Goal: Task Accomplishment & Management: Use online tool/utility

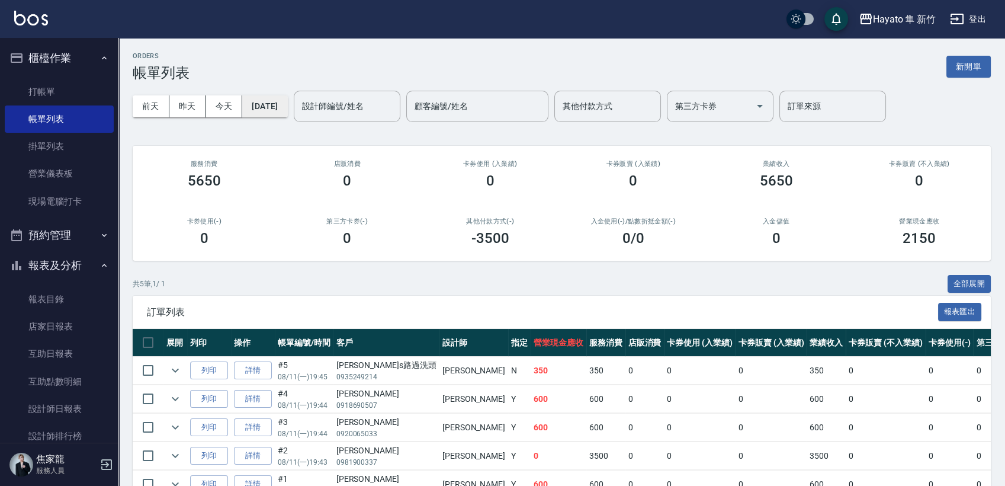
click at [287, 110] on button "[DATE]" at bounding box center [264, 106] width 45 height 22
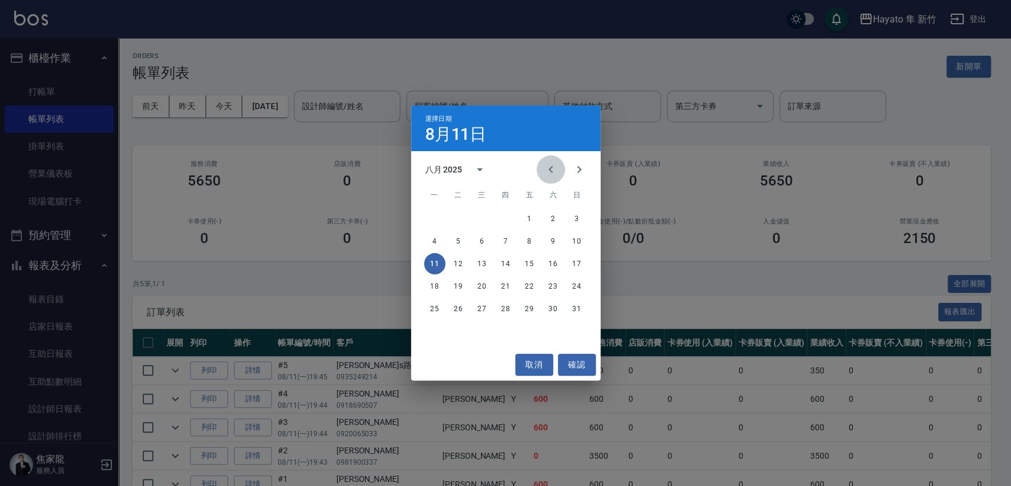
drag, startPoint x: 545, startPoint y: 167, endPoint x: 559, endPoint y: 213, distance: 47.6
click at [547, 170] on icon "Previous month" at bounding box center [551, 169] width 14 height 14
click at [555, 172] on icon "Previous month" at bounding box center [551, 169] width 14 height 14
click at [576, 172] on icon "Next month" at bounding box center [579, 169] width 14 height 14
click at [526, 259] on button "18" at bounding box center [529, 263] width 21 height 21
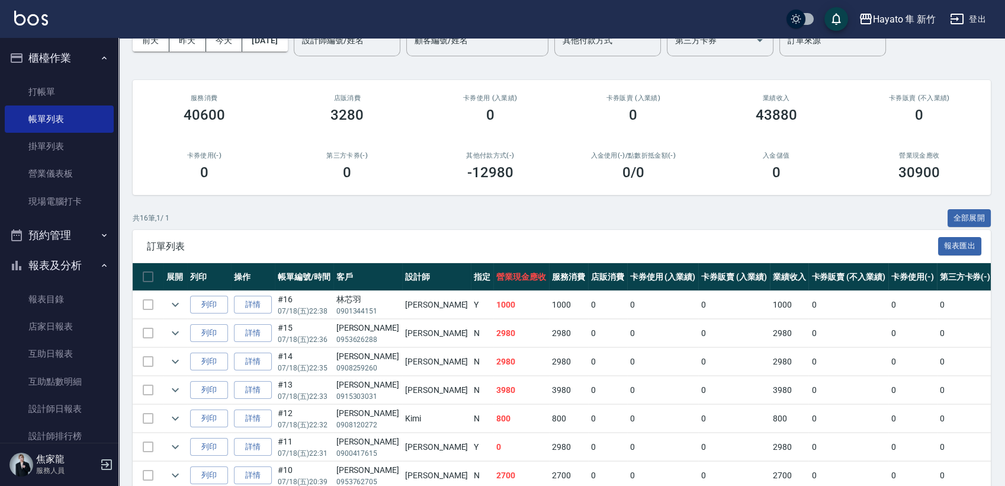
scroll to position [132, 0]
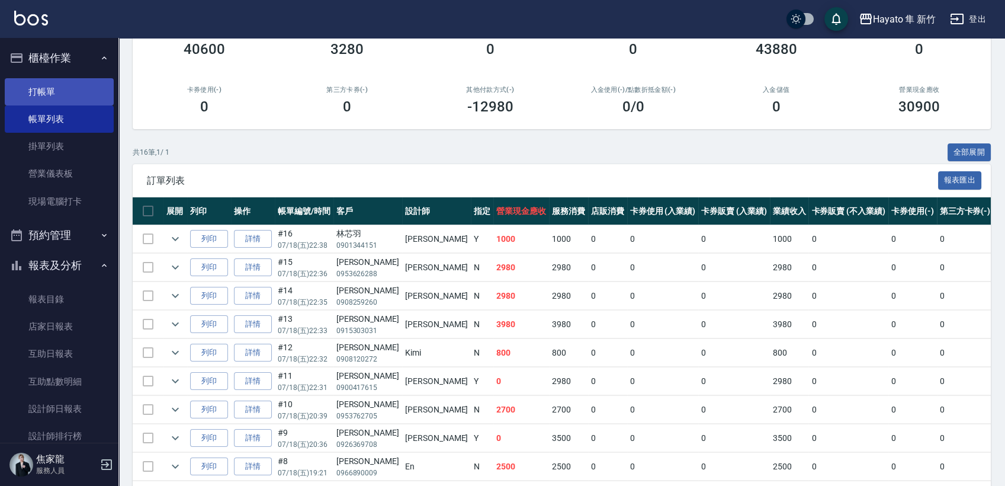
click at [56, 95] on link "打帳單" at bounding box center [59, 91] width 109 height 27
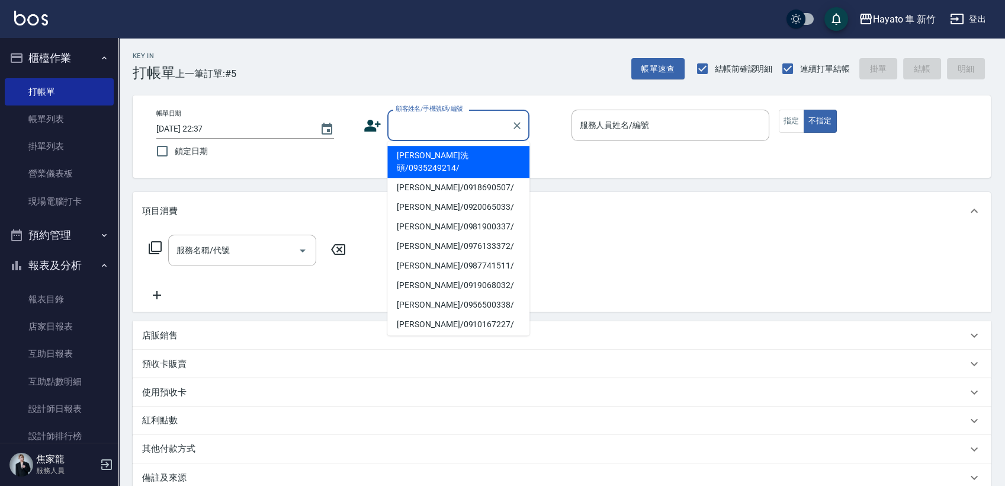
click at [454, 127] on input "顧客姓名/手機號碼/編號" at bounding box center [450, 125] width 114 height 21
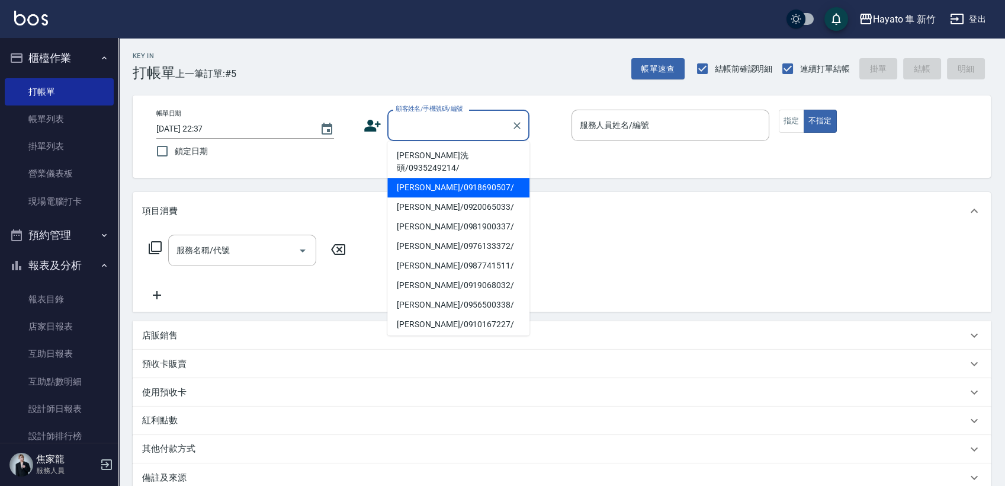
click at [462, 127] on input "顧客姓名/手機號碼/編號" at bounding box center [450, 125] width 114 height 21
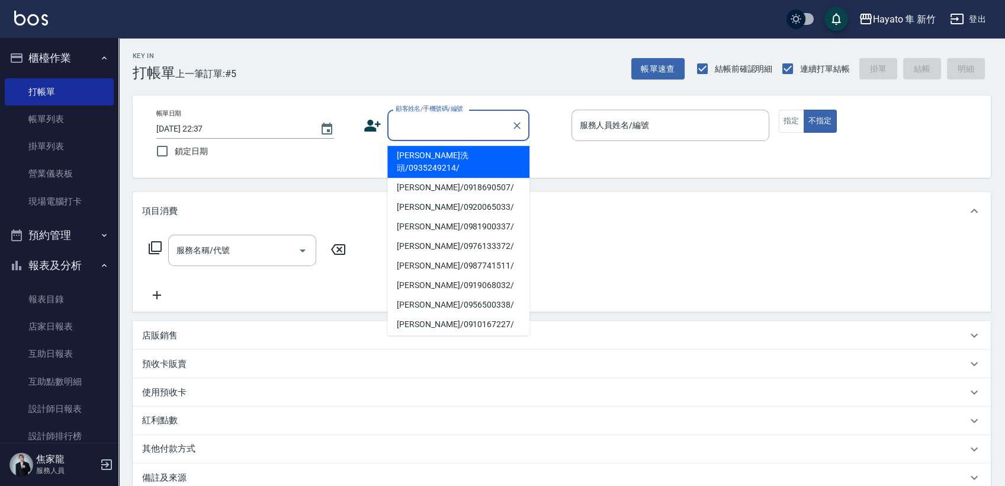
click at [464, 129] on input "顧客姓名/手機號碼/編號" at bounding box center [450, 125] width 114 height 21
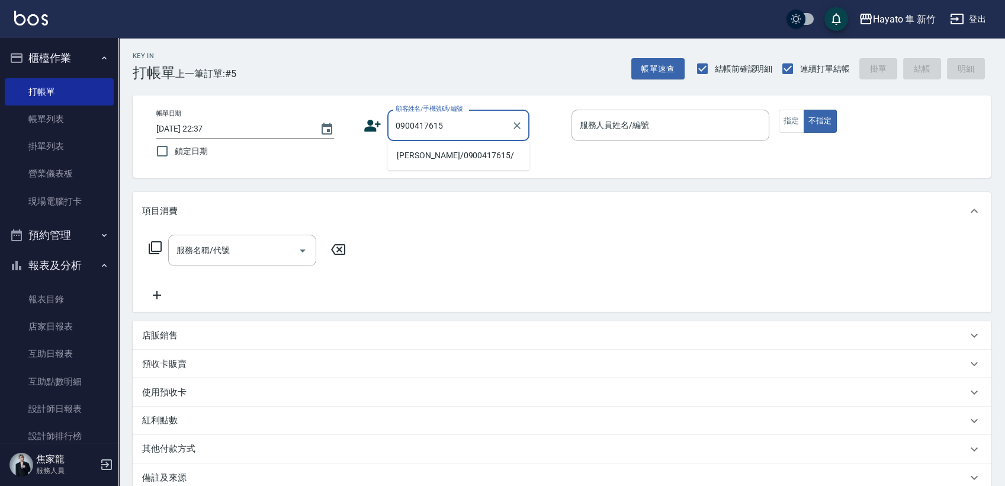
click at [463, 153] on li "[PERSON_NAME]/0900417615/" at bounding box center [458, 156] width 142 height 20
type input "[PERSON_NAME]/0900417615/"
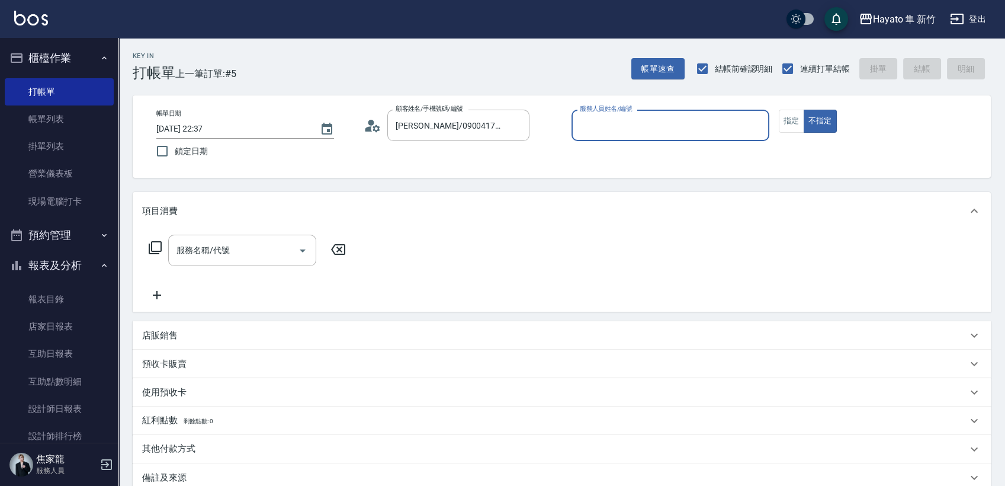
type input "[PERSON_NAME](無代號)"
click at [785, 114] on button "指定" at bounding box center [791, 121] width 25 height 23
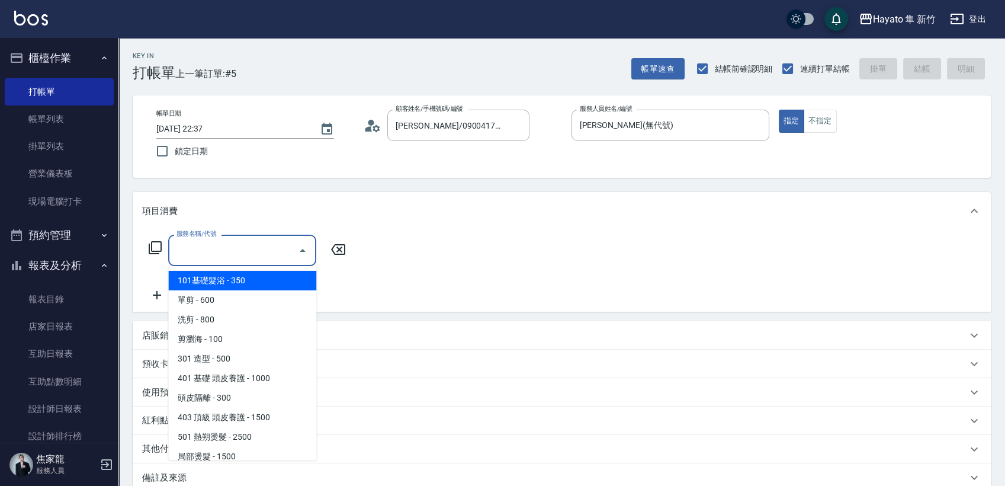
click at [210, 256] on input "服務名稱/代號" at bounding box center [234, 250] width 120 height 21
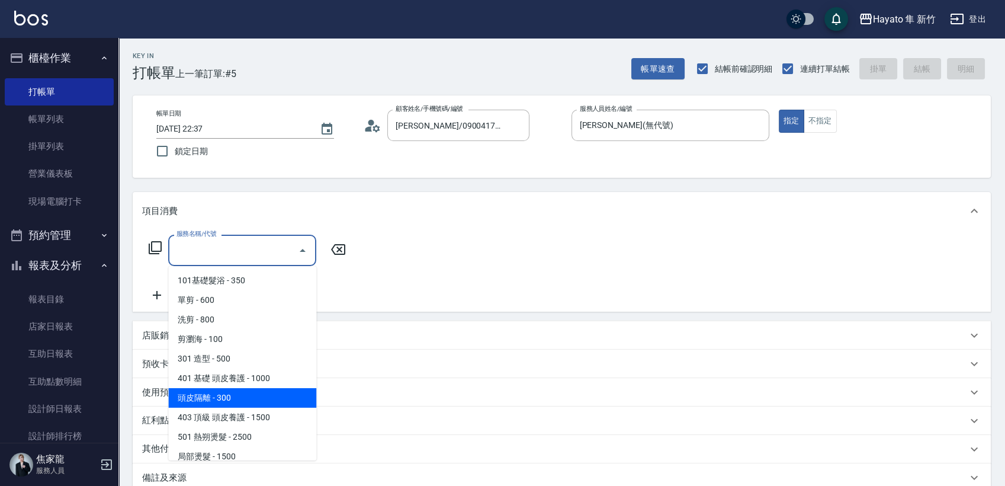
scroll to position [66, 0]
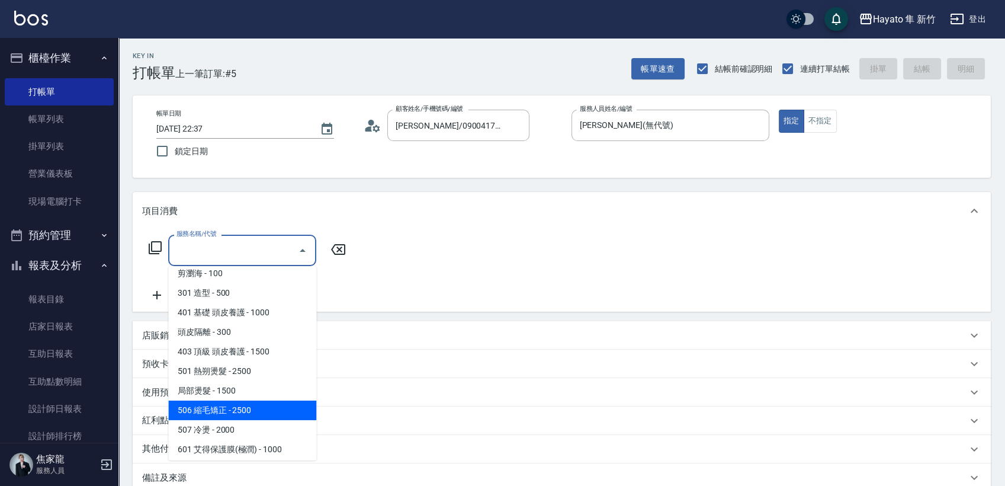
click at [235, 406] on span "506 縮毛矯正 - 2500" at bounding box center [242, 411] width 148 height 20
type input "506 縮毛矯正 (506)"
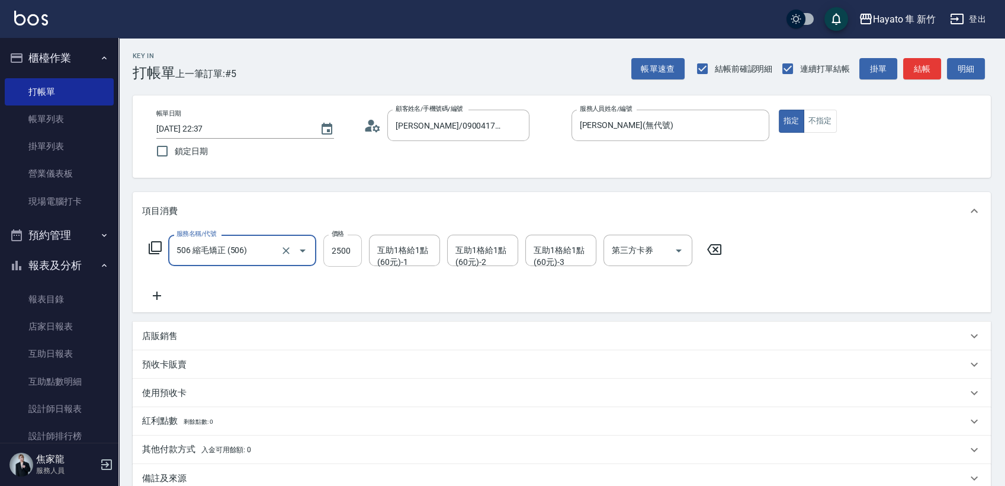
click at [349, 254] on input "2500" at bounding box center [342, 251] width 39 height 32
type input "1980"
drag, startPoint x: 209, startPoint y: 278, endPoint x: 287, endPoint y: 353, distance: 108.1
click at [209, 283] on div "服務名稱/代號 506 縮毛矯正 (506) 服務名稱/代號 價格 1980 價格 互助1格給1點(60元)-1 互助1格給1點(60元)-1 互助1格給1點…" at bounding box center [435, 269] width 587 height 68
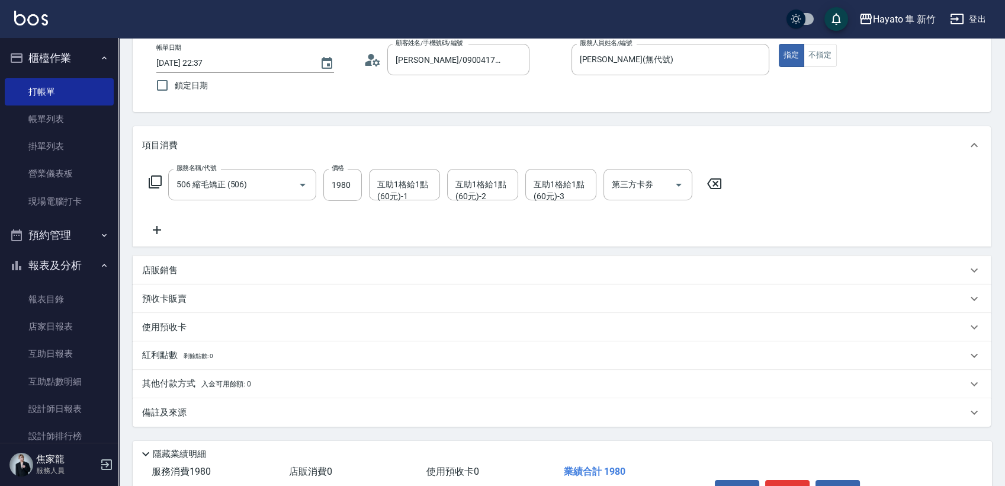
drag, startPoint x: 248, startPoint y: 409, endPoint x: 289, endPoint y: 427, distance: 45.1
click at [280, 423] on div "備註及來源" at bounding box center [562, 412] width 859 height 28
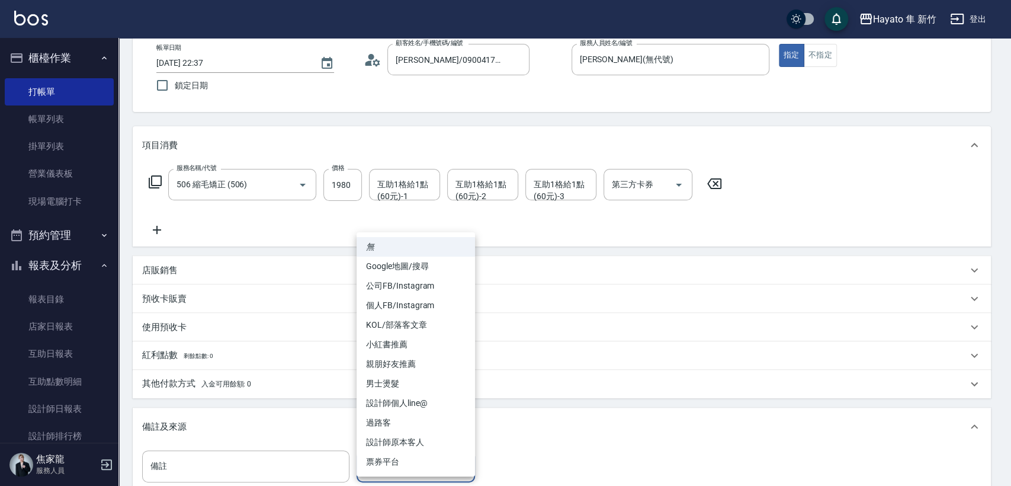
click at [427, 466] on body "Hayato 隼 新竹 登出 櫃檯作業 打帳單 帳單列表 掛單列表 營業儀表板 現場電腦打卡 預約管理 預約管理 報表及分析 報表目錄 店家日報表 互助日報表…" at bounding box center [505, 284] width 1011 height 700
click at [389, 437] on li "設計師原本客人" at bounding box center [416, 443] width 118 height 20
type input "設計師原本客人"
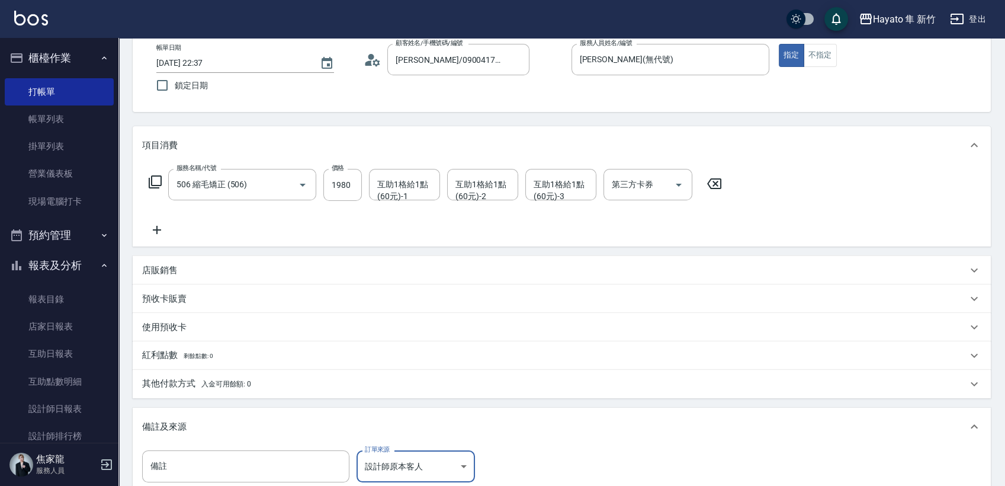
click at [258, 394] on div "其他付款方式 入金可用餘額: 0" at bounding box center [562, 384] width 859 height 28
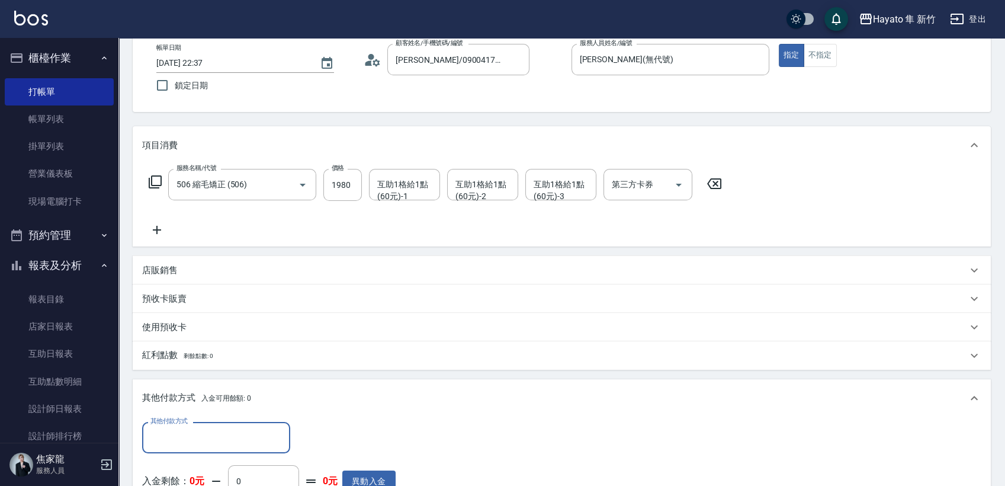
scroll to position [0, 0]
click at [255, 438] on input "其他付款方式" at bounding box center [216, 437] width 137 height 21
drag, startPoint x: 190, startPoint y: 389, endPoint x: 253, endPoint y: 387, distance: 62.8
click at [207, 387] on span "轉帳" at bounding box center [216, 389] width 148 height 20
type input "轉帳"
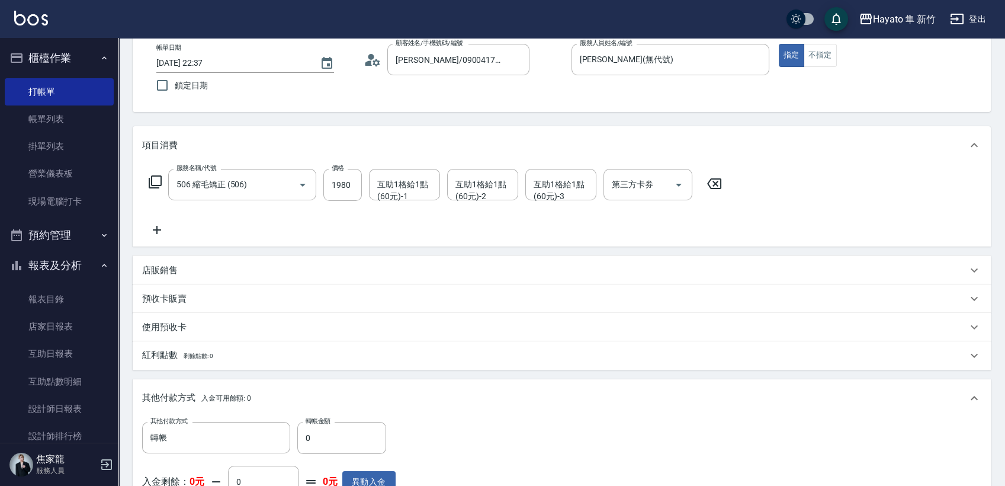
click at [325, 422] on label "轉帳金額" at bounding box center [318, 421] width 25 height 9
click at [325, 422] on input "0" at bounding box center [341, 438] width 89 height 32
type input "1980"
click at [499, 438] on div "其他付款方式 轉帳 其他付款方式 轉帳金額 1980 轉帳金額 入金剩餘： 0元 0 ​ 整筆扣入金 0元 異動入金" at bounding box center [562, 470] width 840 height 97
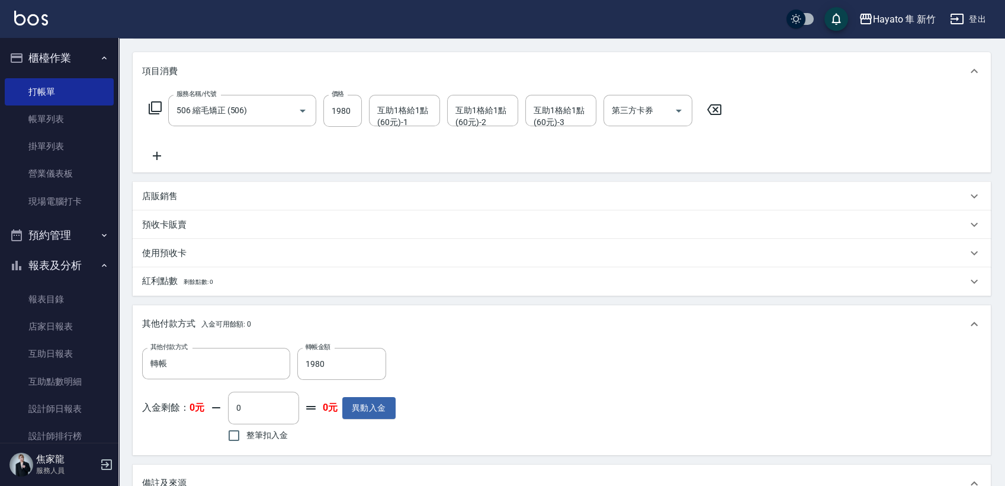
scroll to position [132, 0]
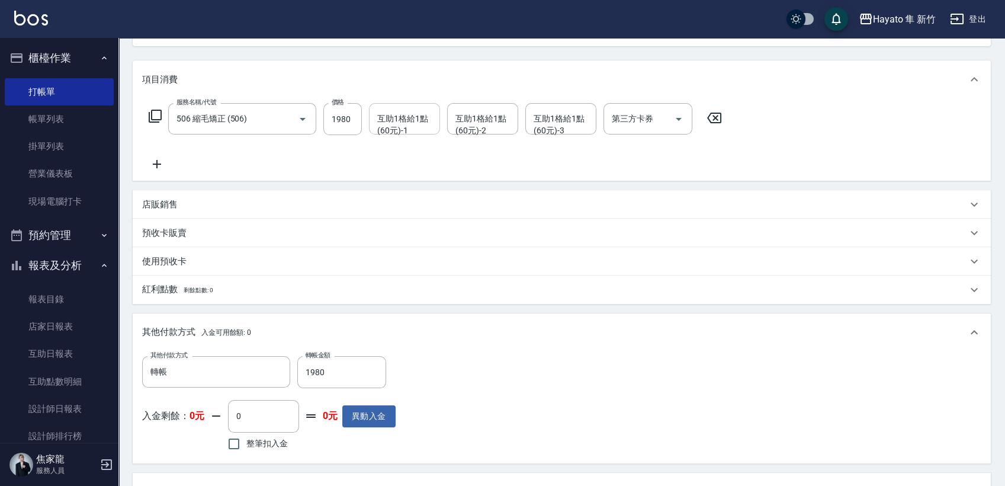
click at [412, 129] on div "互助1格給1點(60元)-1" at bounding box center [404, 118] width 71 height 31
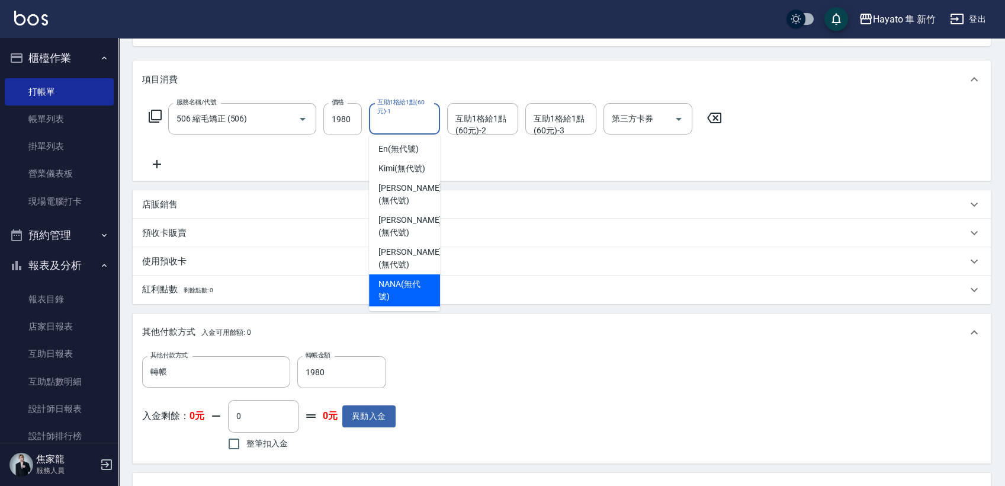
click at [417, 278] on span "NANA (無代號)" at bounding box center [405, 290] width 52 height 25
type input "NANA(無代號)"
type input "0"
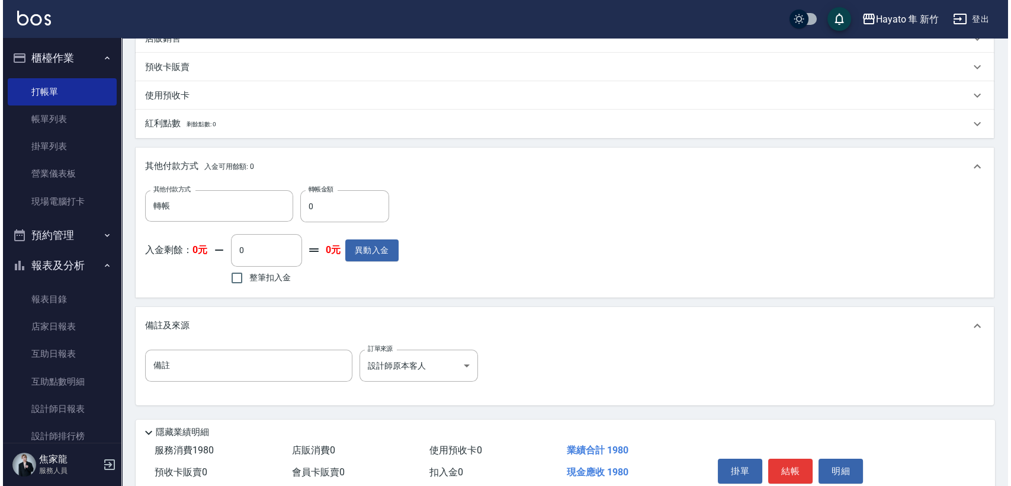
scroll to position [349, 0]
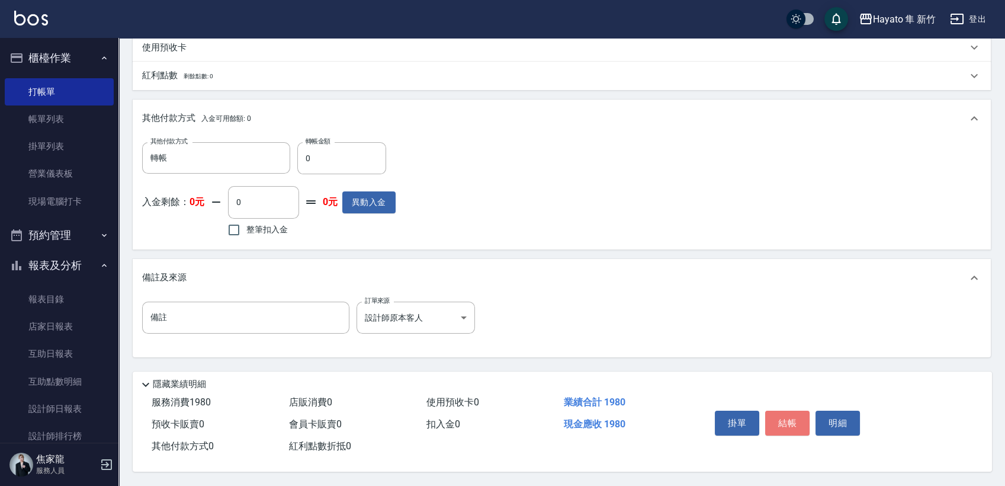
drag, startPoint x: 790, startPoint y: 418, endPoint x: 700, endPoint y: 391, distance: 93.9
click at [789, 416] on button "結帳" at bounding box center [787, 423] width 44 height 25
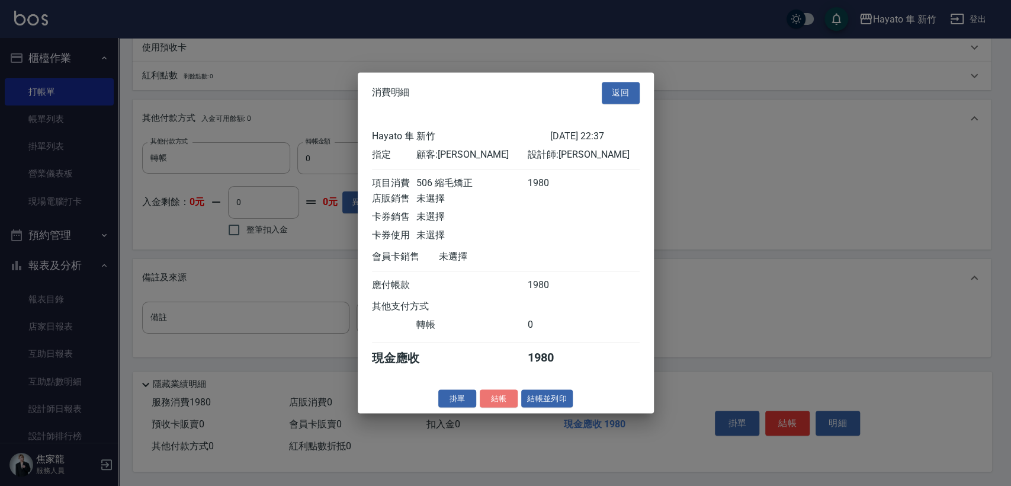
click at [500, 395] on div "消費明細 返回 Hayato 隼 新竹 [DATE] 22:37 指定 顧客: [PERSON_NAME] 設計師: [PERSON_NAME] 項目消費 5…" at bounding box center [506, 242] width 296 height 341
click at [502, 405] on button "結帳" at bounding box center [499, 398] width 38 height 18
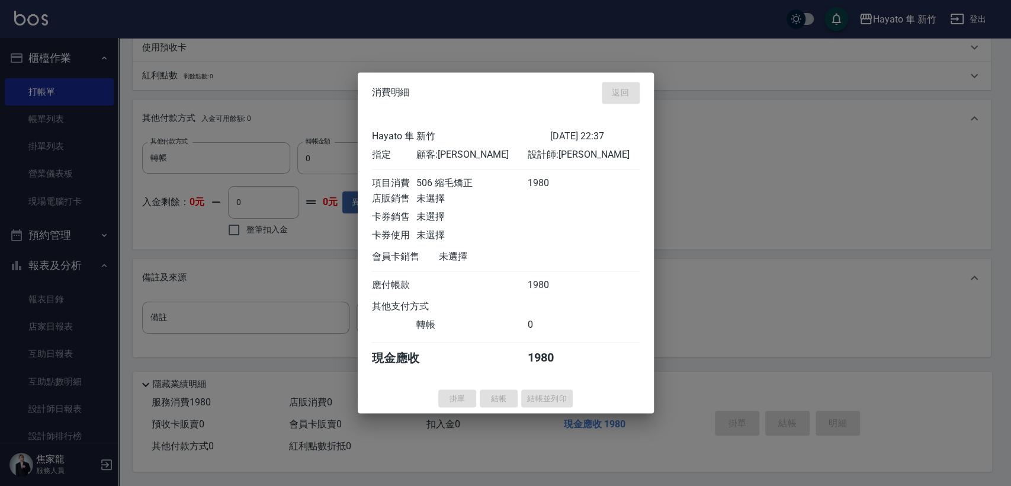
type input "[DATE] 22:38"
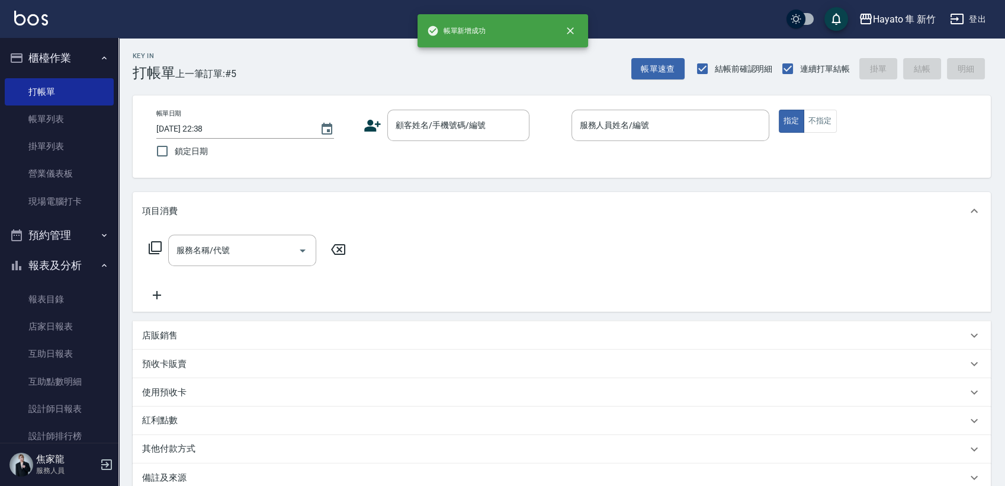
scroll to position [0, 0]
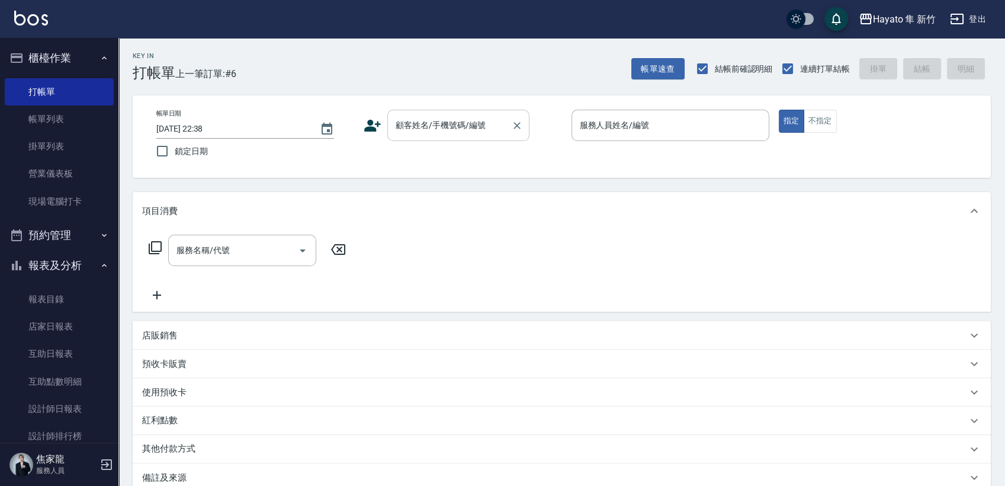
click at [433, 131] on input "顧客姓名/手機號碼/編號" at bounding box center [450, 125] width 114 height 21
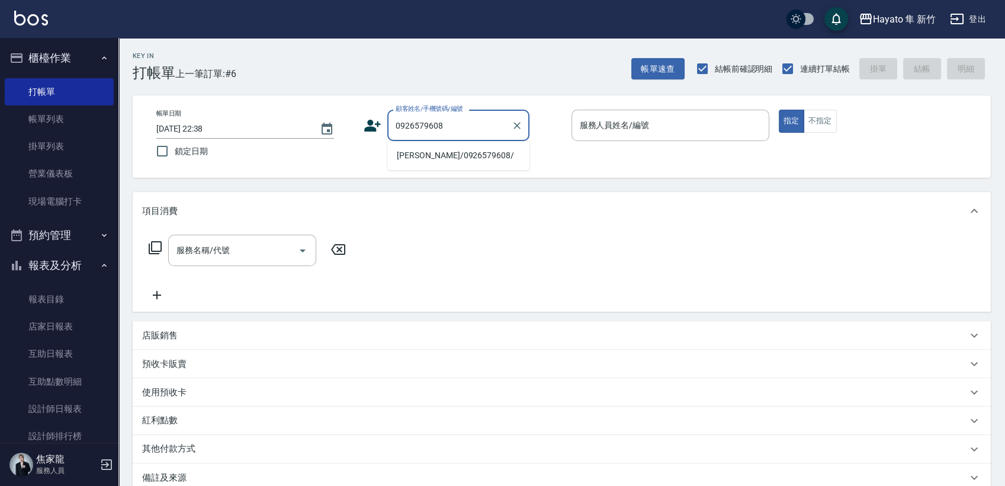
click at [444, 156] on li "[PERSON_NAME]/0926579608/" at bounding box center [458, 156] width 142 height 20
type input "[PERSON_NAME]/0926579608/"
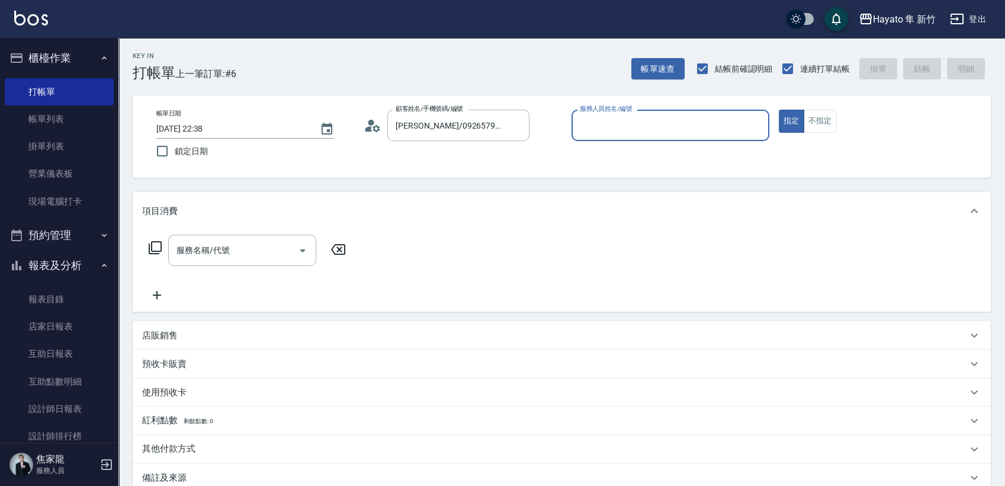
type input "[PERSON_NAME](無代號)"
click at [204, 242] on div "服務名稱/代號 服務名稱/代號" at bounding box center [242, 250] width 148 height 31
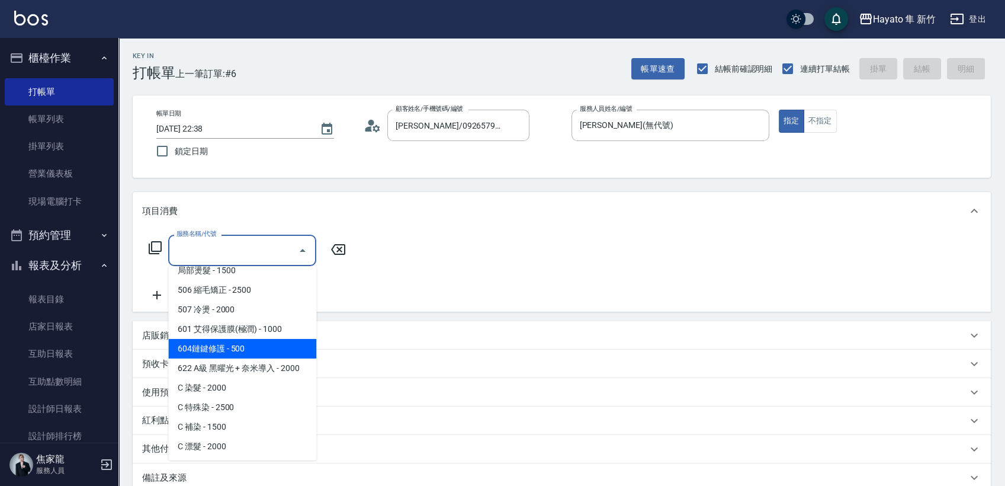
scroll to position [66, 0]
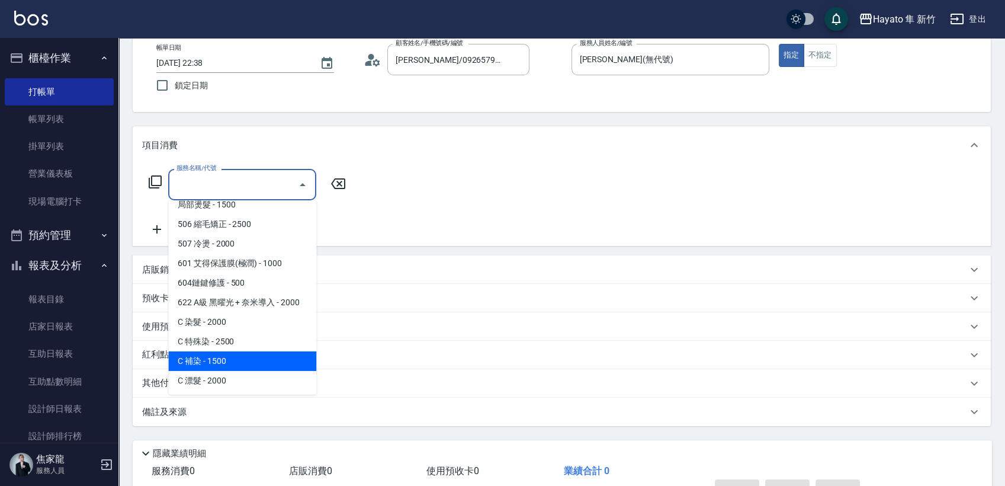
click at [231, 353] on span "C 補染 - 1500" at bounding box center [242, 361] width 148 height 20
type input "C 補染(704)"
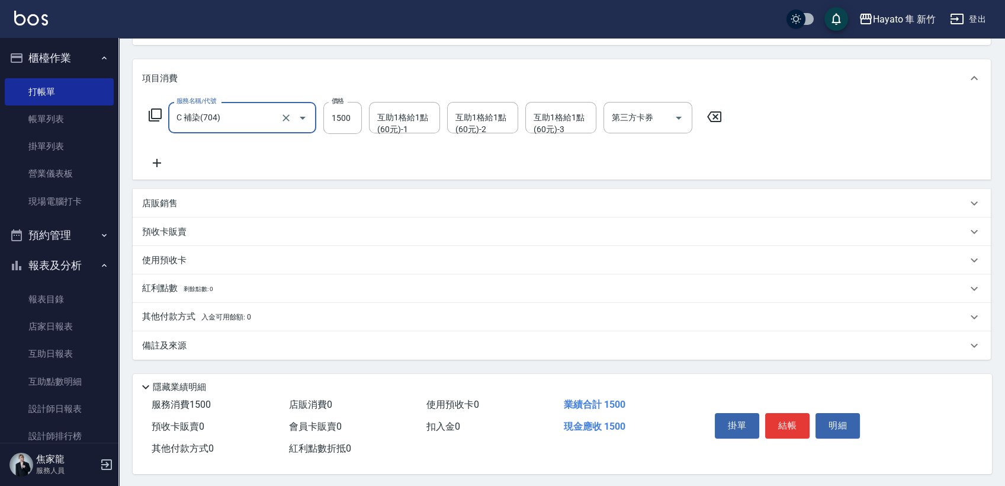
scroll to position [139, 0]
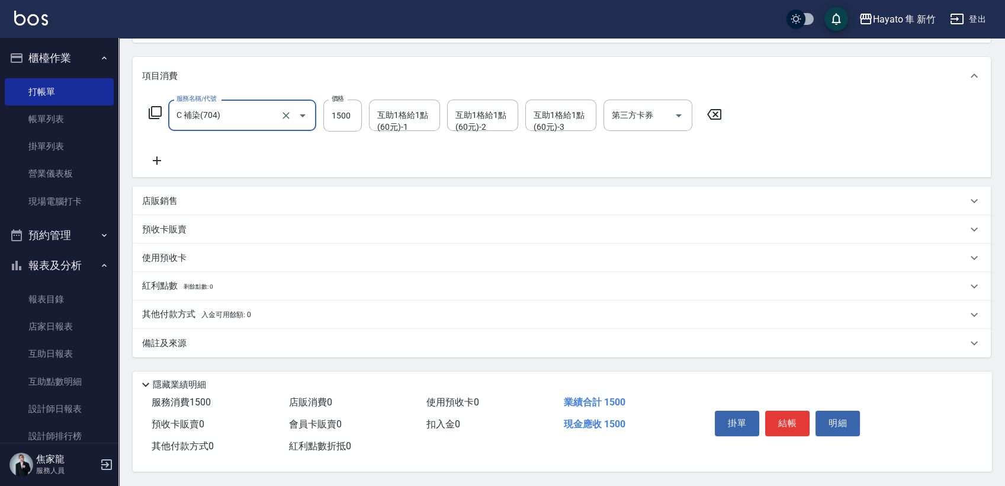
drag, startPoint x: 194, startPoint y: 192, endPoint x: 232, endPoint y: 251, distance: 70.3
click at [194, 195] on div "店販銷售" at bounding box center [554, 201] width 825 height 12
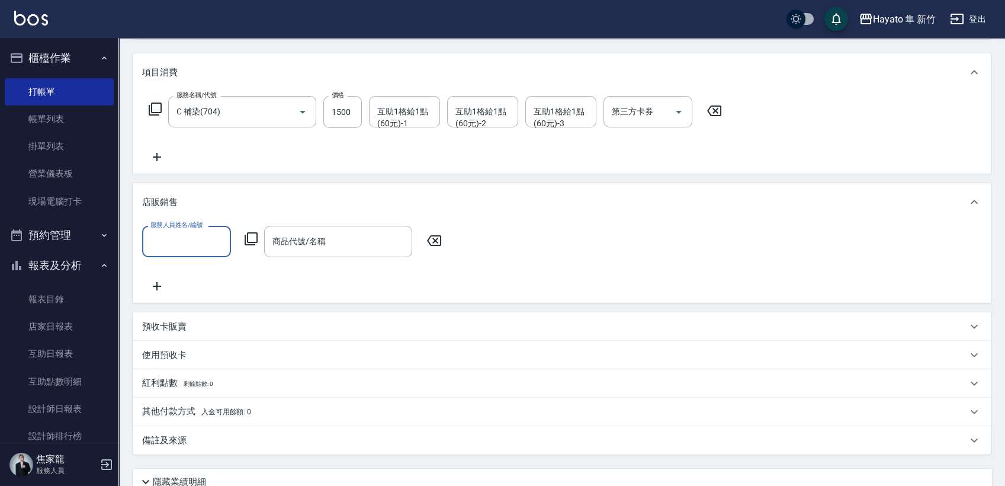
scroll to position [0, 0]
click at [190, 229] on label "服務人員姓名/編號" at bounding box center [176, 224] width 52 height 9
click at [190, 231] on input "服務人員姓名/編號" at bounding box center [187, 241] width 78 height 21
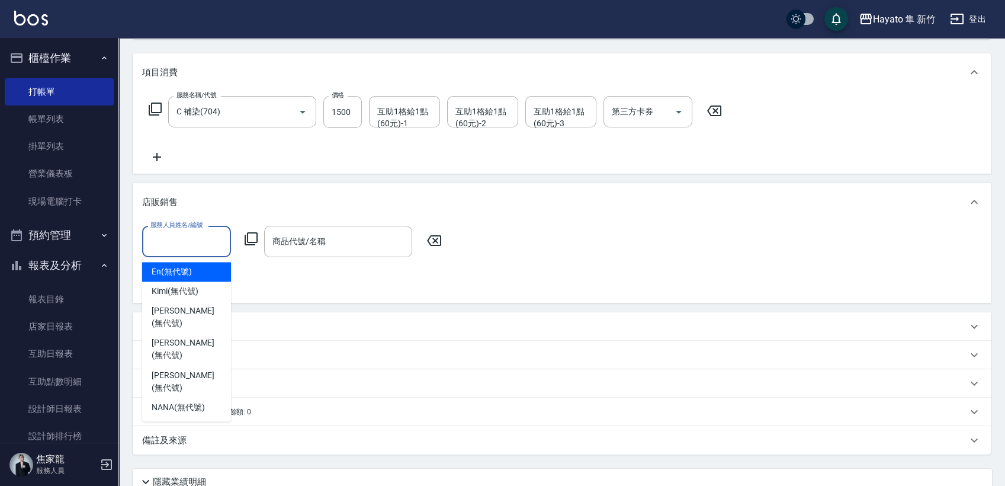
click at [185, 245] on input "服務人員姓名/編號" at bounding box center [187, 241] width 78 height 21
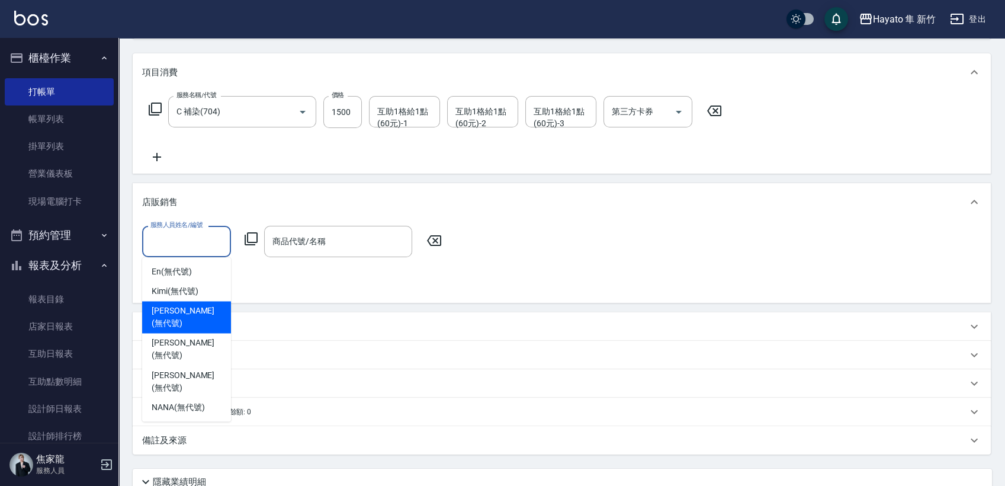
click at [183, 307] on span "[PERSON_NAME] (無代號)" at bounding box center [187, 317] width 70 height 25
type input "[PERSON_NAME](無代號)"
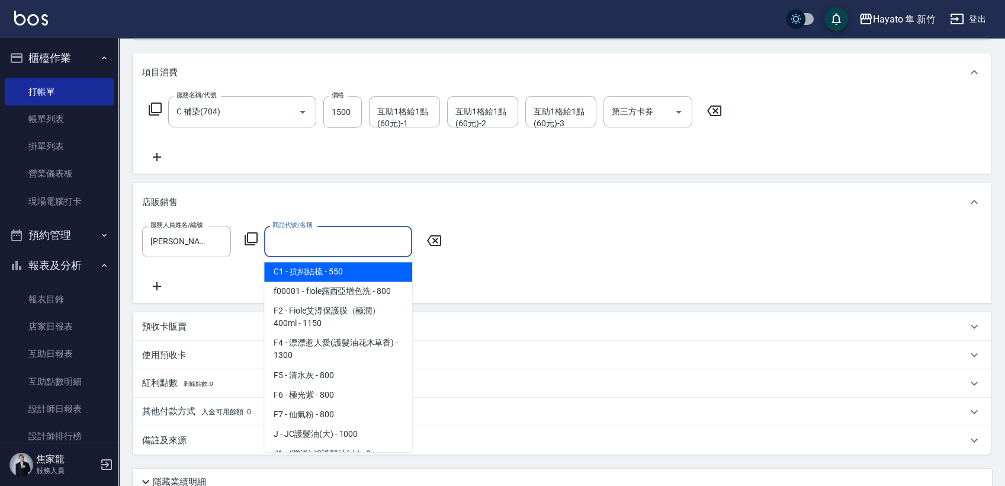
click at [303, 240] on input "商品代號/名稱" at bounding box center [338, 241] width 137 height 21
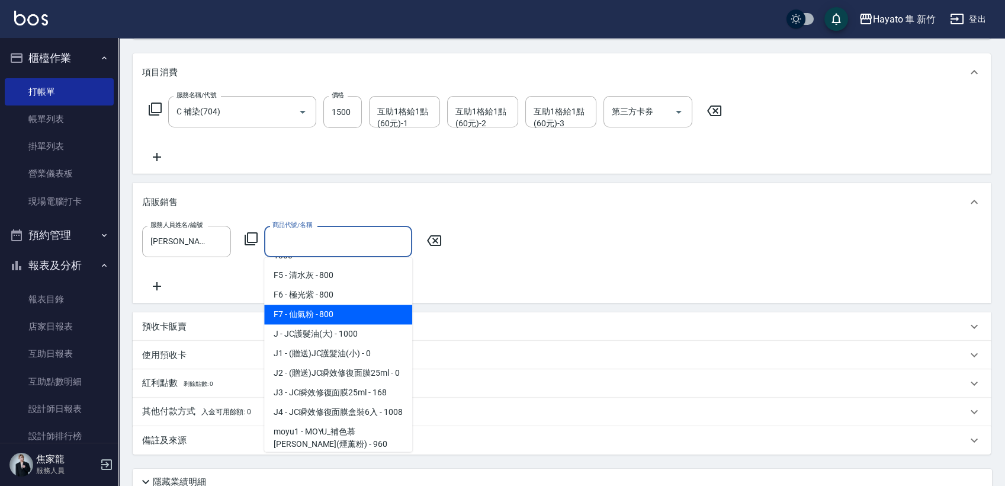
scroll to position [132, 0]
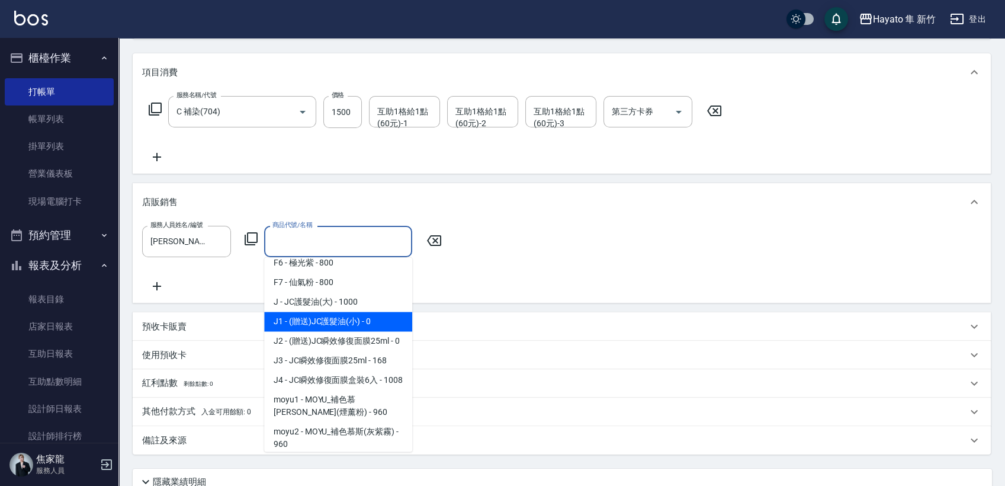
click at [300, 323] on span "J1 - (贈送)JC護髮油(小) - 0" at bounding box center [338, 322] width 148 height 20
type input "(贈送)JC護髮油(小)"
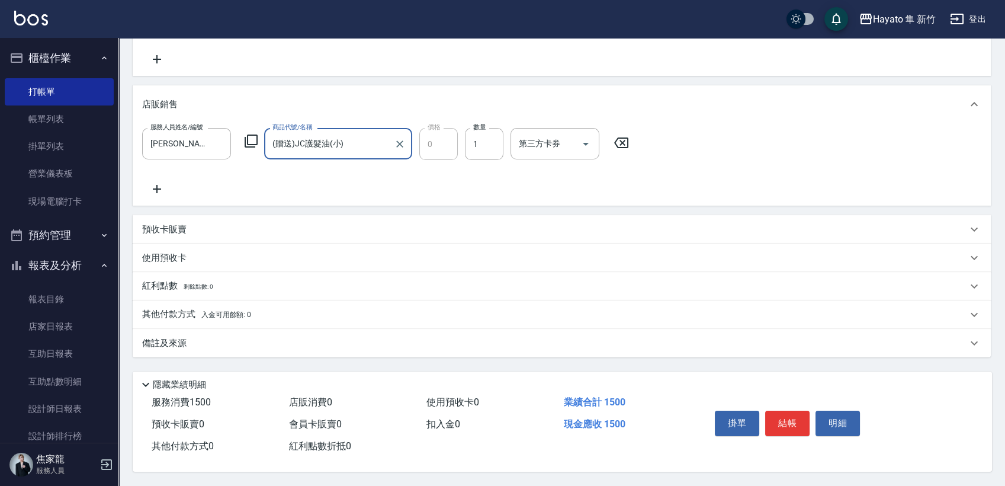
scroll to position [241, 0]
click at [203, 337] on div "備註及來源" at bounding box center [554, 343] width 825 height 12
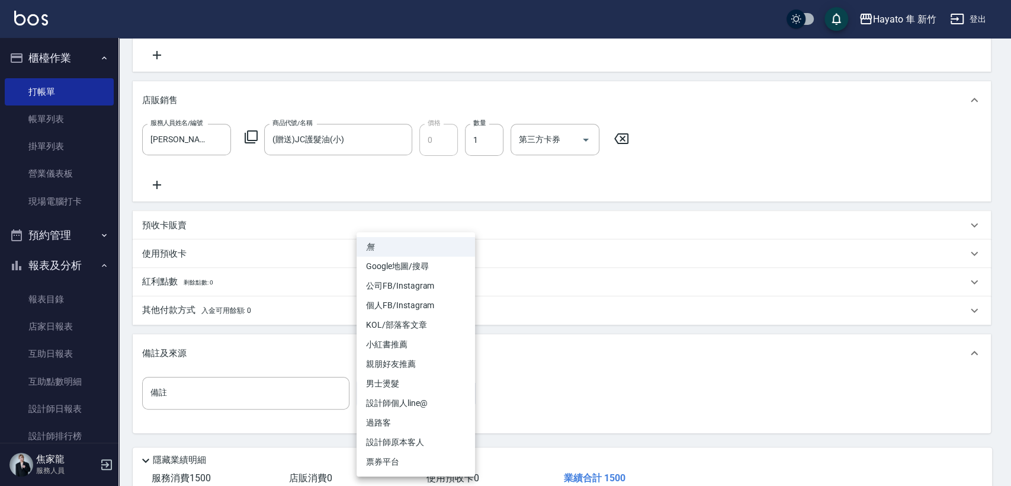
click at [385, 391] on body "Hayato 隼 新竹 登出 櫃檯作業 打帳單 帳單列表 掛單列表 營業儀表板 現場電腦打卡 預約管理 預約管理 報表及分析 報表目錄 店家日報表 互助日報表…" at bounding box center [505, 160] width 1011 height 802
click at [395, 443] on li "設計師原本客人" at bounding box center [416, 443] width 118 height 20
type input "設計師原本客人"
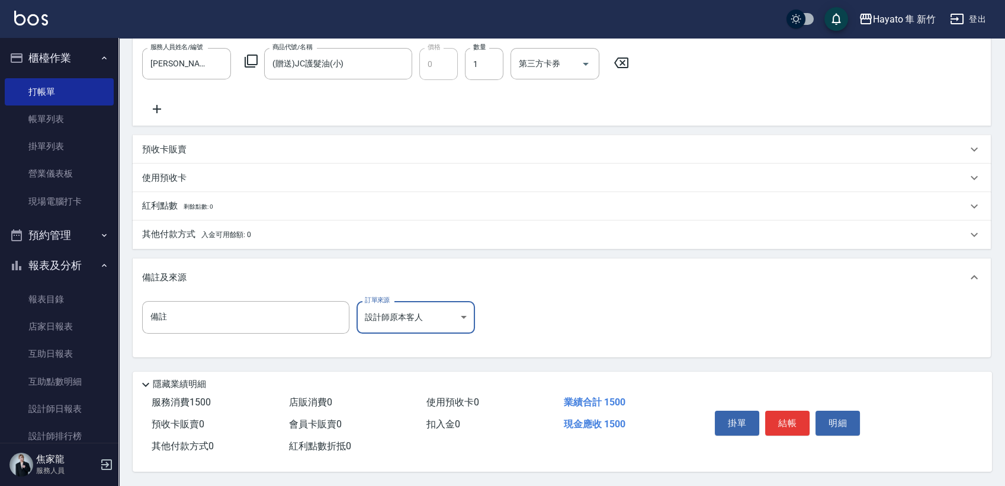
scroll to position [320, 0]
drag, startPoint x: 229, startPoint y: 233, endPoint x: 238, endPoint y: 243, distance: 13.4
click at [230, 232] on span "入金可用餘額: 0" at bounding box center [226, 234] width 50 height 8
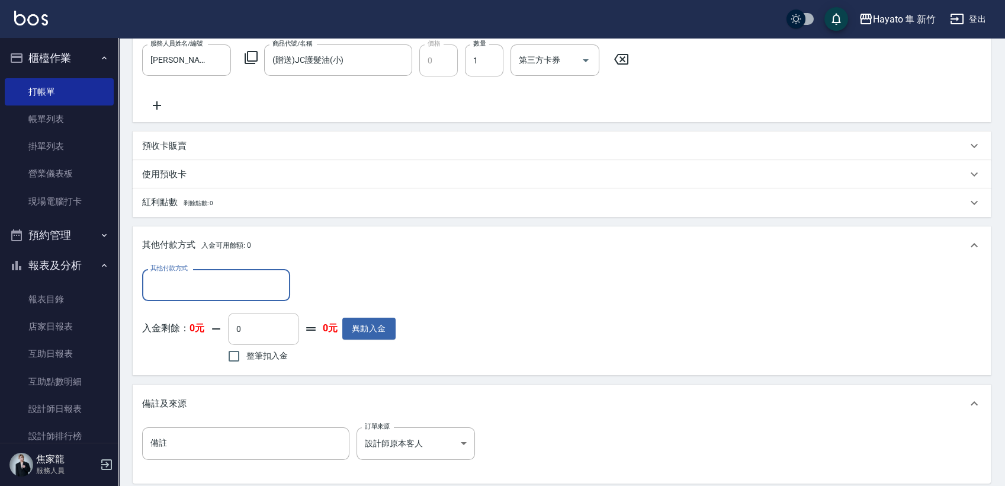
scroll to position [0, 0]
click at [226, 287] on input "其他付款方式" at bounding box center [216, 284] width 137 height 21
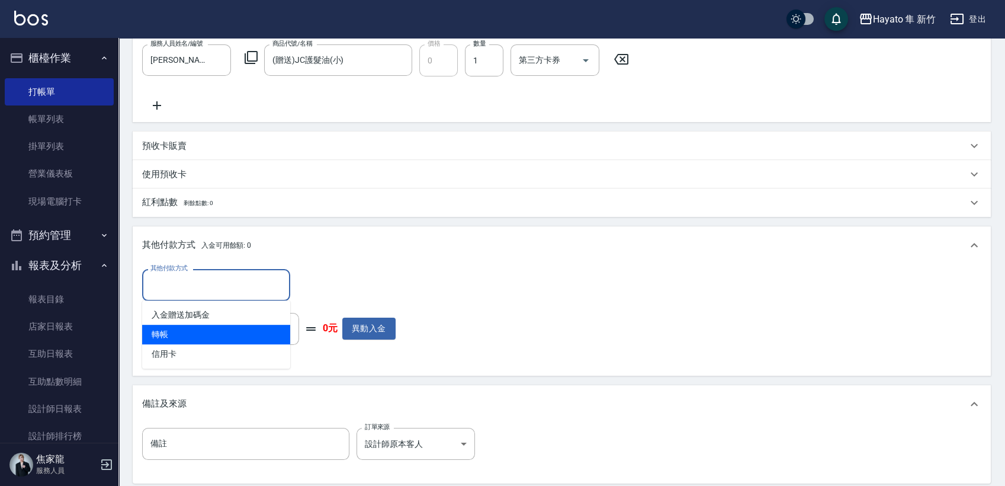
click at [193, 332] on span "轉帳" at bounding box center [216, 335] width 148 height 20
type input "轉帳"
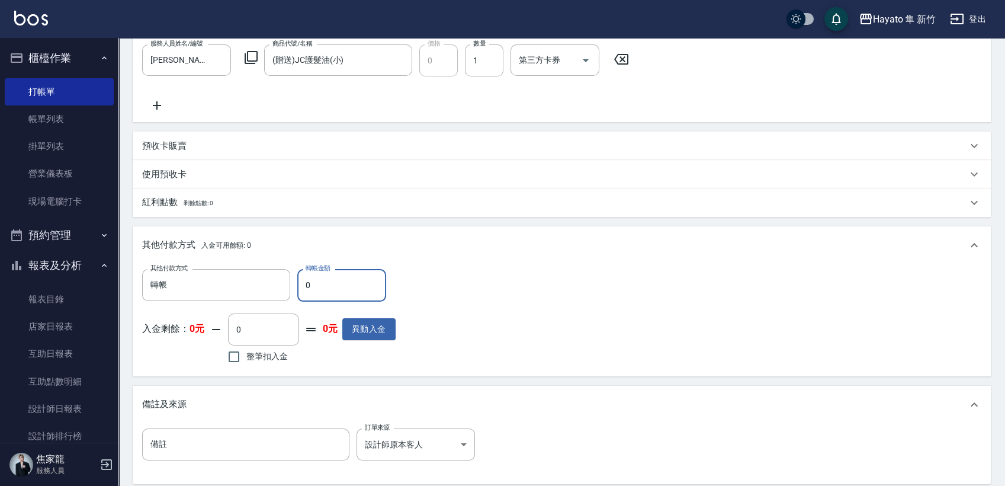
click at [338, 290] on input "0" at bounding box center [341, 285] width 89 height 32
type input "1500"
click at [422, 294] on div "其他付款方式 轉帳 其他付款方式 轉帳金額 1500 轉帳金額 入金剩餘： 0元 0 ​ 整筆扣入金 0元 異動入金" at bounding box center [562, 317] width 840 height 97
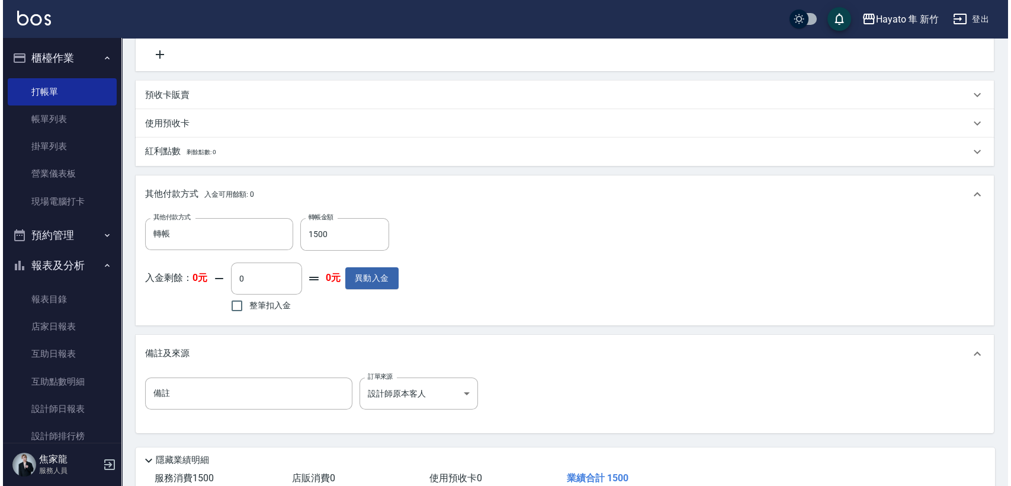
scroll to position [450, 0]
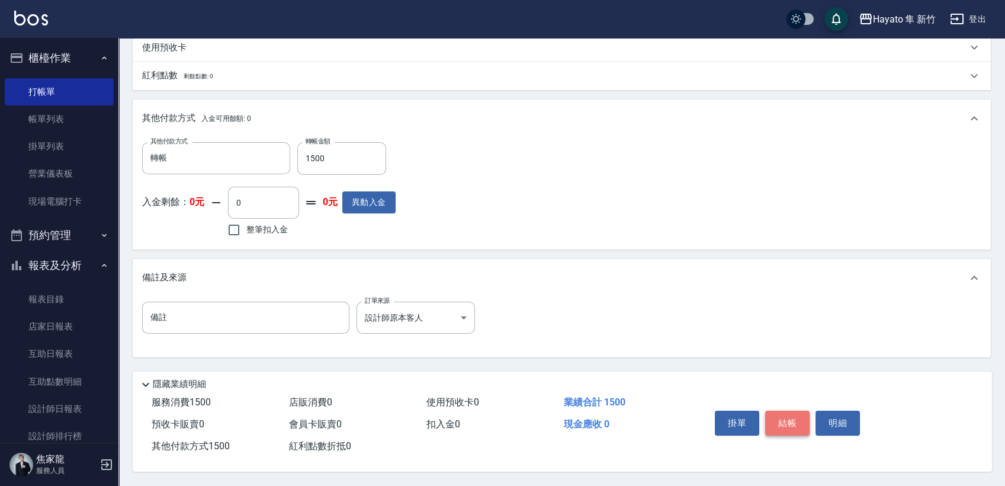
click at [788, 412] on button "結帳" at bounding box center [787, 423] width 44 height 25
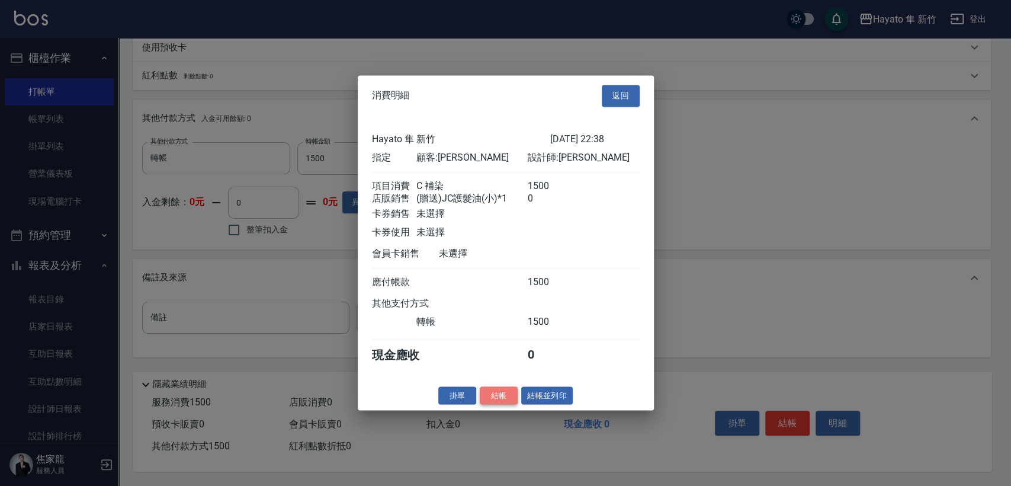
click at [495, 401] on button "結帳" at bounding box center [499, 395] width 38 height 18
type input "[DATE] 22:39"
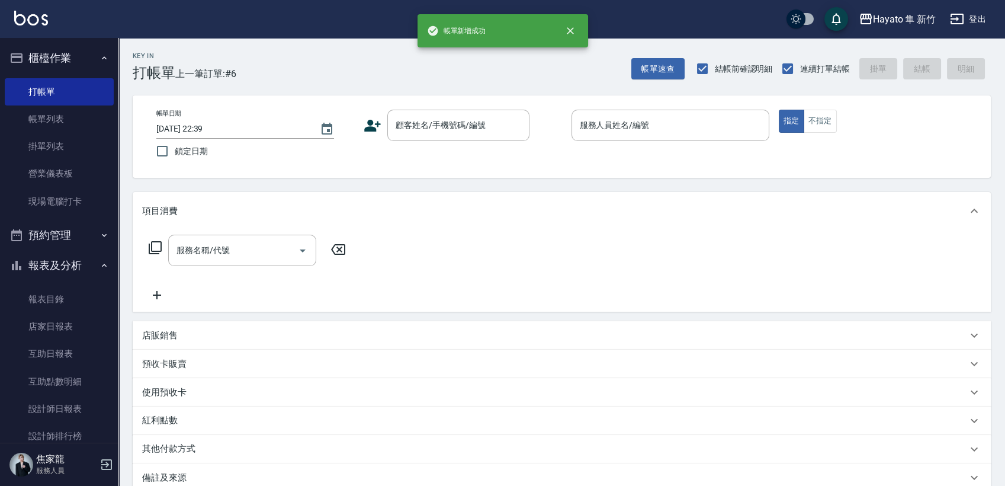
scroll to position [0, 0]
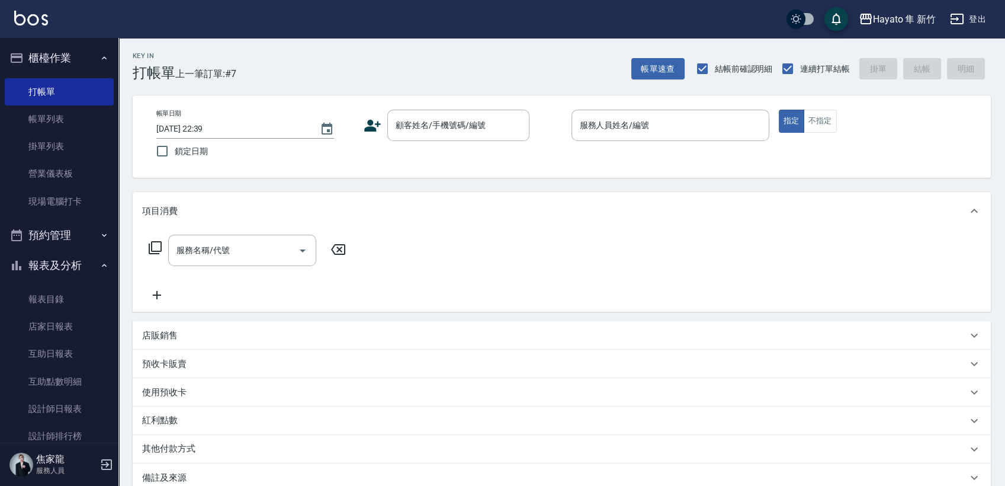
click at [377, 130] on icon at bounding box center [373, 126] width 18 height 18
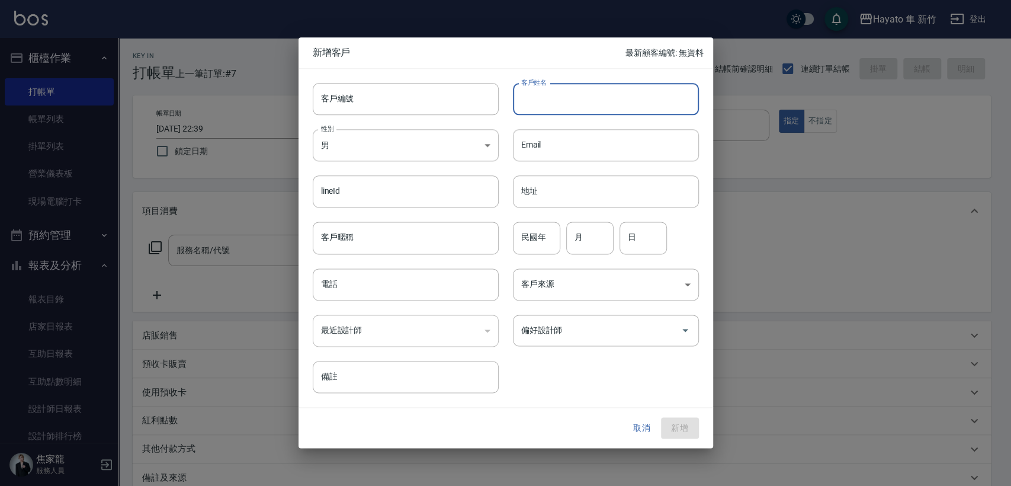
click at [559, 98] on input "客戶姓名" at bounding box center [606, 99] width 186 height 32
type input "林"
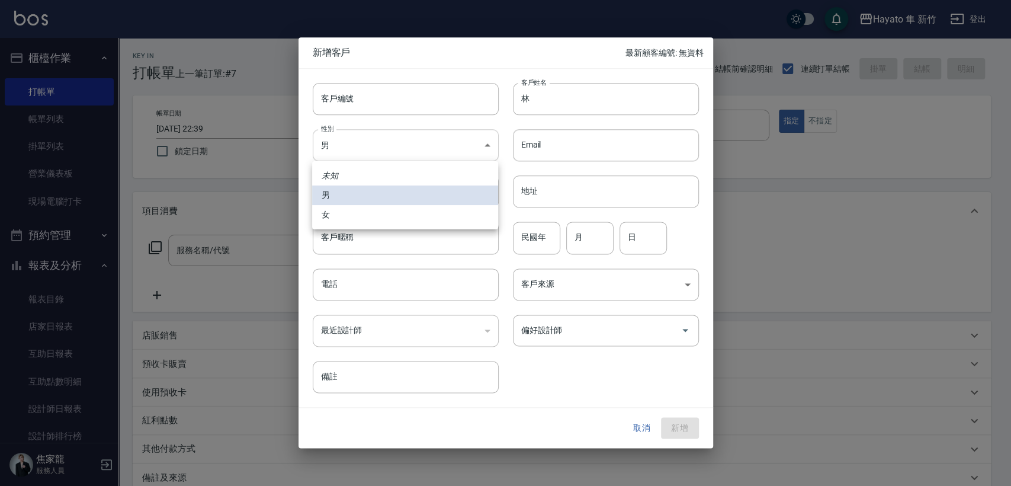
click at [364, 141] on body "Hayato 隼 新竹 登出 櫃檯作業 打帳單 帳單列表 掛單列表 營業儀表板 現場電腦打卡 預約管理 預約管理 報表及分析 報表目錄 店家日報表 互助日報表…" at bounding box center [505, 310] width 1011 height 620
click at [384, 223] on ul "未知 男 女" at bounding box center [405, 195] width 186 height 68
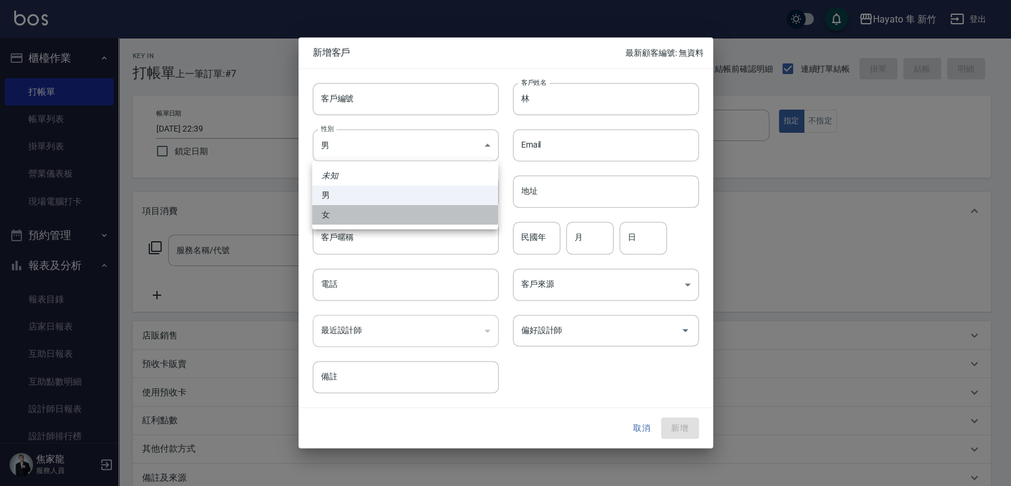
click at [392, 212] on li "女" at bounding box center [405, 215] width 186 height 20
type input "[DEMOGRAPHIC_DATA]"
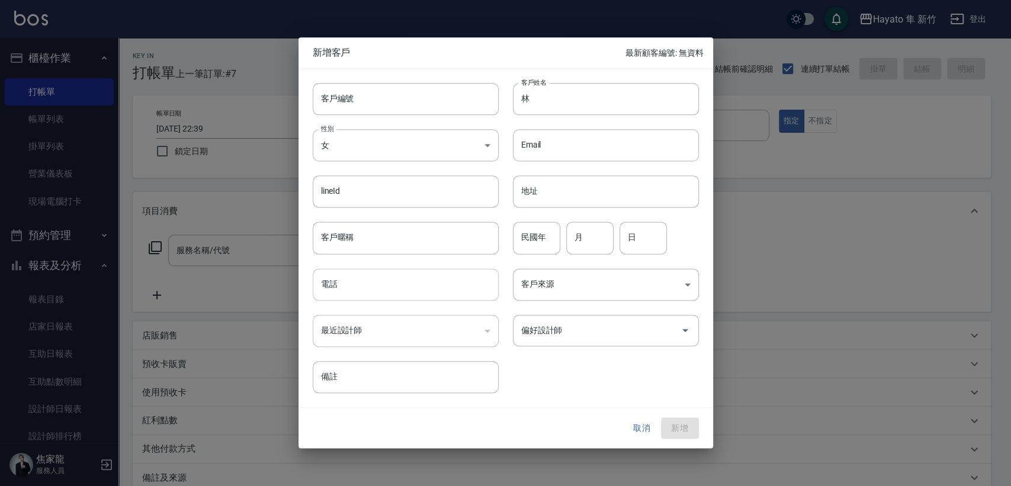
click at [373, 282] on input "電話" at bounding box center [406, 284] width 186 height 32
type input "."
type input "0953536669"
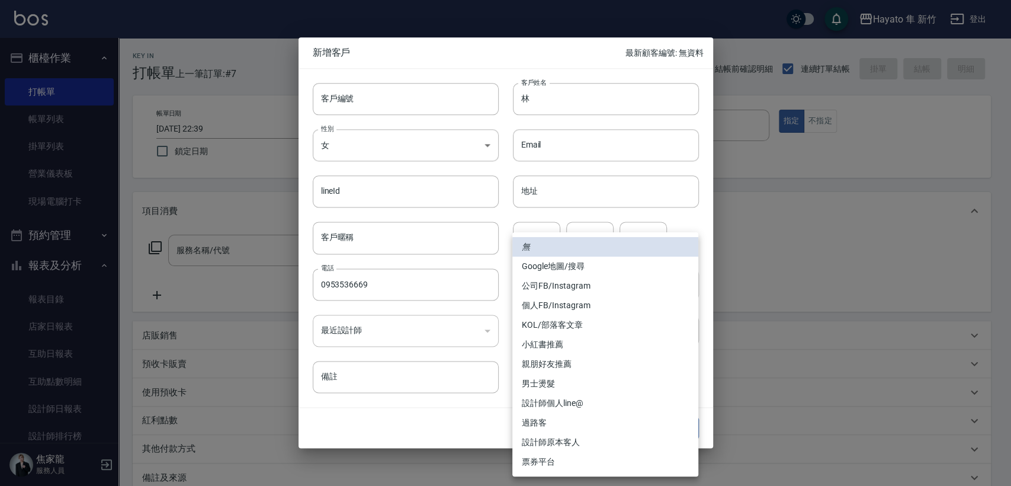
drag, startPoint x: 556, startPoint y: 281, endPoint x: 579, endPoint y: 313, distance: 39.6
click at [558, 281] on body "Hayato 隼 新竹 登出 櫃檯作業 打帳單 帳單列表 掛單列表 營業儀表板 現場電腦打卡 預約管理 預約管理 報表及分析 報表目錄 店家日報表 互助日報表…" at bounding box center [505, 310] width 1011 height 620
click at [574, 299] on li "個人FB/Instagram" at bounding box center [606, 306] width 186 height 20
type input "個人FB/Instagram"
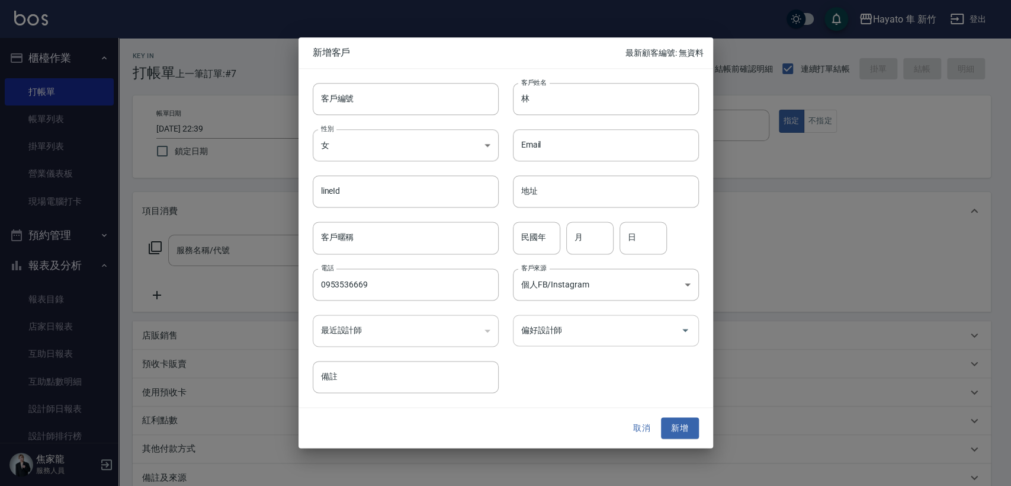
drag, startPoint x: 566, startPoint y: 328, endPoint x: 569, endPoint y: 343, distance: 15.2
click at [568, 335] on input "偏好設計師" at bounding box center [597, 330] width 158 height 21
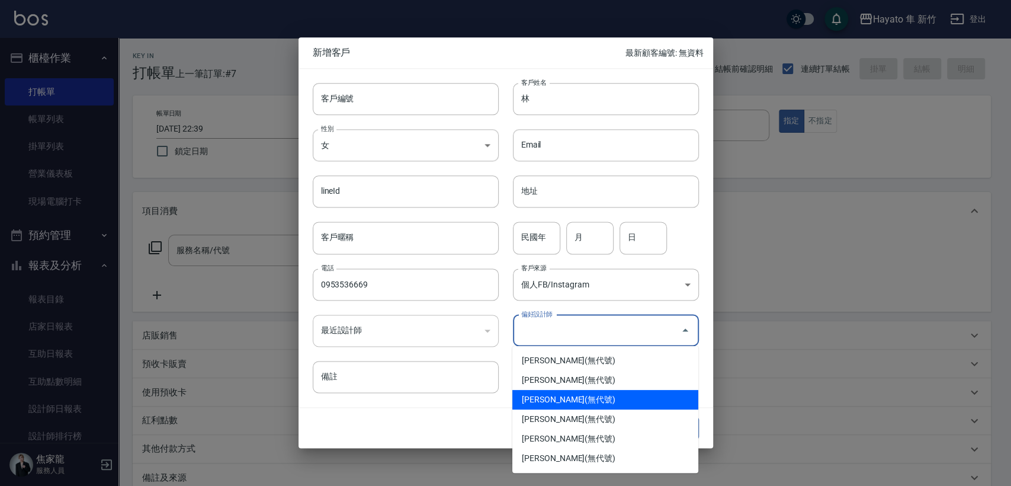
click at [560, 394] on li "[PERSON_NAME](無代號)" at bounding box center [606, 400] width 186 height 20
type input "[PERSON_NAME]"
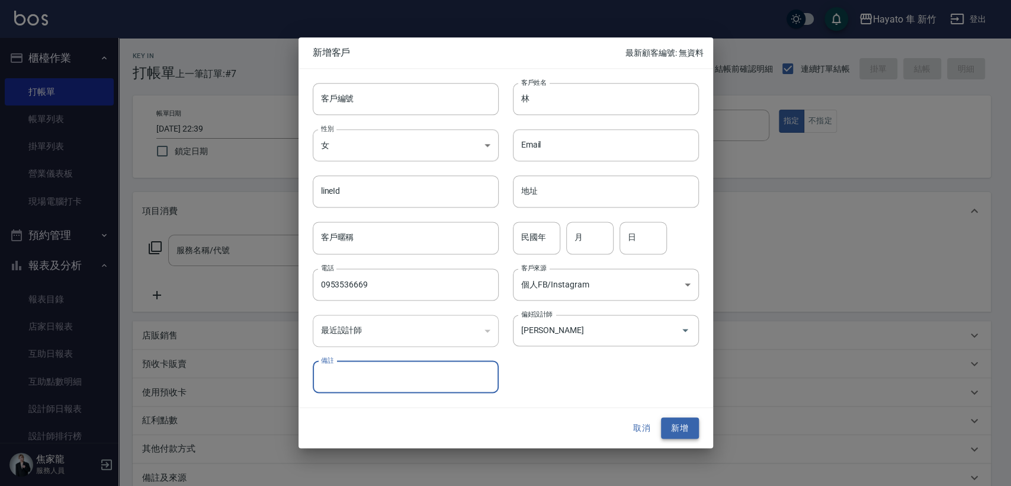
click at [683, 422] on button "新增" at bounding box center [680, 428] width 38 height 22
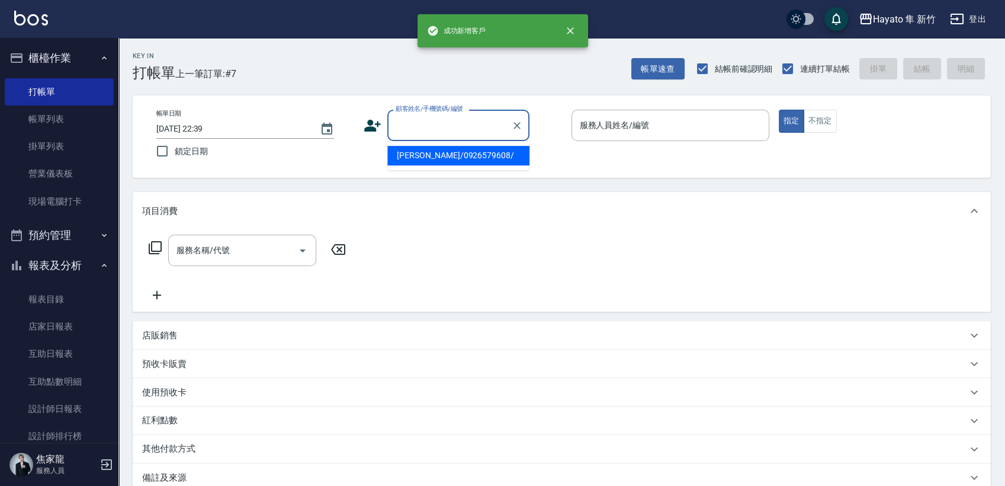
click at [421, 126] on input "顧客姓名/手機號碼/編號" at bounding box center [450, 125] width 114 height 21
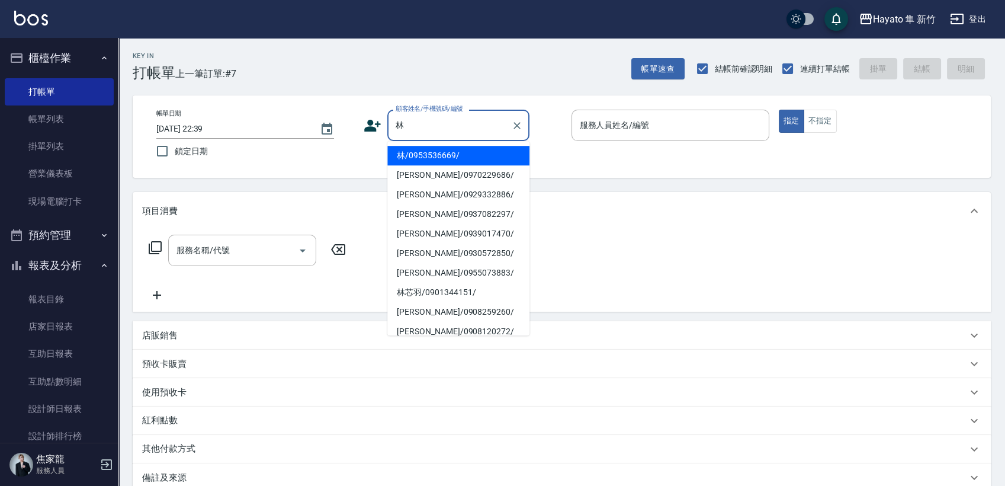
click at [448, 157] on li "林/0953536669/" at bounding box center [458, 156] width 142 height 20
type input "林/0953536669/"
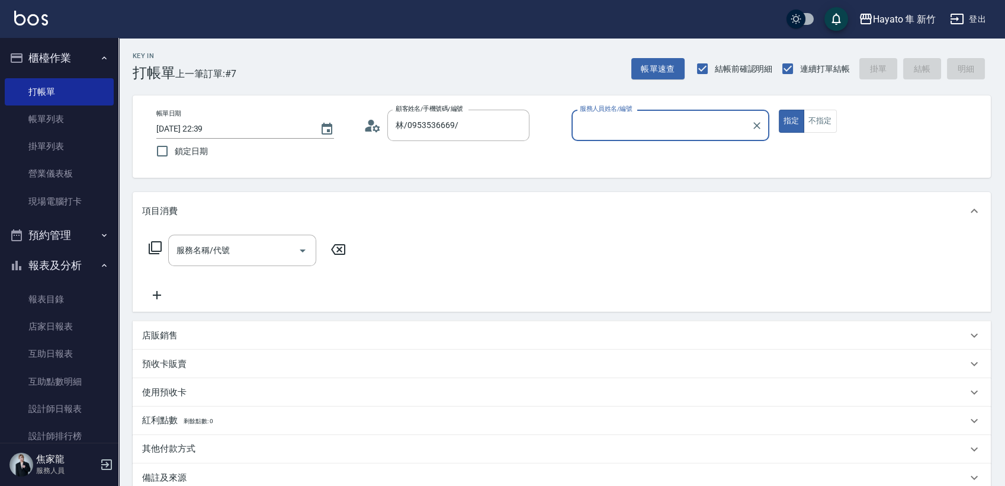
type input "[PERSON_NAME](無代號)"
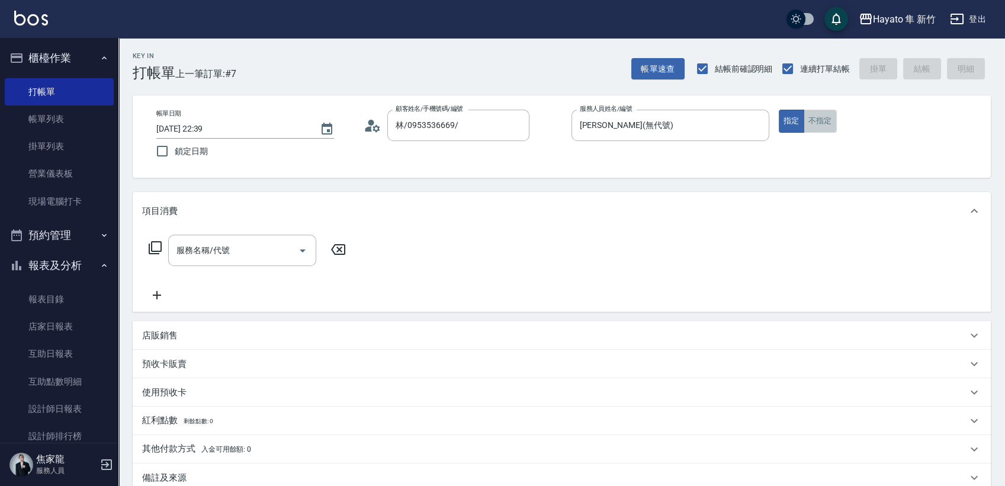
click at [816, 121] on button "不指定" at bounding box center [820, 121] width 33 height 23
click at [377, 127] on icon at bounding box center [373, 126] width 18 height 18
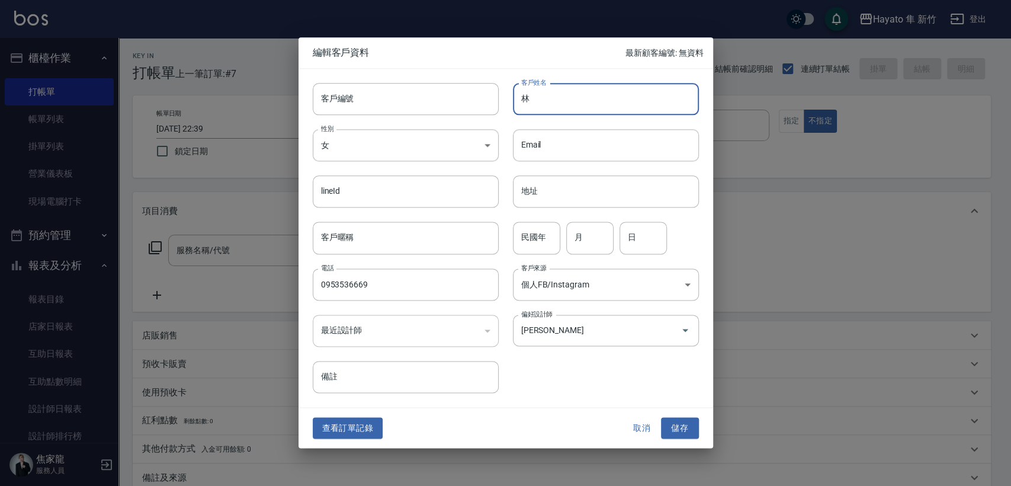
click at [556, 93] on input "林" at bounding box center [606, 99] width 186 height 32
drag, startPoint x: 522, startPoint y: 101, endPoint x: 620, endPoint y: 121, distance: 100.4
click at [620, 121] on div "客戶編號 客戶編號 客戶姓名 林[PERSON_NAME] 客戶姓名 性別 女 [DEMOGRAPHIC_DATA] 性別 Email Email lineI…" at bounding box center [499, 231] width 401 height 324
type input "[PERSON_NAME]"
click at [670, 418] on button "儲存" at bounding box center [680, 428] width 38 height 22
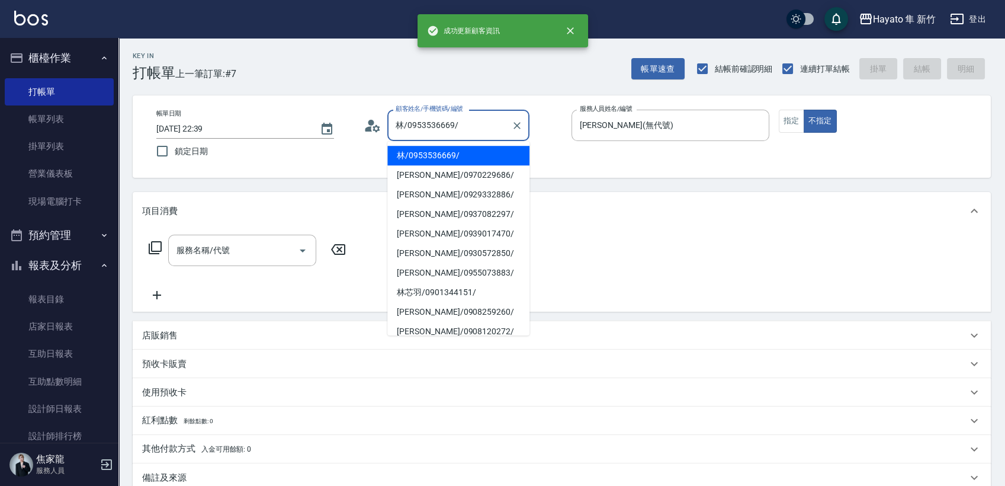
click at [458, 126] on input "林/0953536669/" at bounding box center [450, 125] width 114 height 21
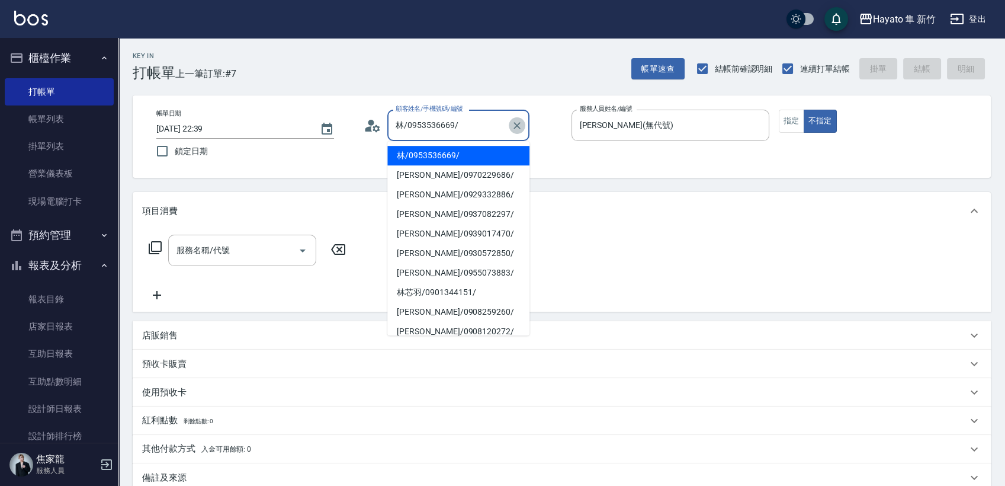
click at [521, 130] on icon "Clear" at bounding box center [517, 126] width 12 height 12
click at [443, 123] on input "顧客姓名/手機號碼/編號" at bounding box center [450, 125] width 114 height 21
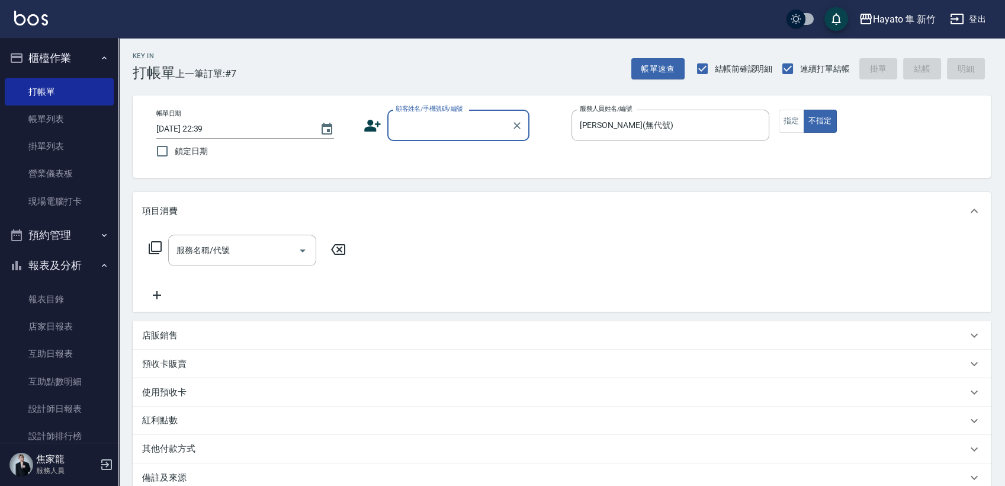
paste input "[PERSON_NAME]"
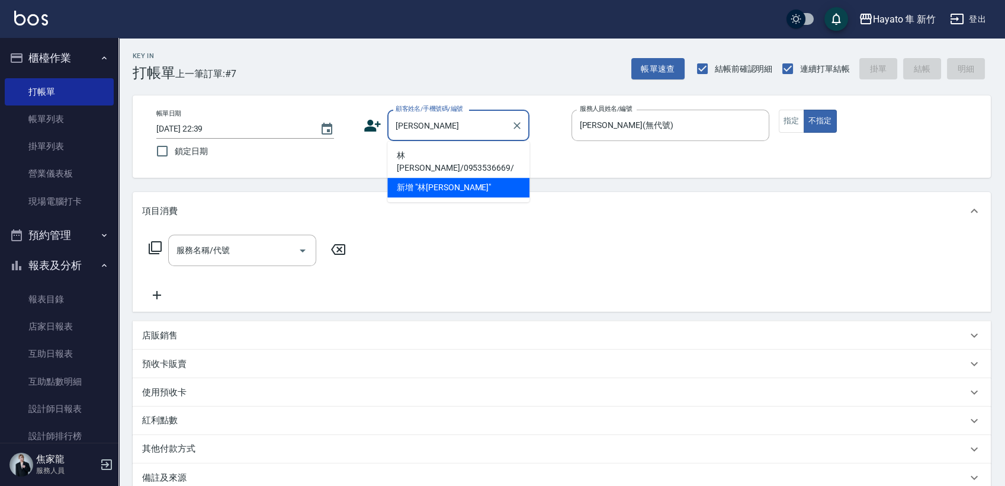
drag, startPoint x: 430, startPoint y: 149, endPoint x: 441, endPoint y: 148, distance: 11.3
click at [431, 148] on li "林[PERSON_NAME]/0953536669/" at bounding box center [458, 162] width 142 height 32
type input "林[PERSON_NAME]/0953536669/"
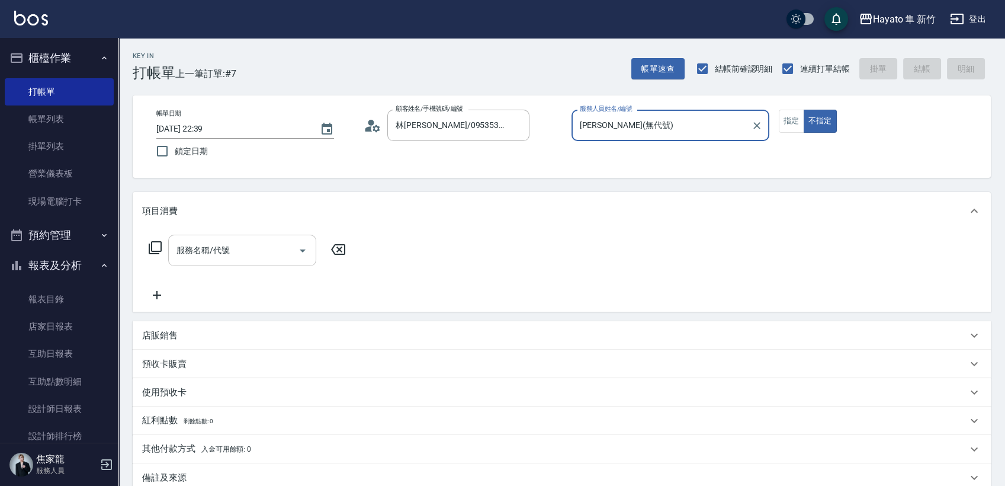
drag, startPoint x: 254, startPoint y: 249, endPoint x: 270, endPoint y: 264, distance: 22.6
click at [255, 251] on input "服務名稱/代號" at bounding box center [234, 250] width 120 height 21
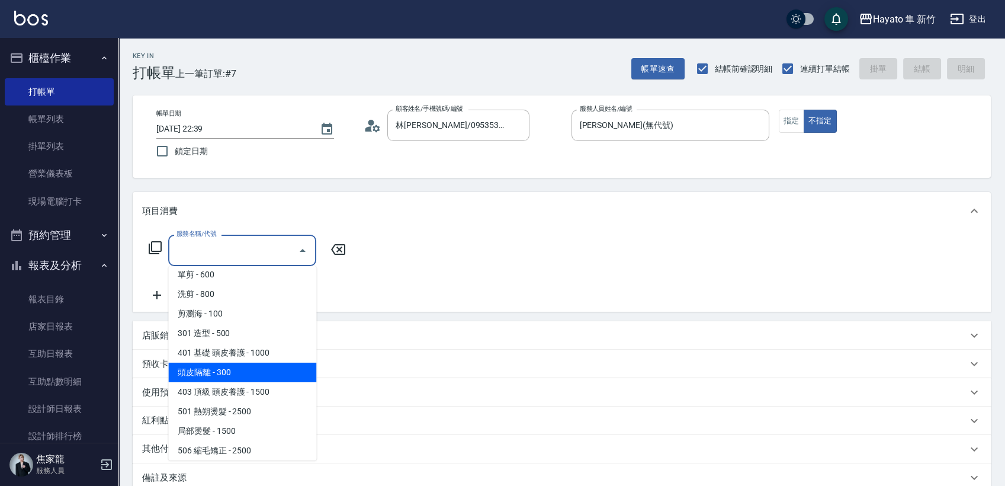
scroll to position [66, 0]
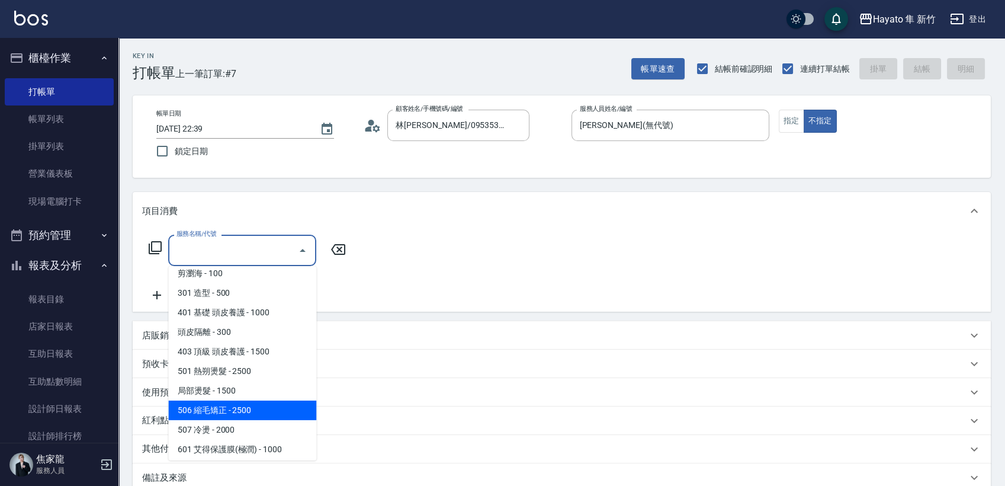
drag, startPoint x: 236, startPoint y: 409, endPoint x: 298, endPoint y: 327, distance: 102.7
click at [237, 411] on span "506 縮毛矯正 - 2500" at bounding box center [242, 411] width 148 height 20
type input "506 縮毛矯正 (506)"
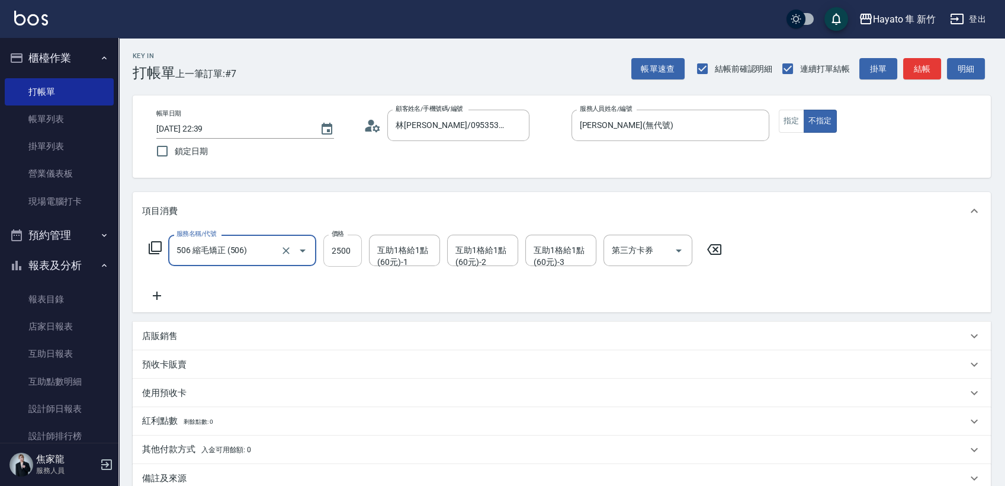
click at [334, 248] on input "2500" at bounding box center [342, 251] width 39 height 32
type input "1980"
drag, startPoint x: 328, startPoint y: 297, endPoint x: 201, endPoint y: 287, distance: 126.6
click at [284, 296] on div "服務名稱/代號 506 縮毛矯正 (506) 服務名稱/代號 價格 1980 價格 互助1格給1點(60元)-1 互助1格給1點(60元)-1 互助1格給1點…" at bounding box center [435, 269] width 587 height 68
click at [156, 297] on icon at bounding box center [157, 296] width 30 height 14
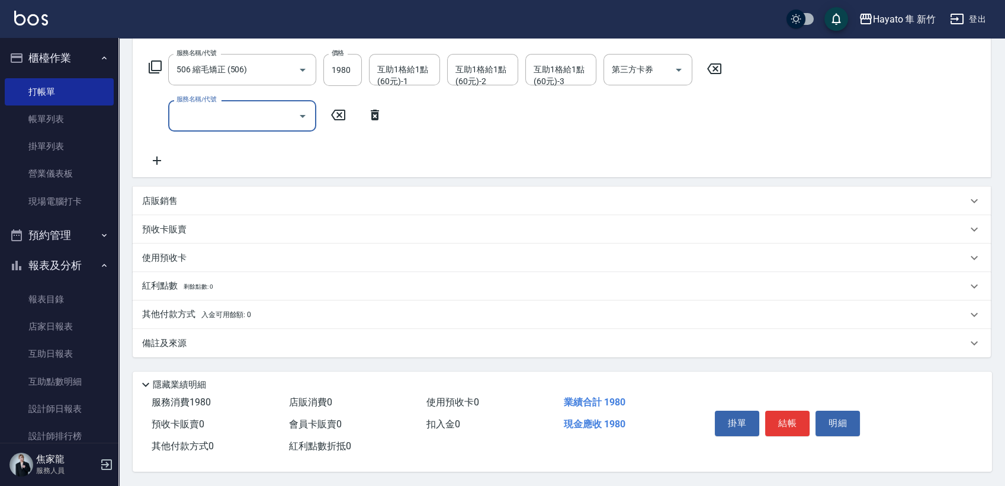
scroll to position [185, 0]
click at [178, 196] on div "店販銷售" at bounding box center [554, 201] width 825 height 12
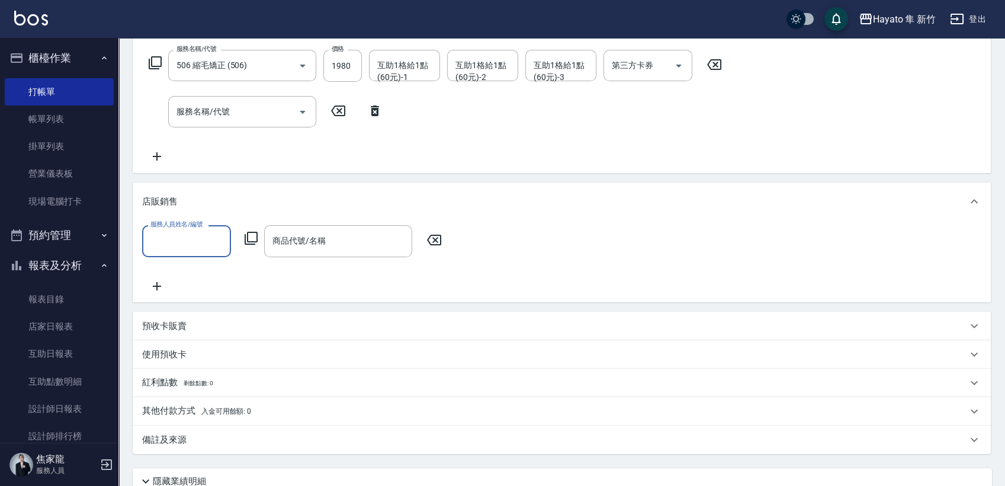
scroll to position [0, 0]
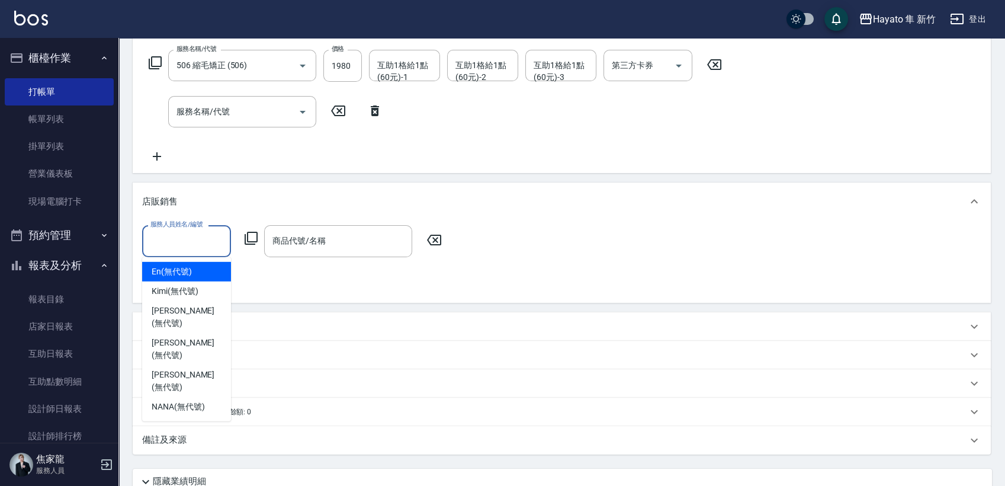
click at [193, 243] on input "服務人員姓名/編號" at bounding box center [187, 240] width 78 height 21
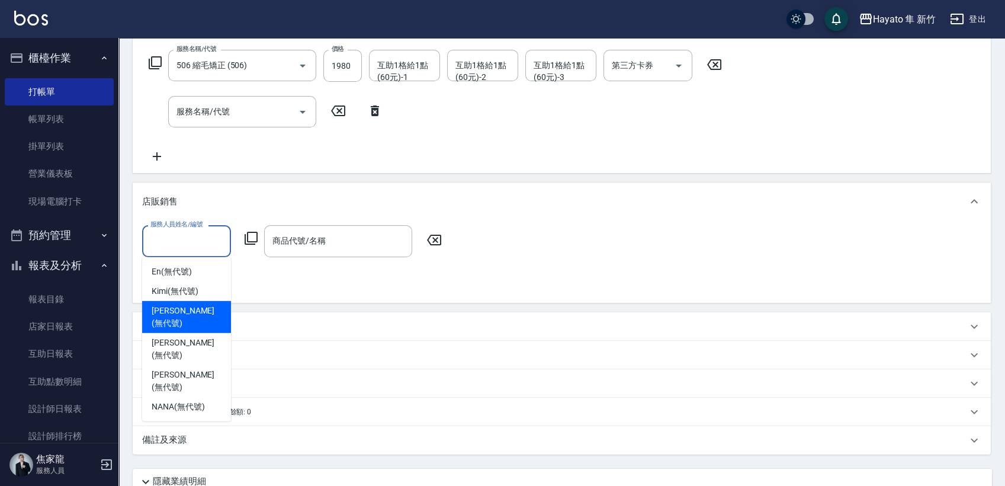
click at [193, 312] on span "[PERSON_NAME] (無代號)" at bounding box center [187, 317] width 70 height 25
type input "[PERSON_NAME](無代號)"
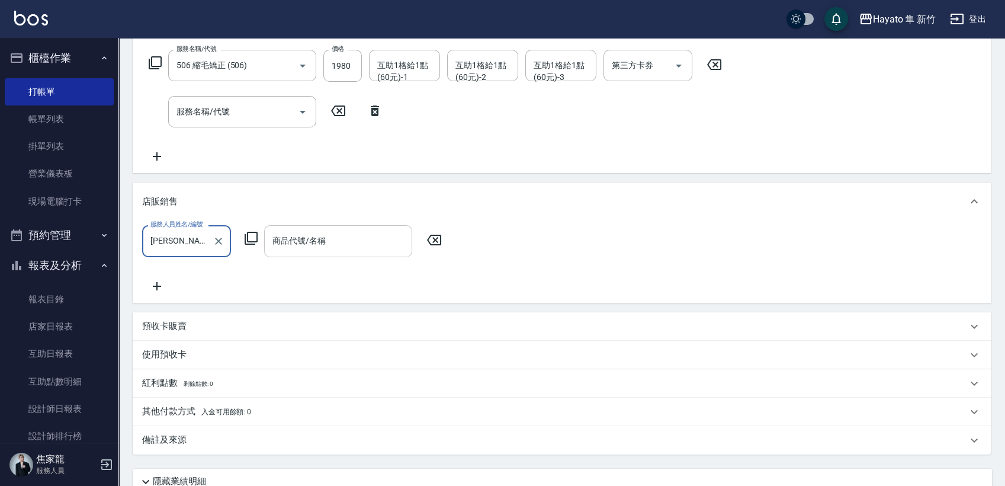
click at [308, 242] on div "商品代號/名稱 商品代號/名稱" at bounding box center [338, 240] width 148 height 31
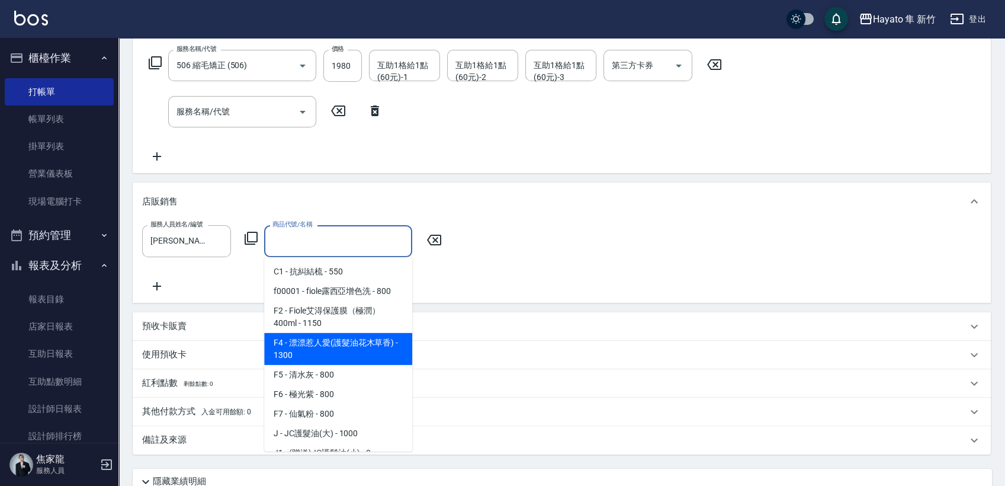
scroll to position [66, 0]
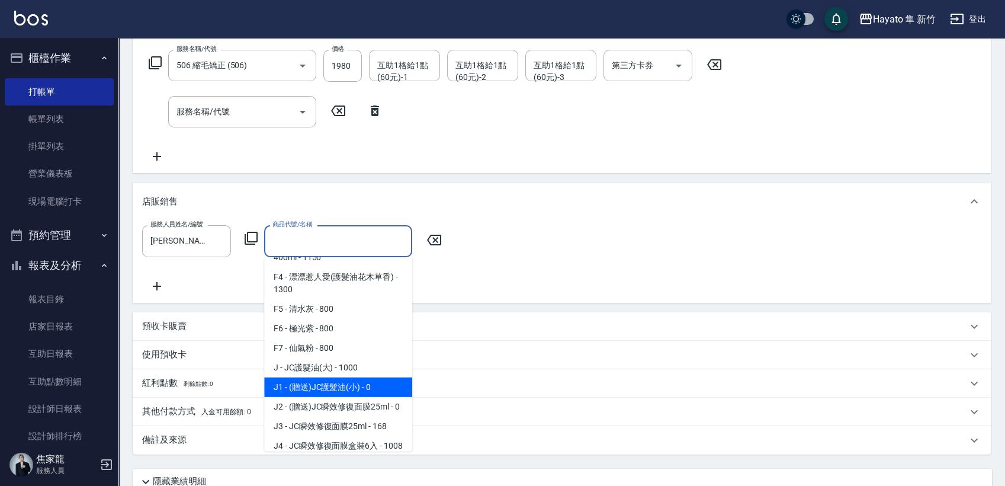
click at [336, 394] on span "J1 - (贈送)JC護髮油(小) - 0" at bounding box center [338, 387] width 148 height 20
type input "(贈送)JC護髮油(小)"
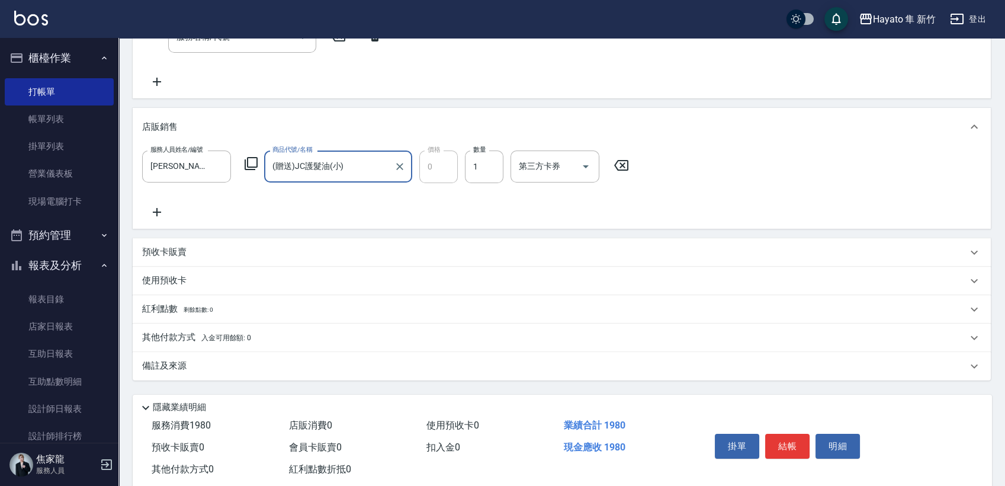
scroll to position [286, 0]
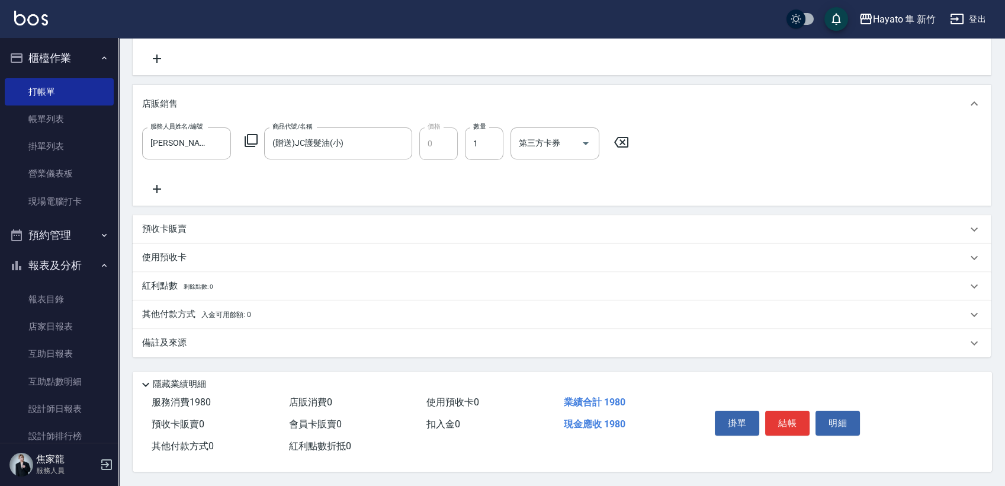
click at [220, 337] on div "備註及來源" at bounding box center [554, 343] width 825 height 12
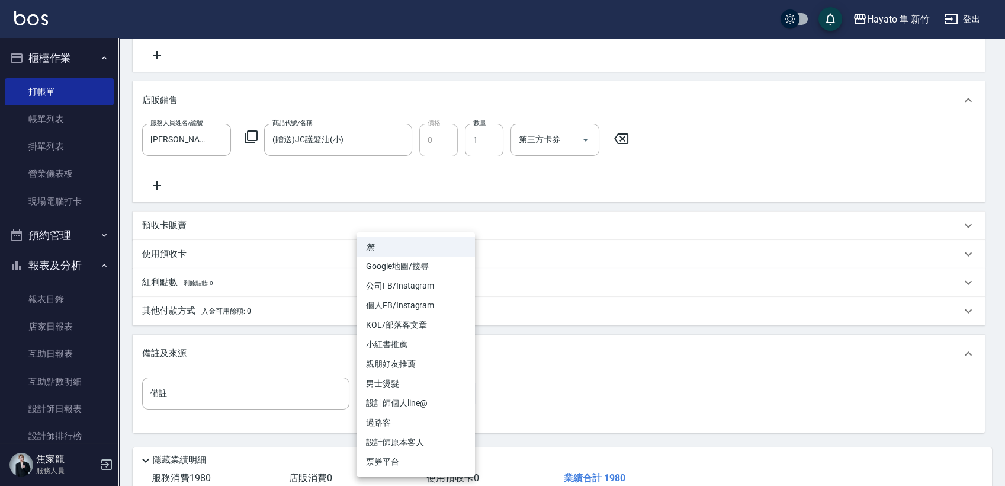
drag, startPoint x: 392, startPoint y: 385, endPoint x: 390, endPoint y: 399, distance: 14.3
click at [390, 383] on body "Hayato 隼 新竹 登出 櫃檯作業 打帳單 帳單列表 掛單列表 營業儀表板 現場電腦打卡 預約管理 預約管理 報表及分析 報表目錄 店家日報表 互助日報表…" at bounding box center [502, 138] width 1005 height 848
click at [402, 302] on li "個人FB/Instagram" at bounding box center [416, 306] width 118 height 20
type input "個人FB/Instagram"
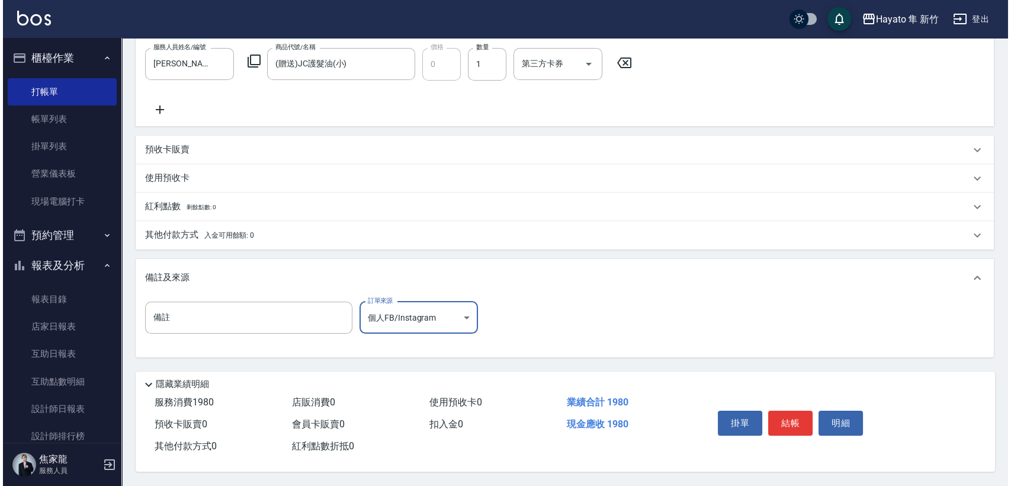
scroll to position [366, 0]
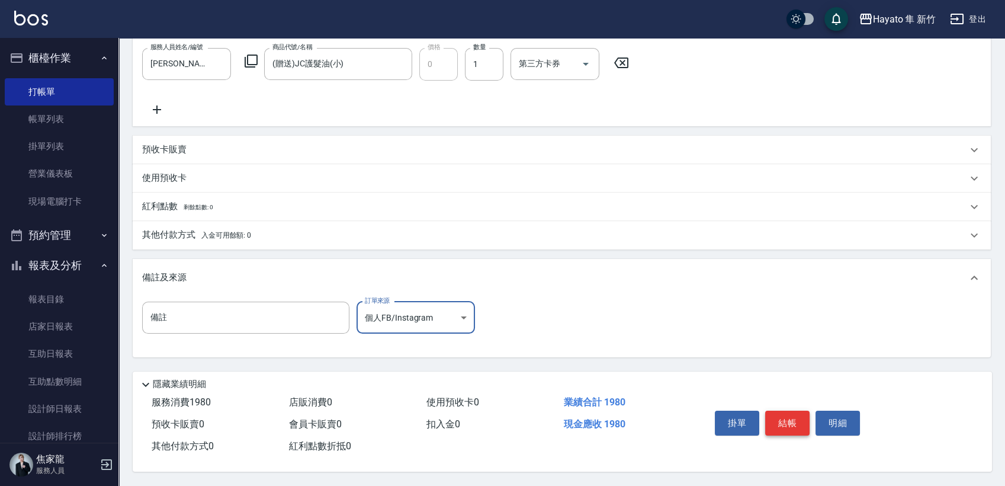
click at [792, 421] on button "結帳" at bounding box center [787, 423] width 44 height 25
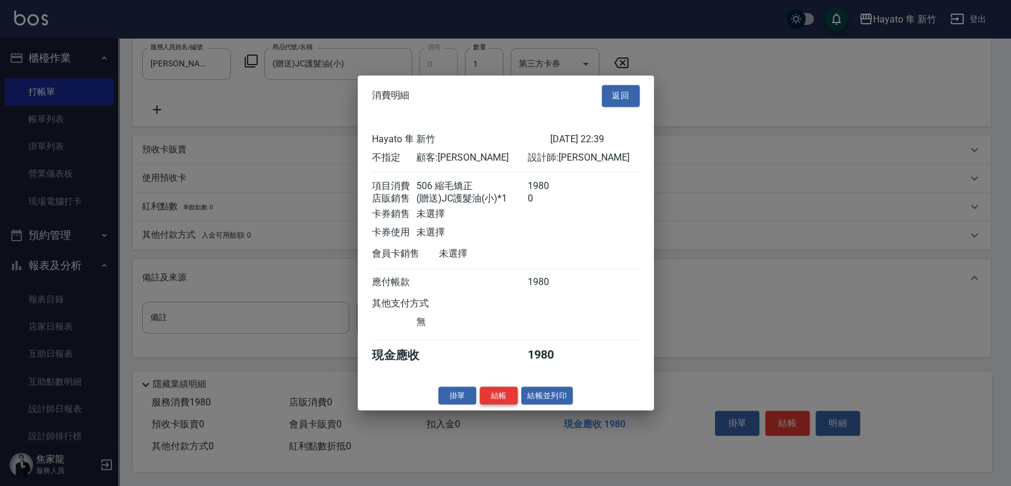
click at [502, 398] on button "結帳" at bounding box center [499, 395] width 38 height 18
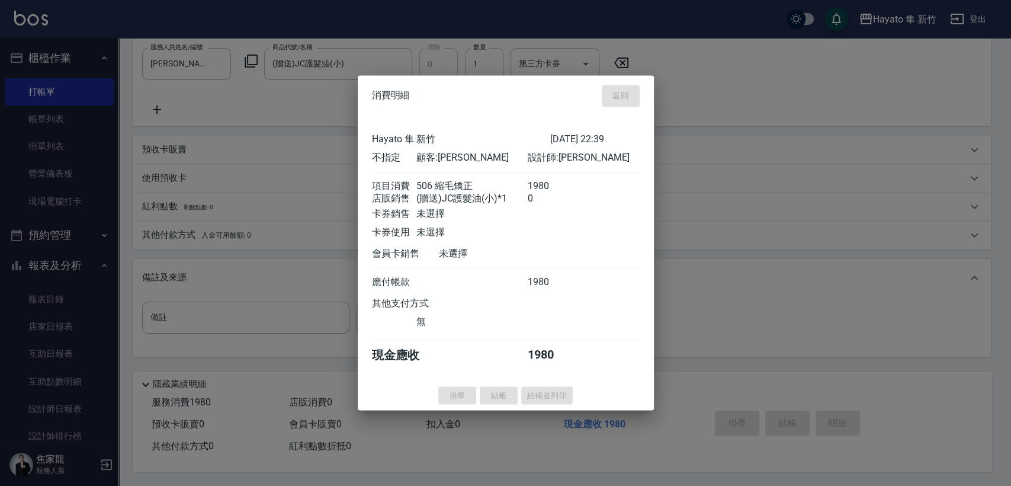
type input "[DATE] 22:43"
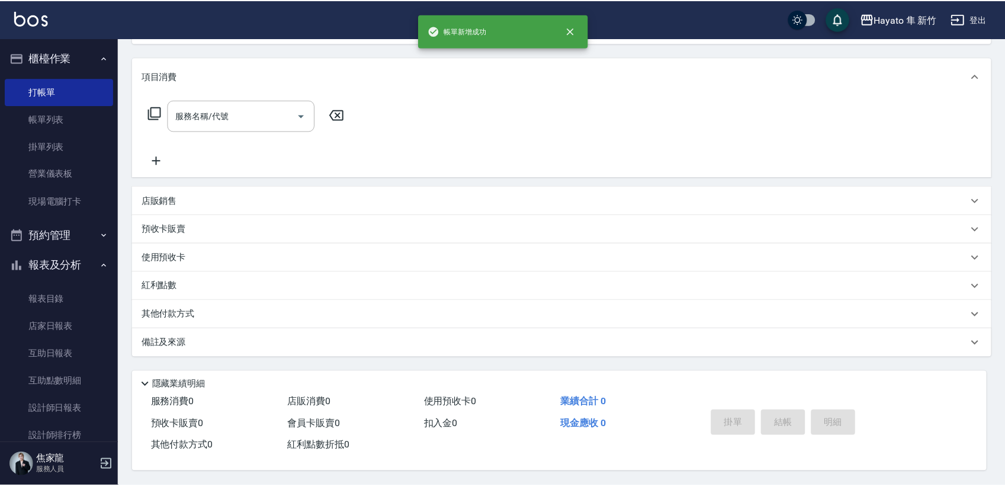
scroll to position [0, 0]
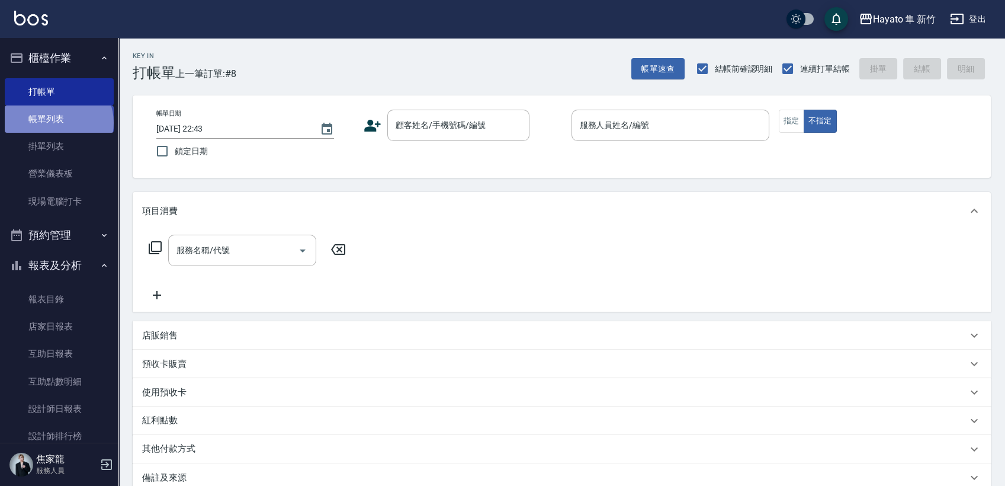
click at [57, 123] on link "帳單列表" at bounding box center [59, 118] width 109 height 27
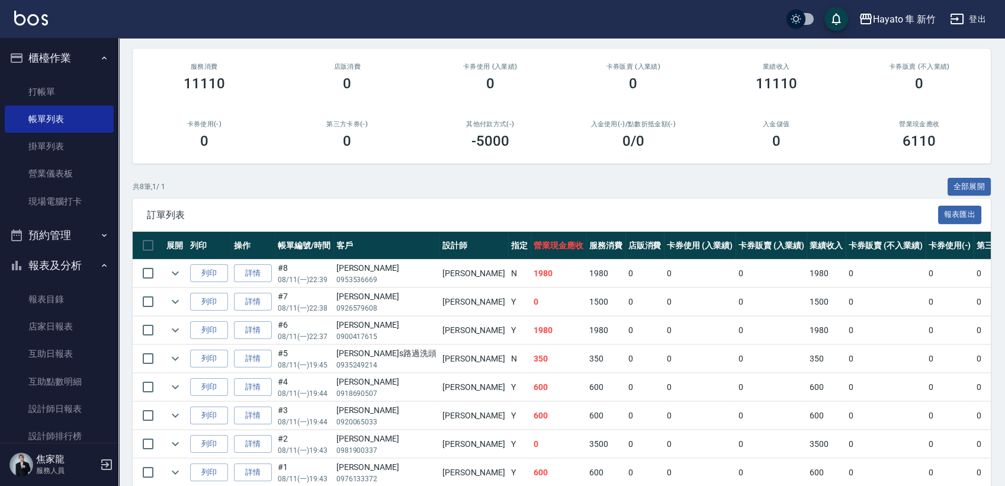
scroll to position [132, 0]
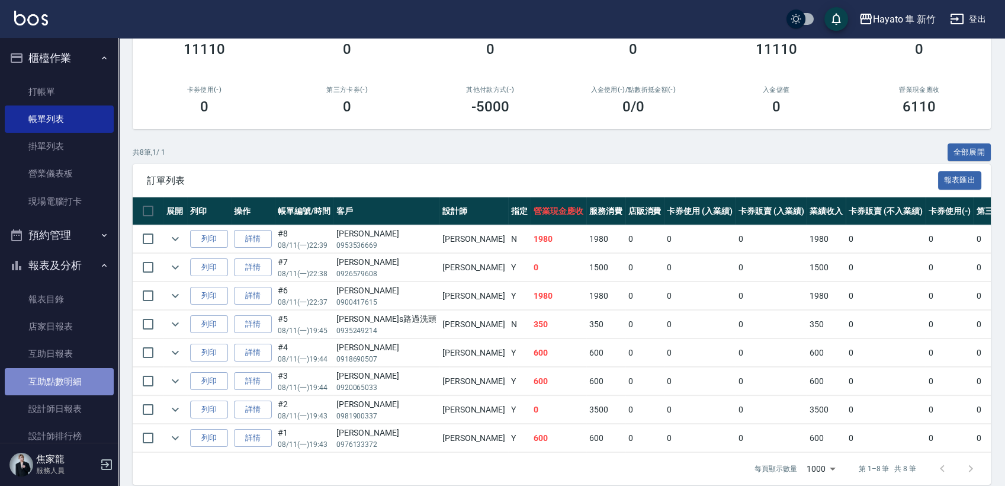
click at [68, 381] on link "互助點數明細" at bounding box center [59, 381] width 109 height 27
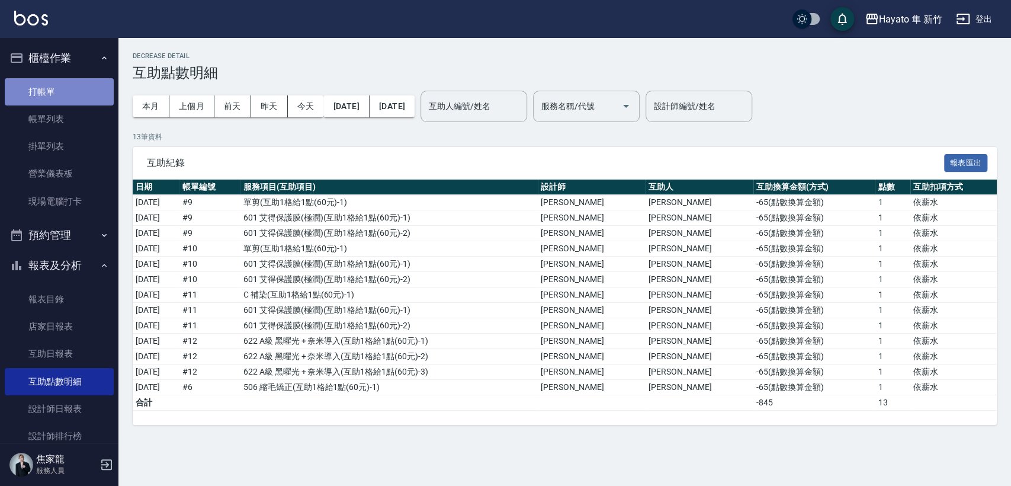
click at [67, 87] on link "打帳單" at bounding box center [59, 91] width 109 height 27
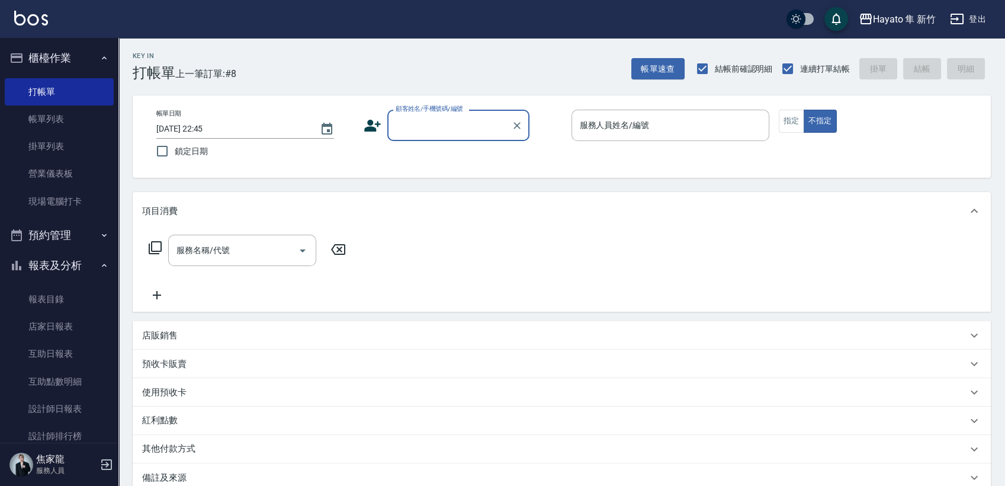
click at [437, 124] on input "顧客姓名/手機號碼/編號" at bounding box center [450, 125] width 114 height 21
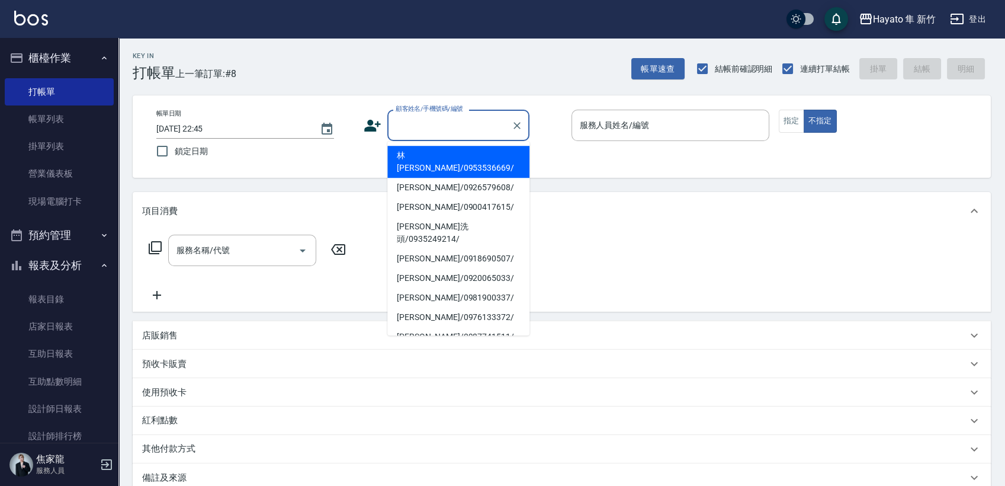
click at [374, 126] on icon at bounding box center [373, 126] width 18 height 18
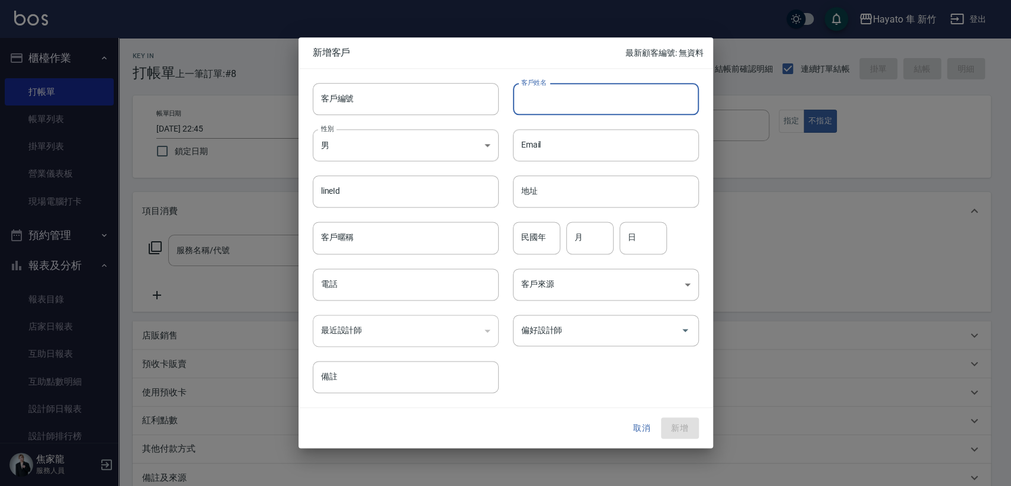
click at [604, 103] on input "客戶姓名" at bounding box center [606, 99] width 186 height 32
type input "[PERSON_NAME]"
click at [531, 95] on input "盒紫" at bounding box center [606, 99] width 186 height 32
click at [568, 89] on input "[PERSON_NAME]" at bounding box center [606, 99] width 186 height 32
type input "[PERSON_NAME]"
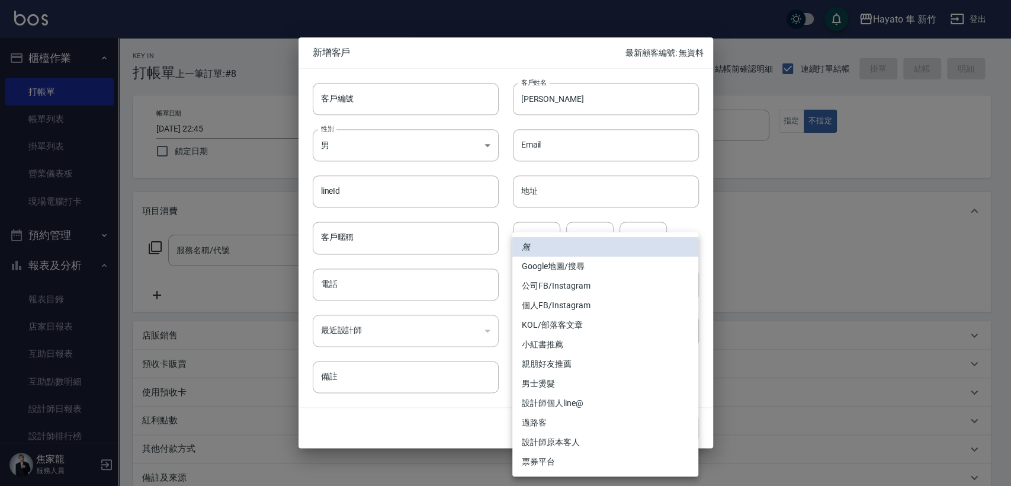
click at [559, 282] on body "Hayato 隼 新竹 登出 櫃檯作業 打帳單 帳單列表 掛單列表 營業儀表板 現場電腦打卡 預約管理 預約管理 報表及分析 報表目錄 店家日報表 互助日報表…" at bounding box center [505, 310] width 1011 height 620
click at [555, 302] on li "個人FB/Instagram" at bounding box center [606, 306] width 186 height 20
type input "個人FB/Instagram"
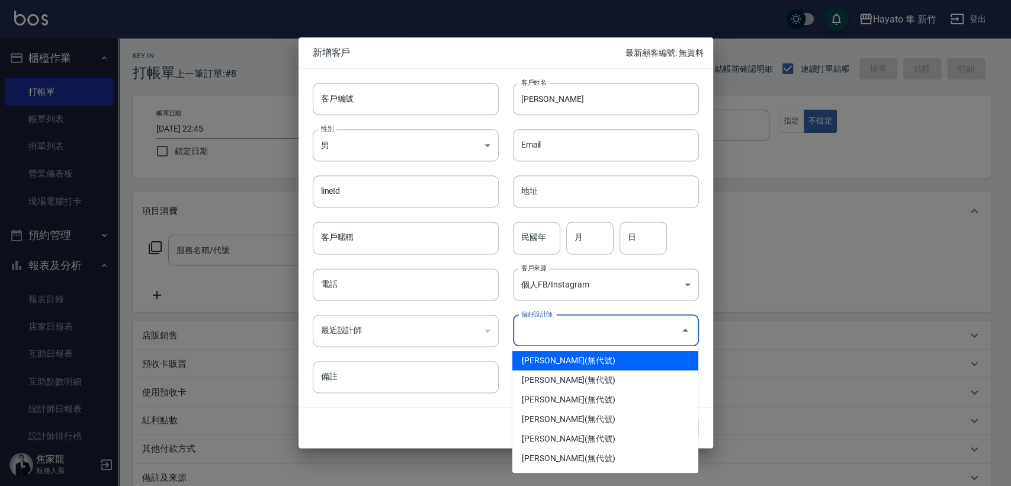
click at [564, 338] on input "偏好設計師" at bounding box center [597, 330] width 158 height 21
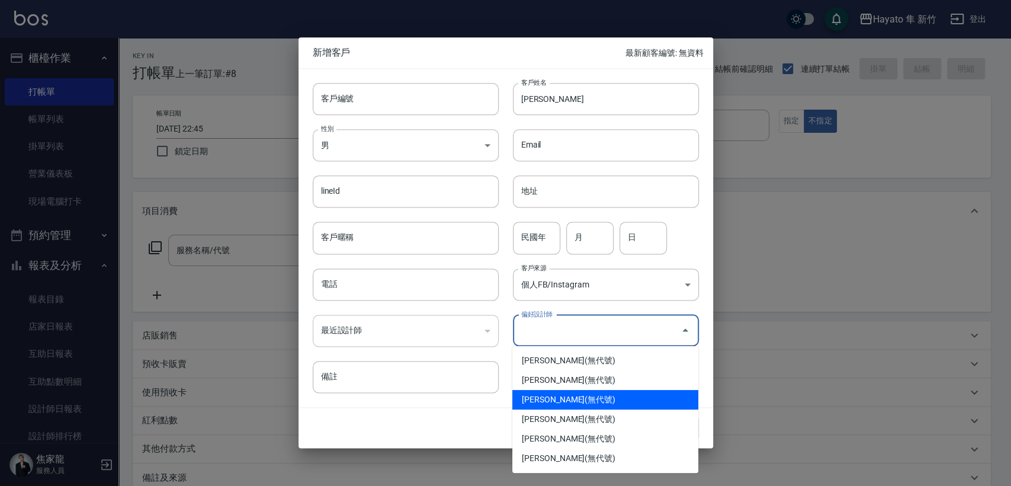
click at [555, 400] on li "[PERSON_NAME](無代號)" at bounding box center [606, 400] width 186 height 20
type input "[PERSON_NAME]"
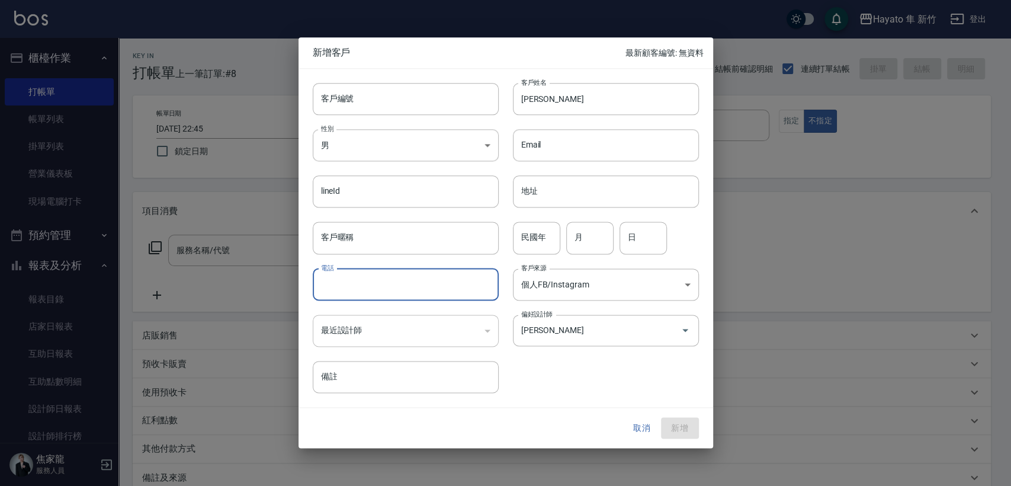
click at [381, 285] on input "電話" at bounding box center [406, 284] width 186 height 32
type input "0963806137"
click at [678, 427] on button "新增" at bounding box center [680, 428] width 38 height 22
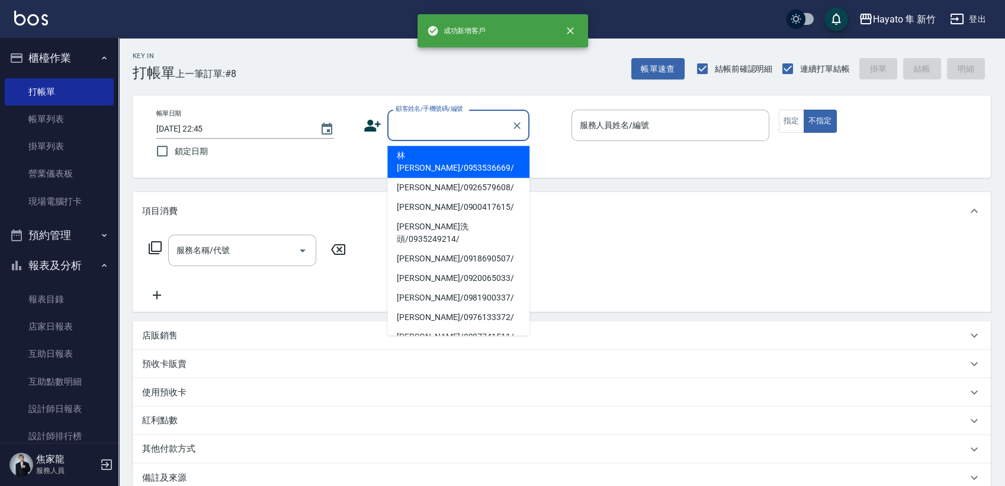
click at [442, 126] on input "顧客姓名/手機號碼/編號" at bounding box center [450, 125] width 114 height 21
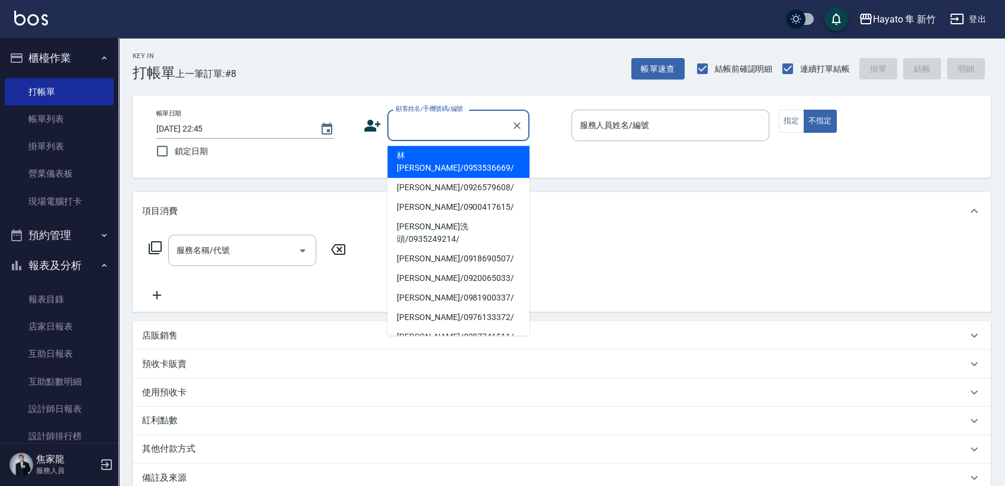
paste input "[PERSON_NAME]"
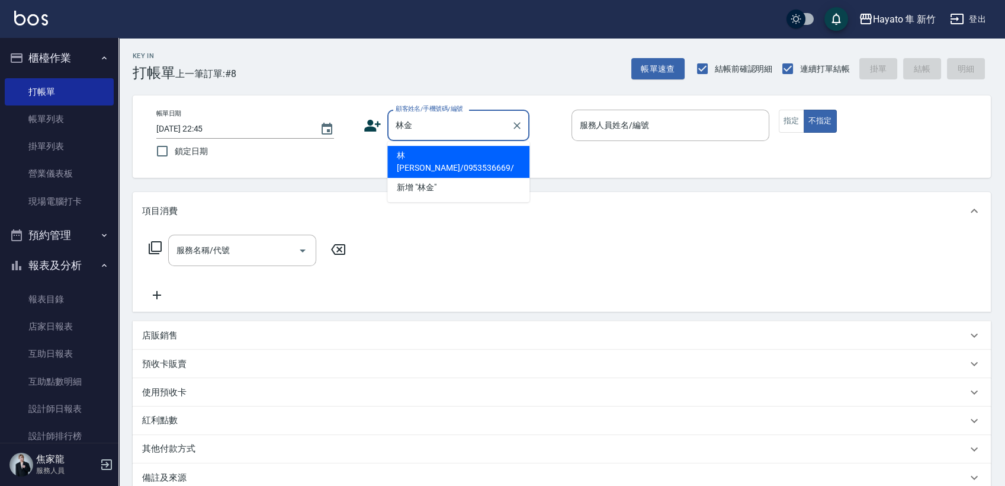
type input "林"
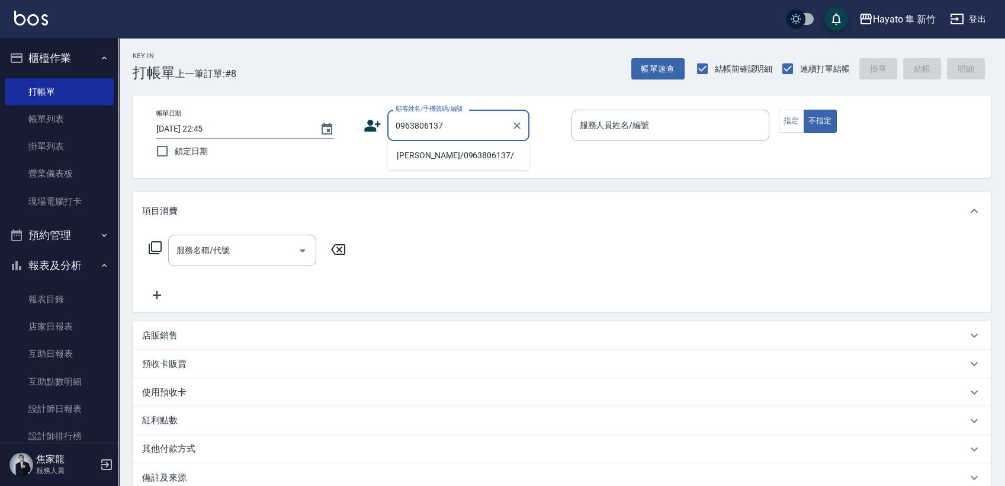
click at [442, 155] on li "[PERSON_NAME]/0963806137/" at bounding box center [458, 156] width 142 height 20
type input "[PERSON_NAME]/0963806137/"
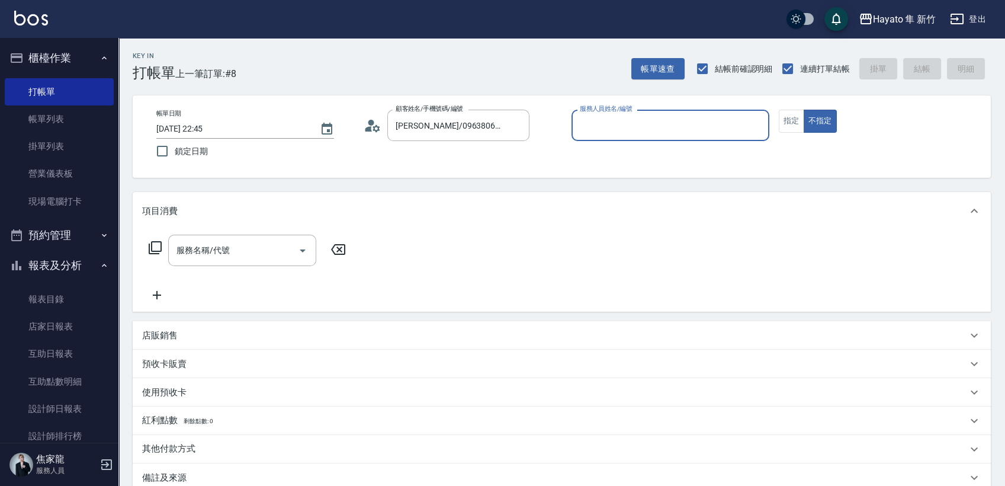
type input "[PERSON_NAME](無代號)"
click at [298, 244] on icon "Open" at bounding box center [303, 251] width 14 height 14
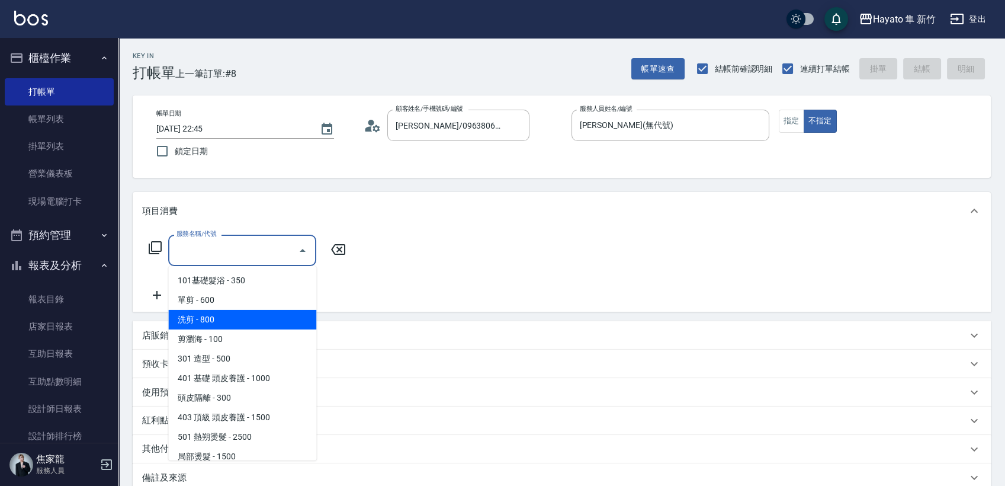
click at [213, 320] on span "洗剪 - 800" at bounding box center [242, 320] width 148 height 20
type input "洗剪(201)"
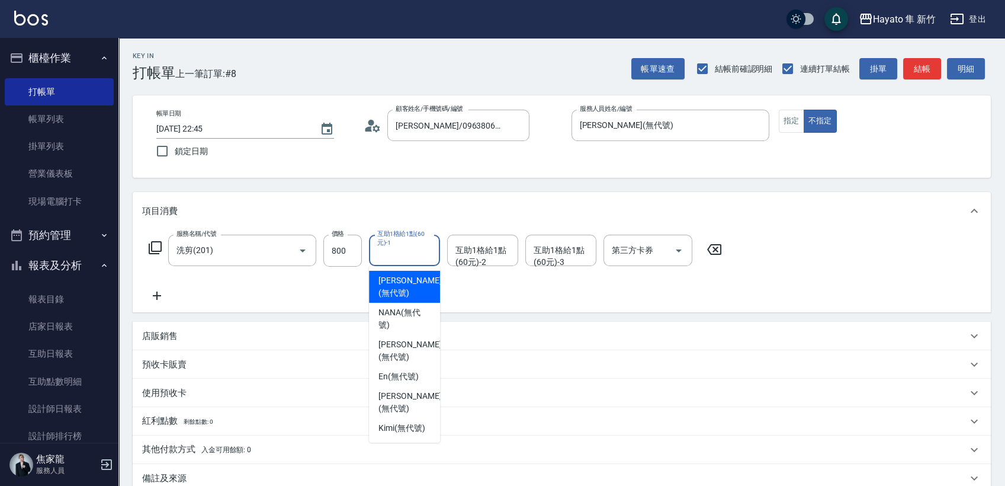
click at [413, 249] on div "互助1格給1點(60元)-1 互助1格給1點(60元)-1" at bounding box center [404, 250] width 71 height 31
click at [401, 306] on span "NANA (無代號)" at bounding box center [405, 318] width 52 height 25
type input "NANA(無代號)"
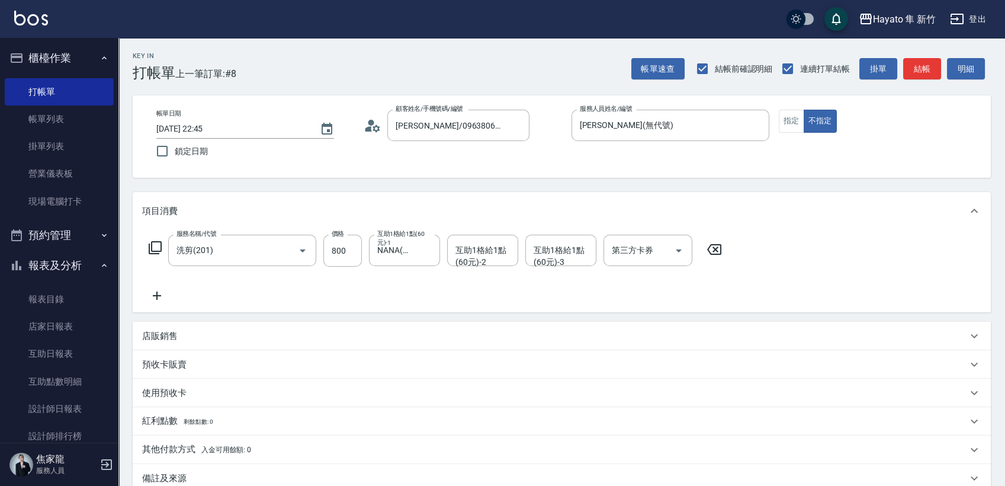
click at [190, 335] on div "店販銷售" at bounding box center [554, 336] width 825 height 12
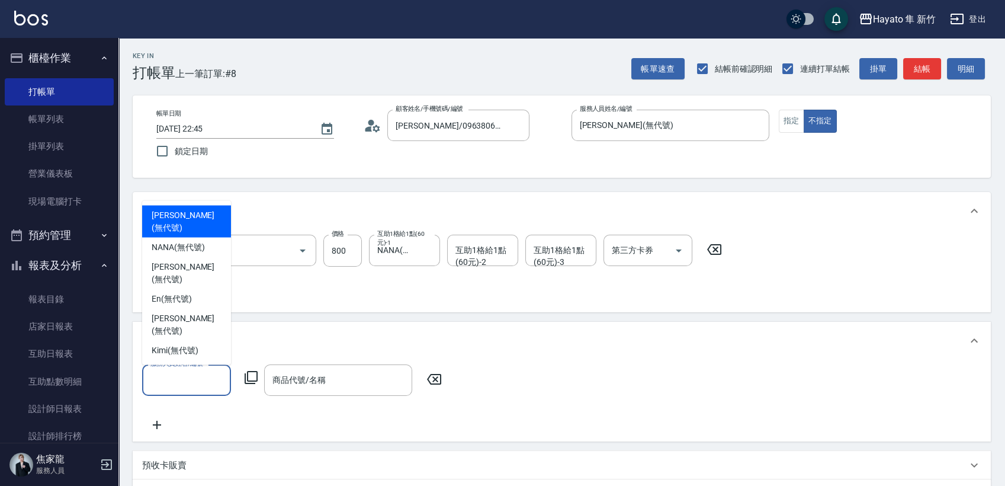
click at [194, 382] on input "服務人員姓名/編號" at bounding box center [187, 380] width 78 height 21
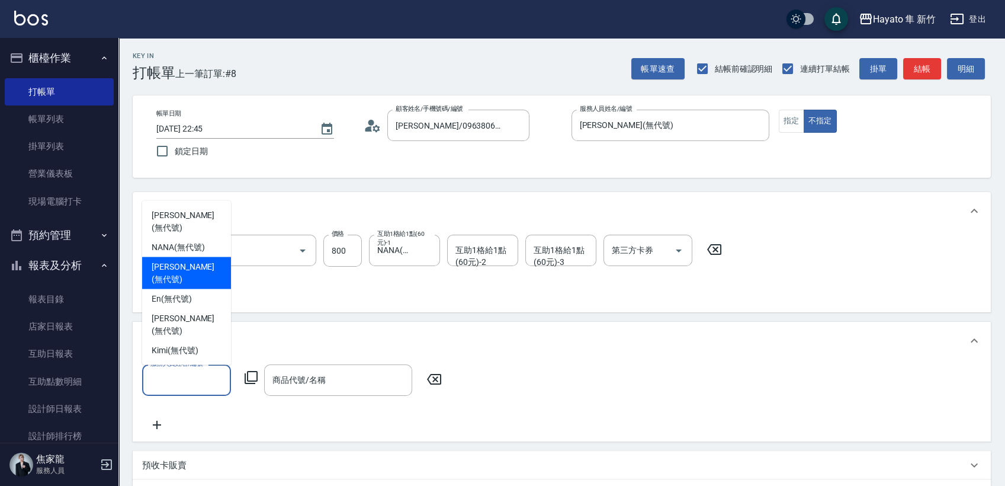
click at [172, 284] on div "[PERSON_NAME] (無代號)" at bounding box center [186, 273] width 89 height 32
type input "[PERSON_NAME](無代號)"
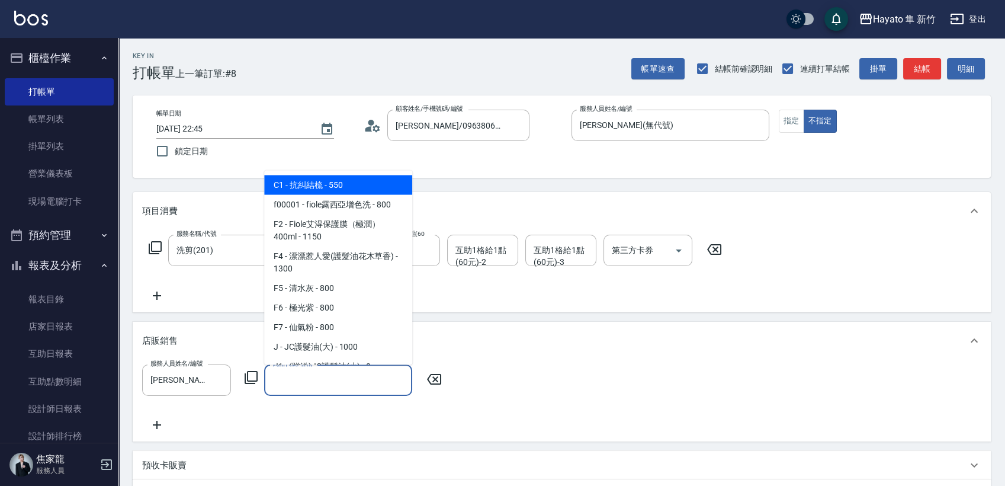
click at [321, 385] on input "商品代號/名稱" at bounding box center [338, 380] width 137 height 21
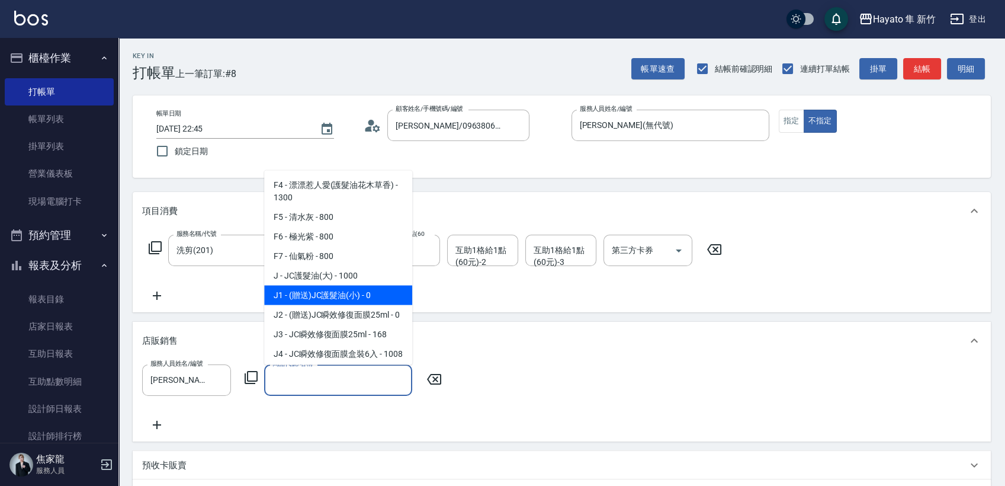
scroll to position [132, 0]
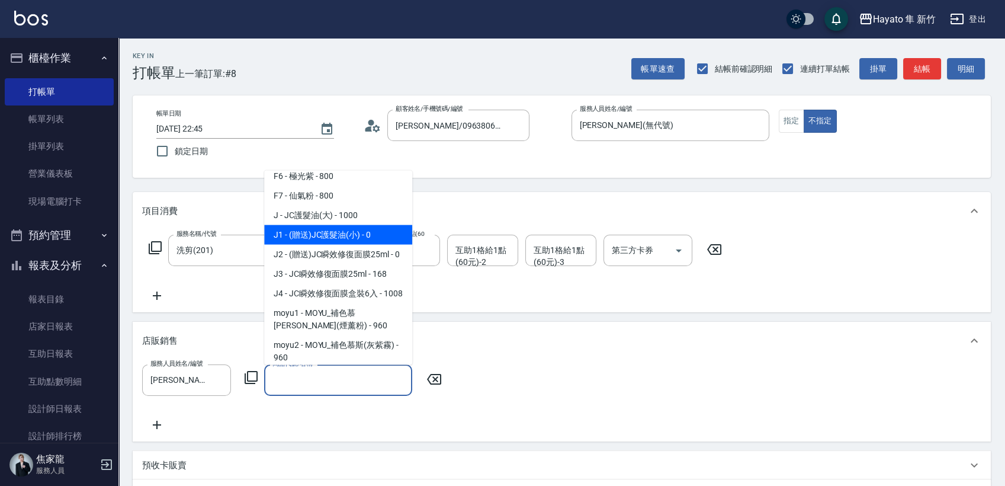
click at [371, 234] on span "J1 - (贈送)JC護髮油(小) - 0" at bounding box center [338, 235] width 148 height 20
type input "(贈送)JC護髮油(小)"
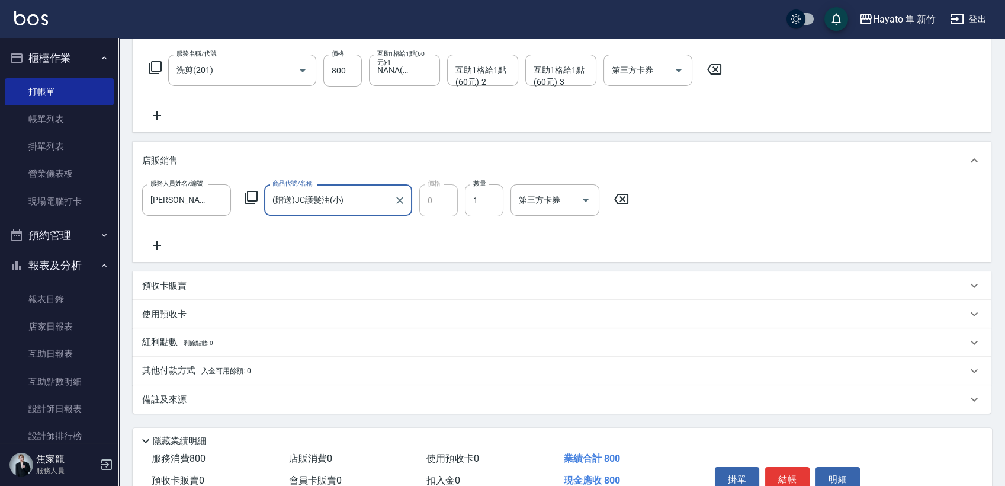
scroll to position [197, 0]
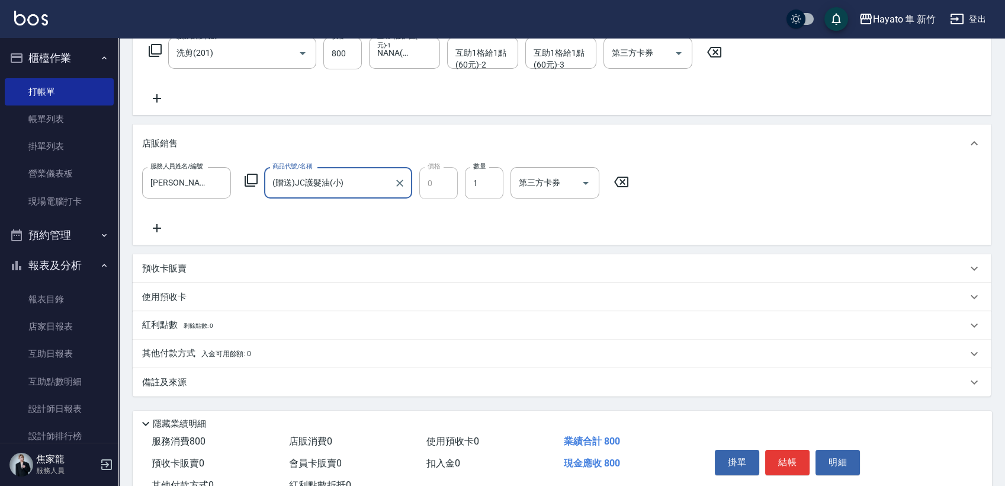
click at [249, 379] on div "備註及來源" at bounding box center [554, 382] width 825 height 12
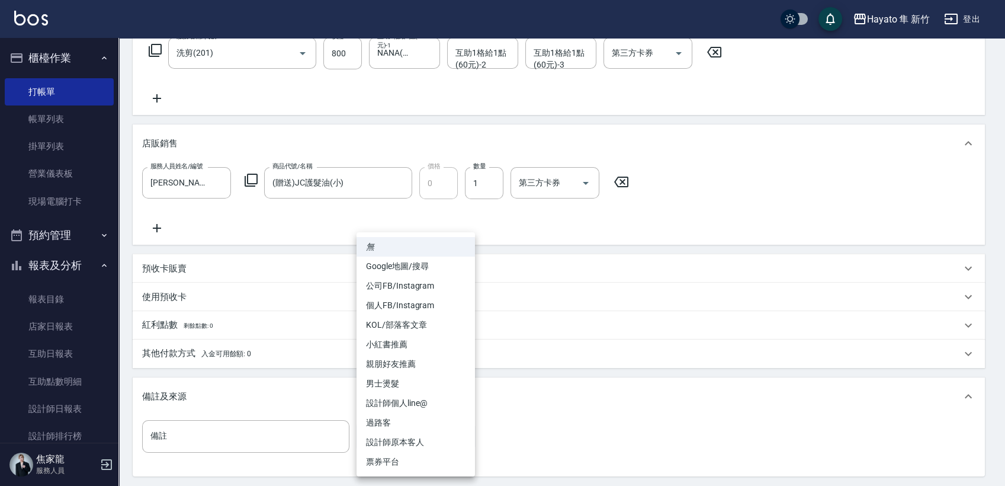
click at [391, 432] on body "Hayato 隼 新竹 登出 櫃檯作業 打帳單 帳單列表 掛單列表 營業儀表板 現場電腦打卡 預約管理 預約管理 報表及分析 報表目錄 店家日報表 互助日報表…" at bounding box center [502, 204] width 1005 height 802
click at [421, 259] on li "Google地圖/搜尋" at bounding box center [416, 267] width 118 height 20
type input "Google地圖/搜尋"
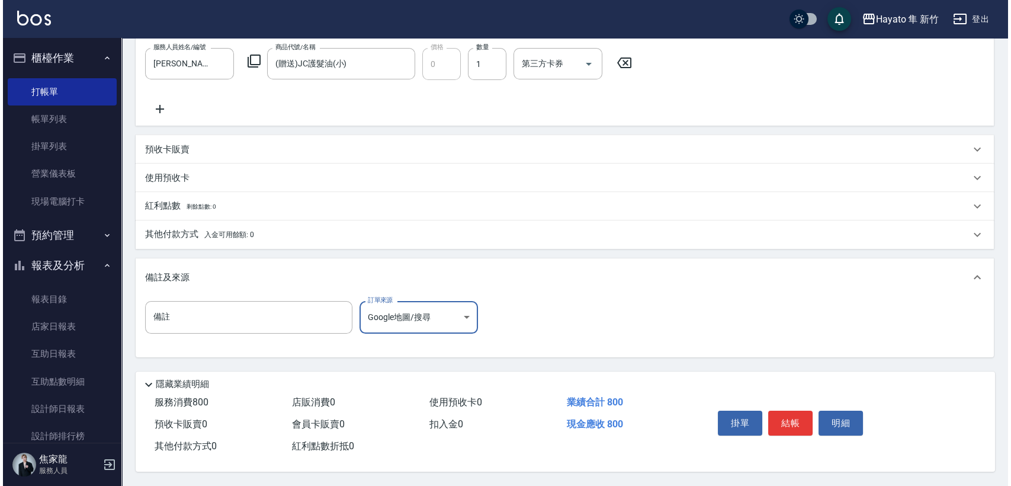
scroll to position [320, 0]
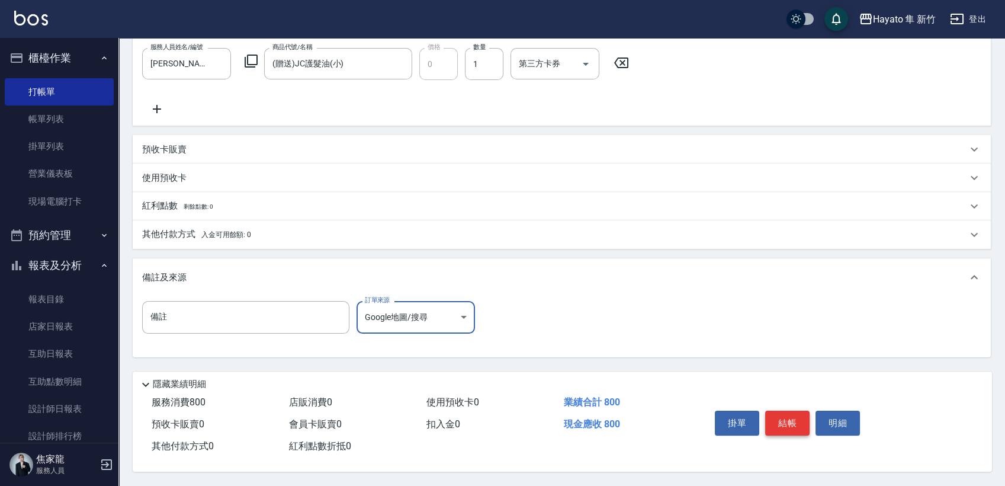
click at [782, 423] on button "結帳" at bounding box center [787, 423] width 44 height 25
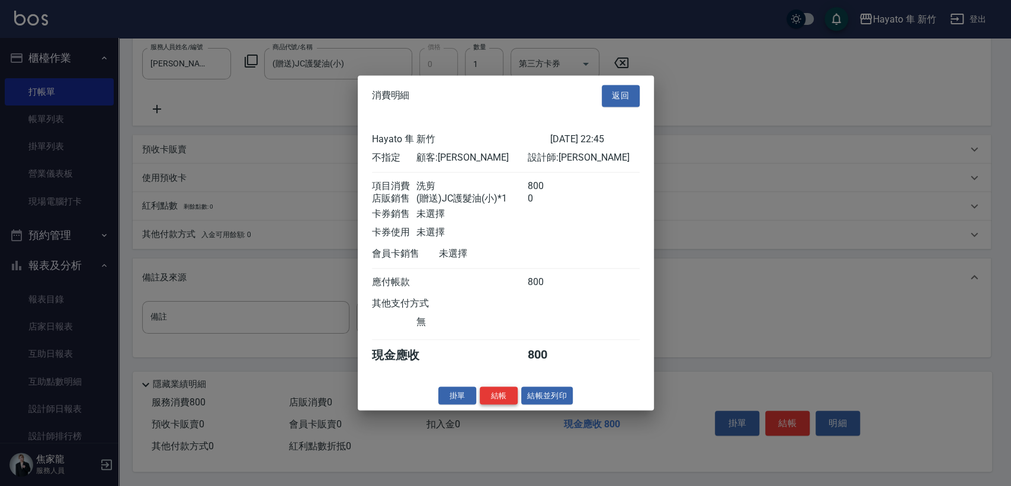
click at [503, 399] on button "結帳" at bounding box center [499, 395] width 38 height 18
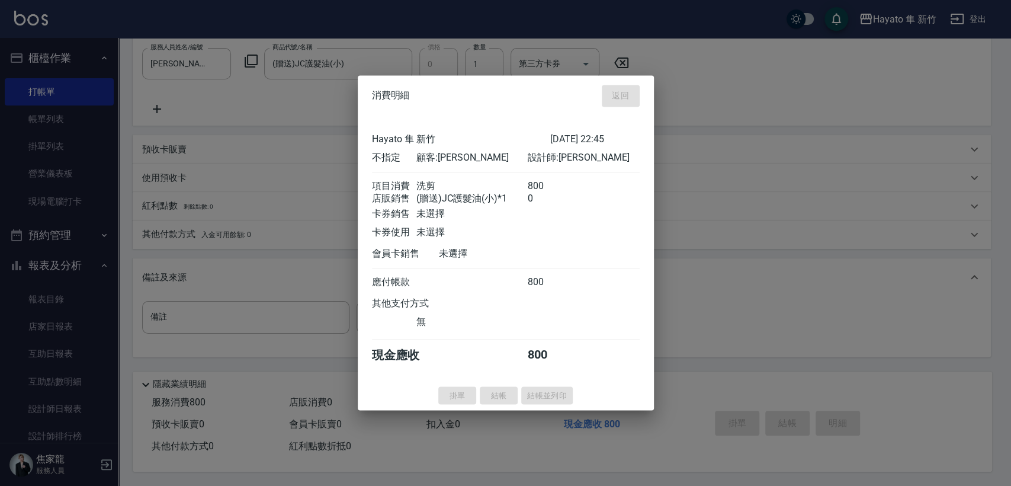
type input "[DATE] 22:51"
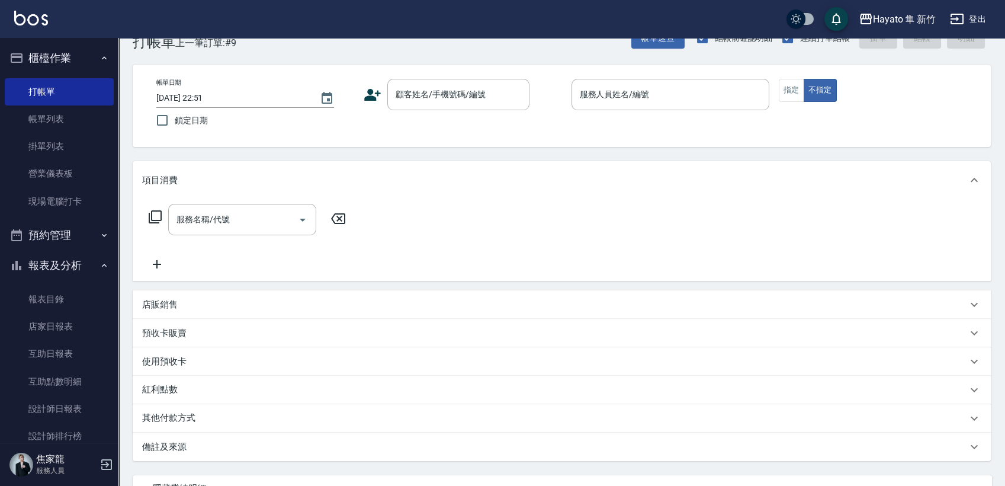
scroll to position [0, 0]
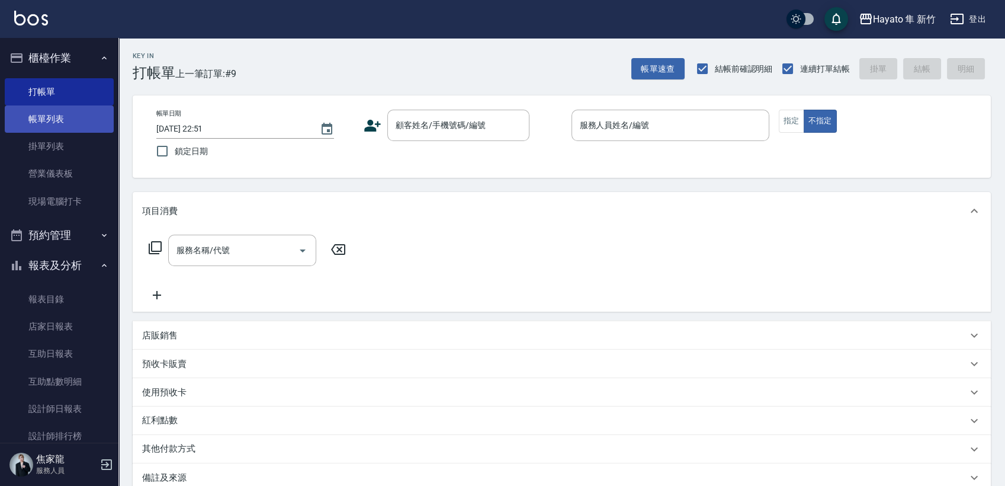
click at [53, 123] on link "帳單列表" at bounding box center [59, 118] width 109 height 27
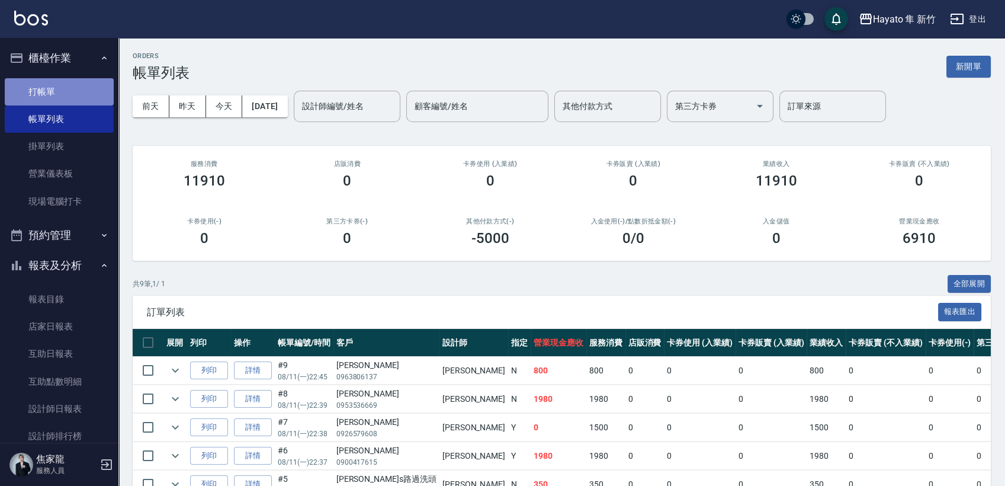
click at [61, 91] on link "打帳單" at bounding box center [59, 91] width 109 height 27
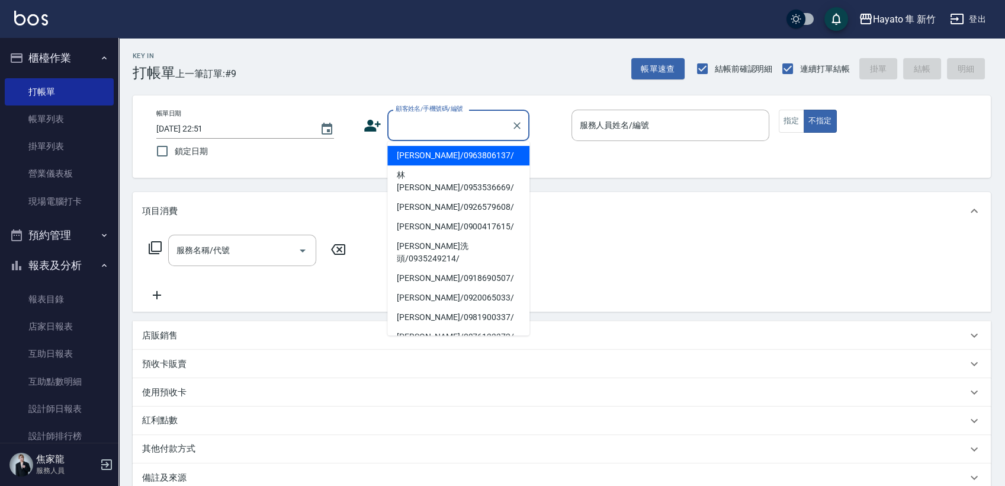
click at [408, 118] on input "顧客姓名/手機號碼/編號" at bounding box center [450, 125] width 114 height 21
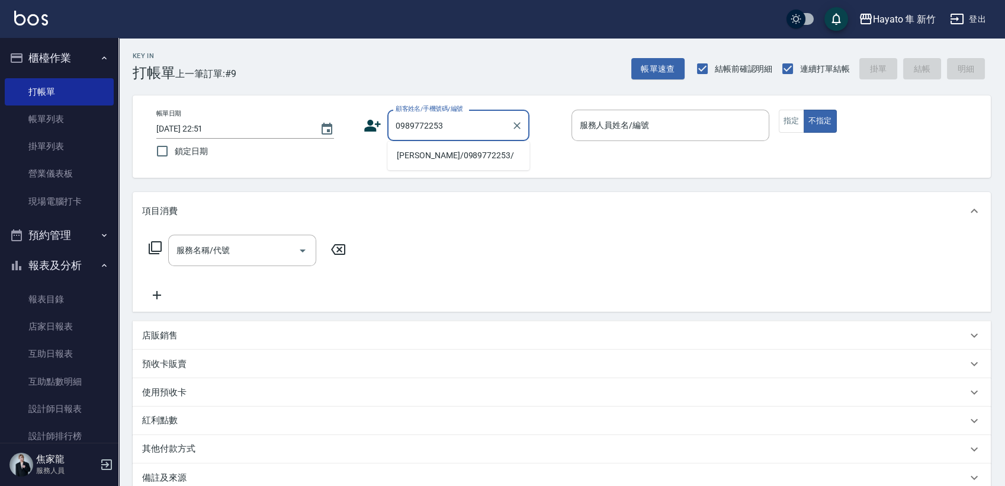
click at [427, 159] on li "[PERSON_NAME]/0989772253/" at bounding box center [458, 156] width 142 height 20
type input "[PERSON_NAME]/0989772253/"
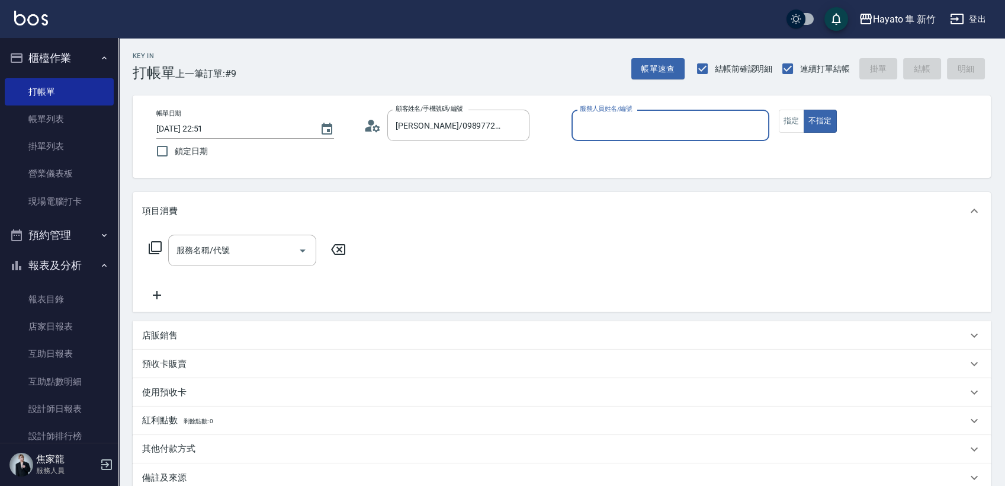
type input "[PERSON_NAME](無代號)"
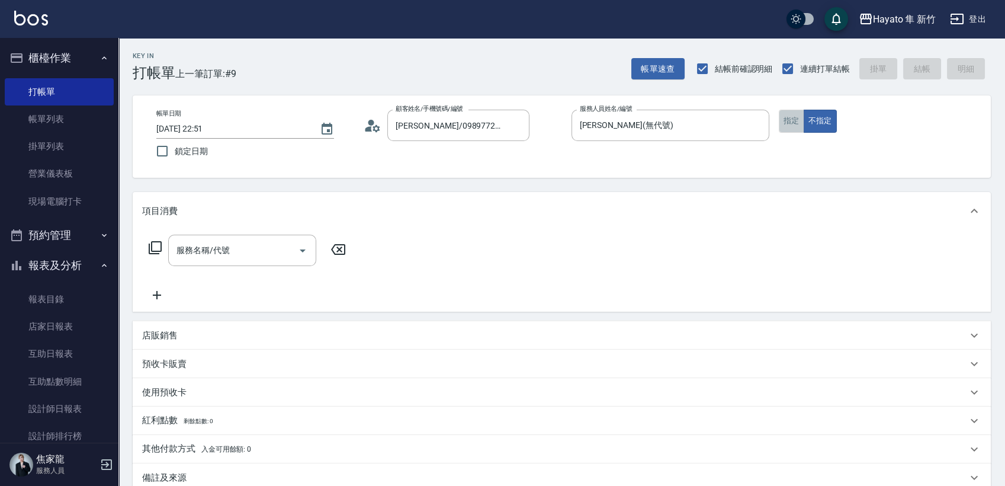
click at [787, 124] on button "指定" at bounding box center [791, 121] width 25 height 23
click at [215, 251] on input "服務名稱/代號" at bounding box center [234, 250] width 120 height 21
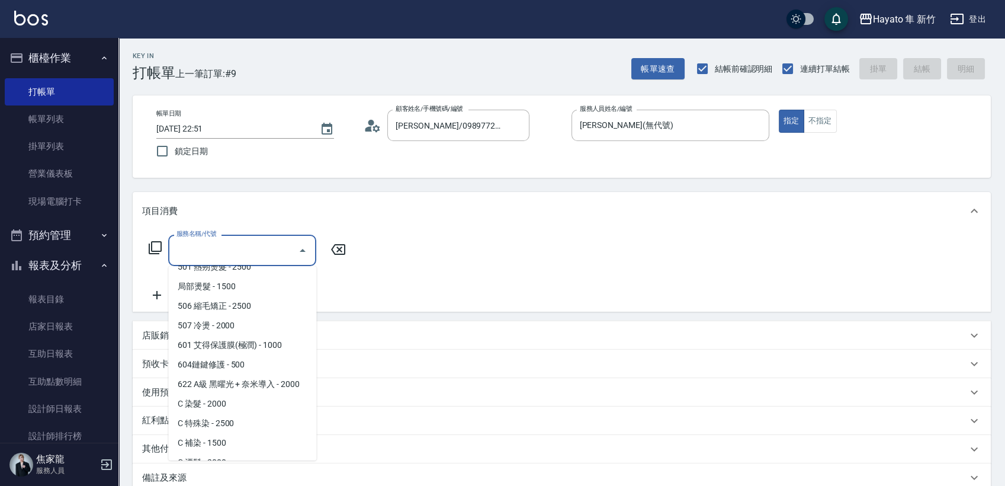
scroll to position [186, 0]
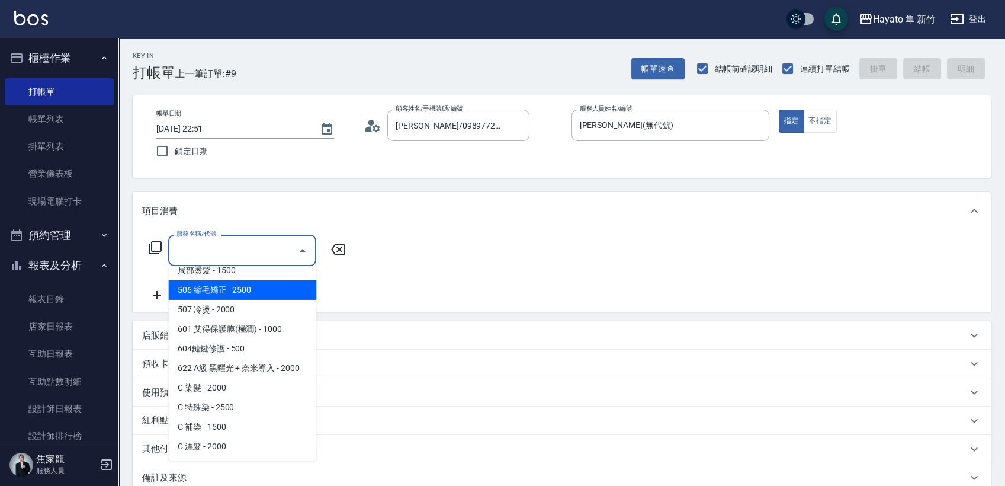
click at [246, 294] on span "506 縮毛矯正 - 2500" at bounding box center [242, 290] width 148 height 20
type input "506 縮毛矯正 (506)"
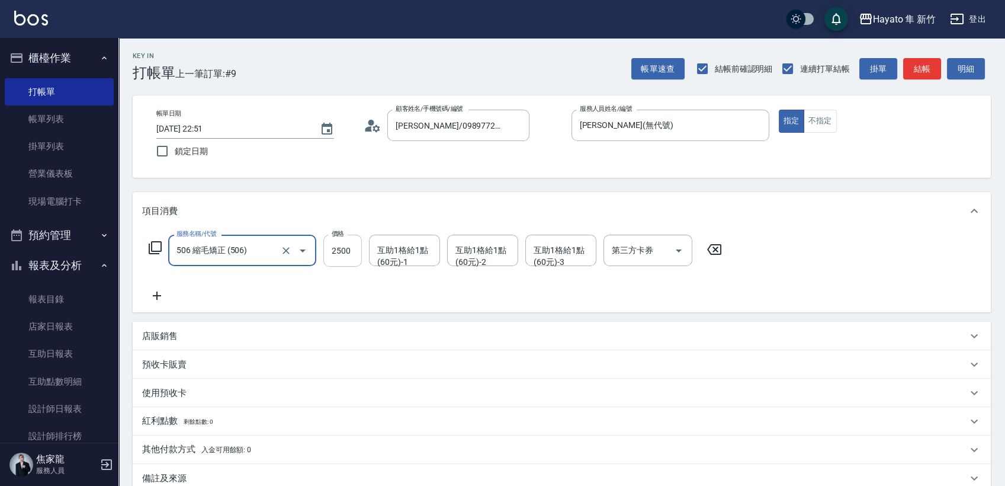
click at [345, 261] on input "2500" at bounding box center [342, 251] width 39 height 32
type input "2000"
click at [401, 252] on div "互助1格給1點(60元)-1 互助1格給1點(60元)-1" at bounding box center [404, 250] width 71 height 31
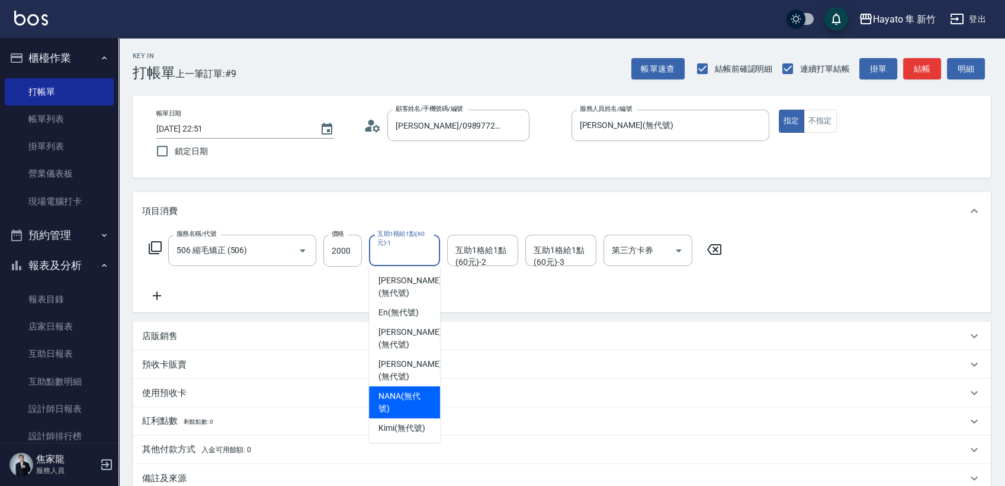
click at [419, 390] on span "NANA (無代號)" at bounding box center [405, 402] width 52 height 25
type input "NANA(無代號)"
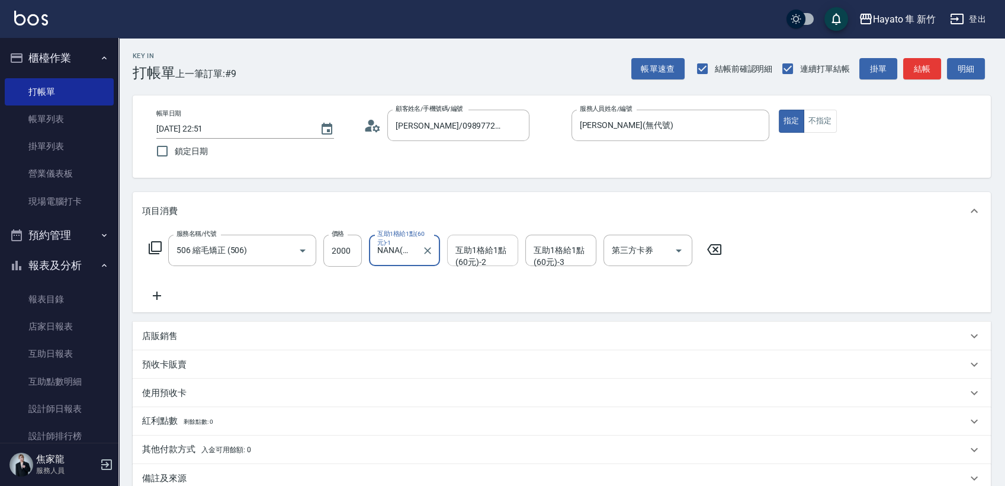
click at [476, 246] on div "互助1格給1點(60元)-2 互助1格給1點(60元)-2" at bounding box center [482, 250] width 71 height 31
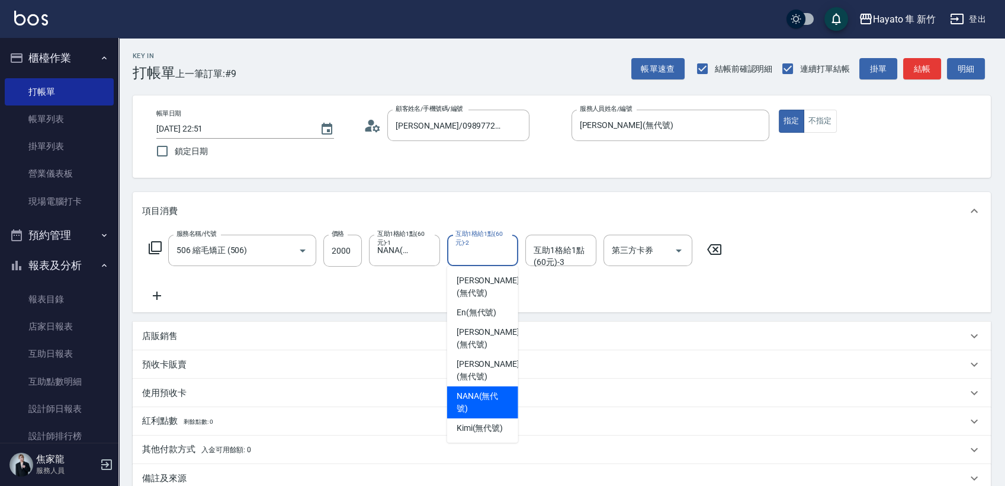
click at [472, 390] on span "NANA (無代號)" at bounding box center [483, 402] width 52 height 25
type input "NANA(無代號)"
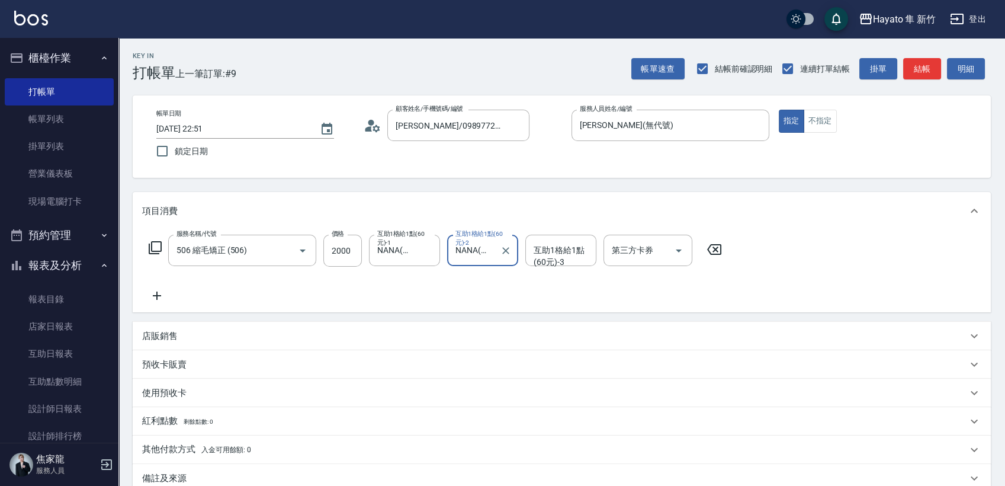
click at [156, 299] on icon at bounding box center [157, 296] width 8 height 8
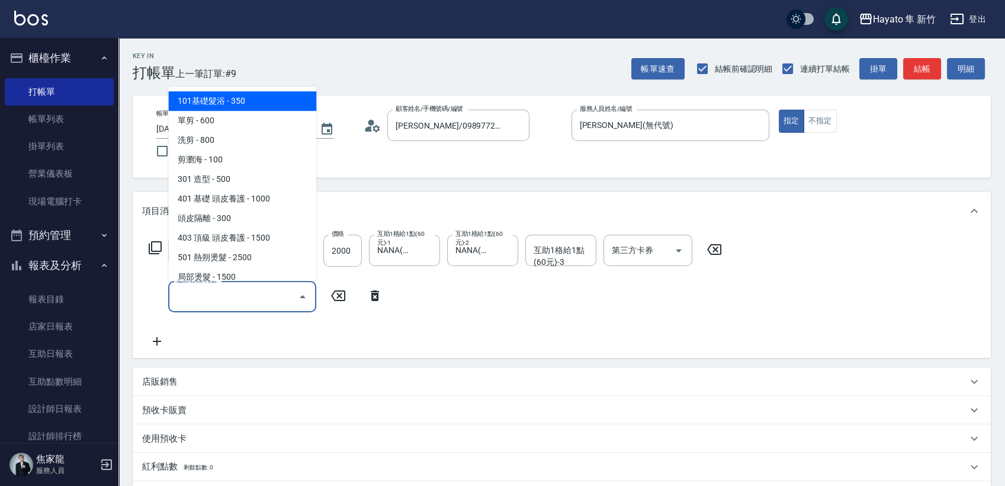
drag, startPoint x: 223, startPoint y: 296, endPoint x: 261, endPoint y: 316, distance: 42.9
click at [226, 298] on input "服務名稱/代號" at bounding box center [234, 296] width 120 height 21
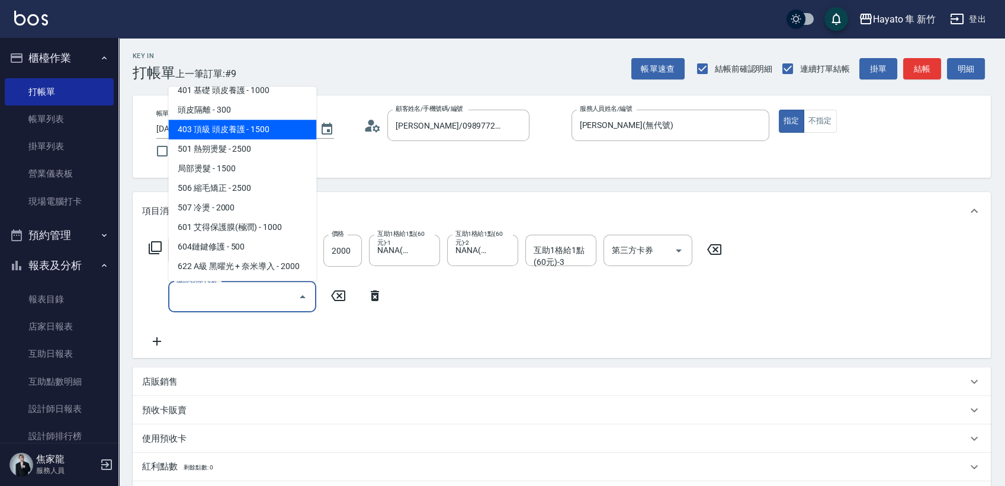
scroll to position [132, 0]
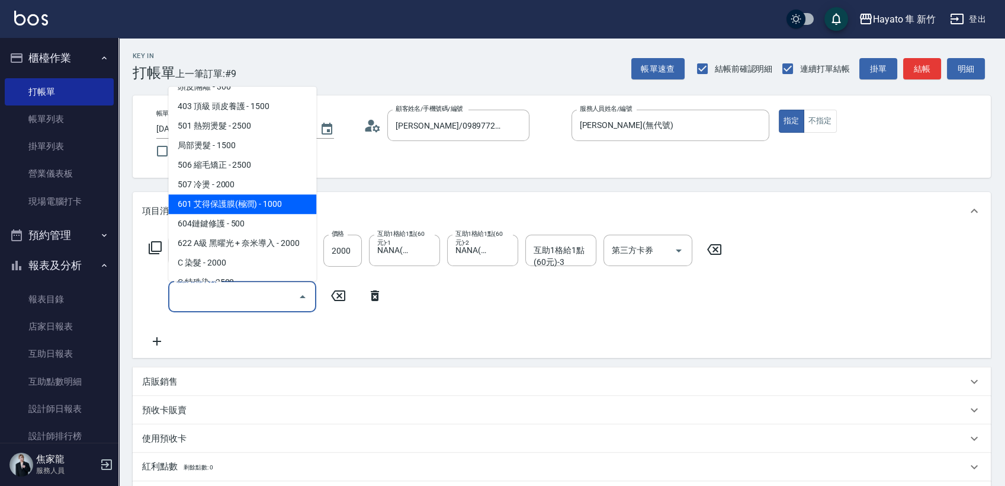
click at [248, 212] on span "601 艾得保護膜(極潤) - 1000" at bounding box center [242, 204] width 148 height 20
type input "601 艾得保護膜(極潤)(601)"
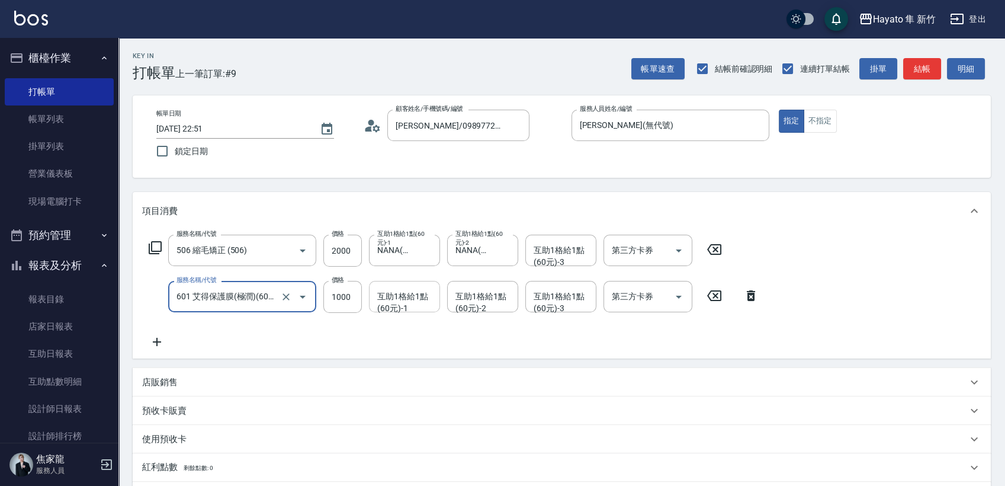
click at [396, 295] on div "互助1格給1點(60元)-1 互助1格給1點(60元)-1" at bounding box center [404, 296] width 71 height 31
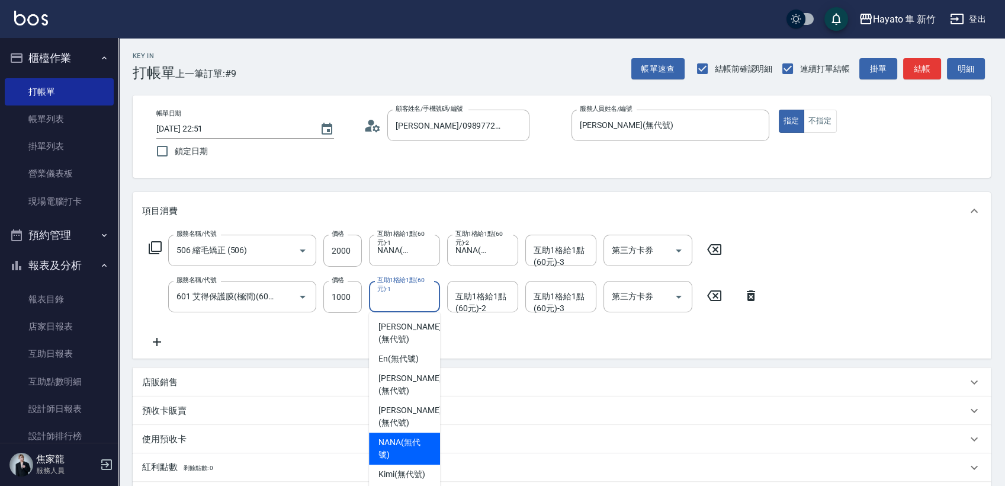
click at [390, 436] on span "NANA (無代號)" at bounding box center [405, 448] width 52 height 25
type input "NANA(無代號)"
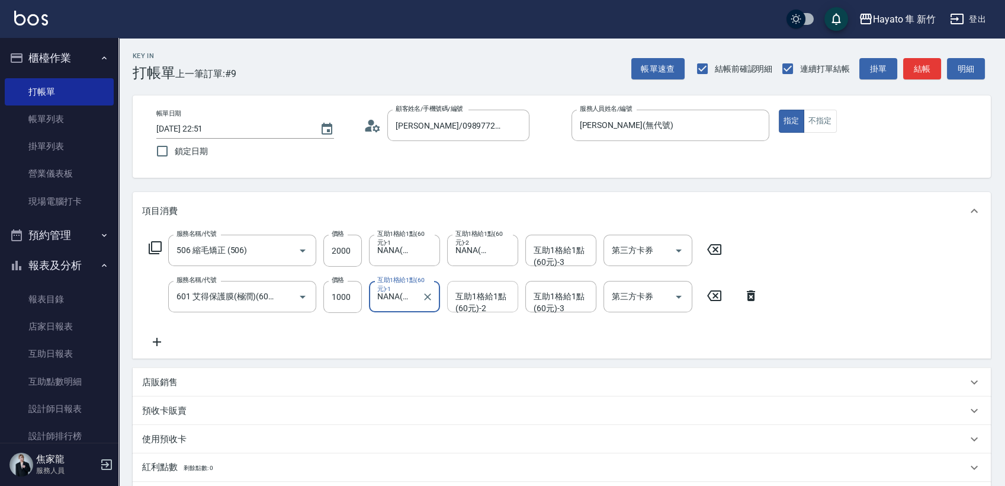
click at [498, 304] on input "互助1格給1點(60元)-2" at bounding box center [483, 296] width 60 height 21
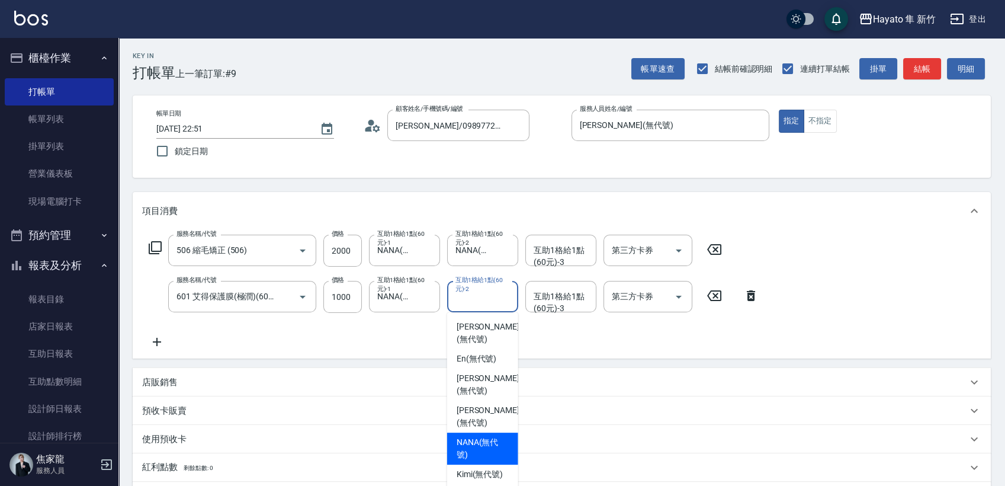
click at [475, 436] on span "NANA (無代號)" at bounding box center [483, 448] width 52 height 25
type input "NANA(無代號)"
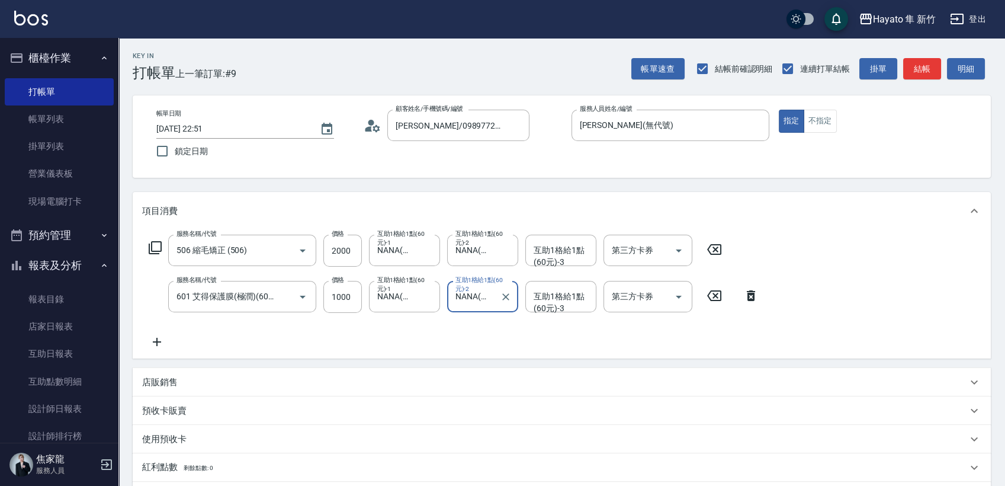
click at [209, 383] on div "店販銷售" at bounding box center [554, 382] width 825 height 12
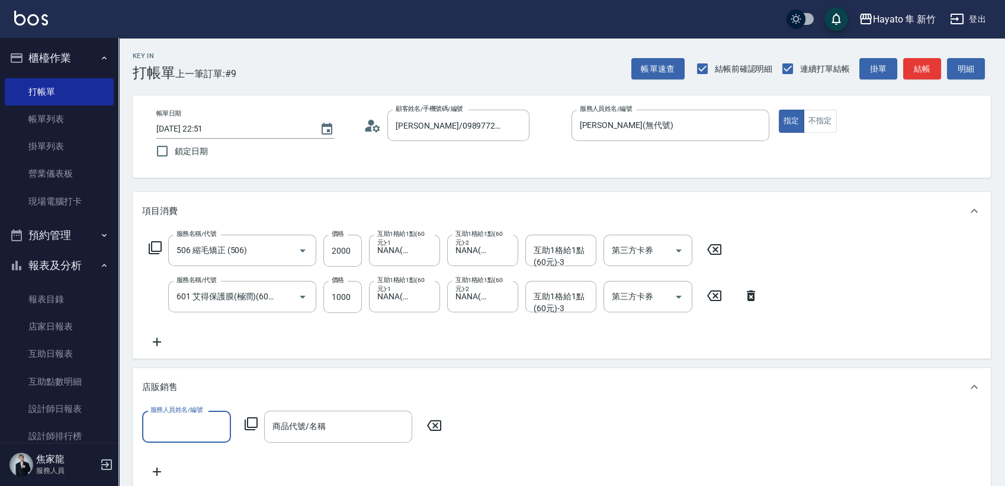
scroll to position [0, 0]
click at [158, 414] on label "服務人員姓名/編號" at bounding box center [176, 409] width 52 height 9
click at [158, 416] on input "服務人員姓名/編號" at bounding box center [187, 426] width 78 height 21
click at [175, 428] on input "服務人員姓名/編號" at bounding box center [187, 426] width 78 height 21
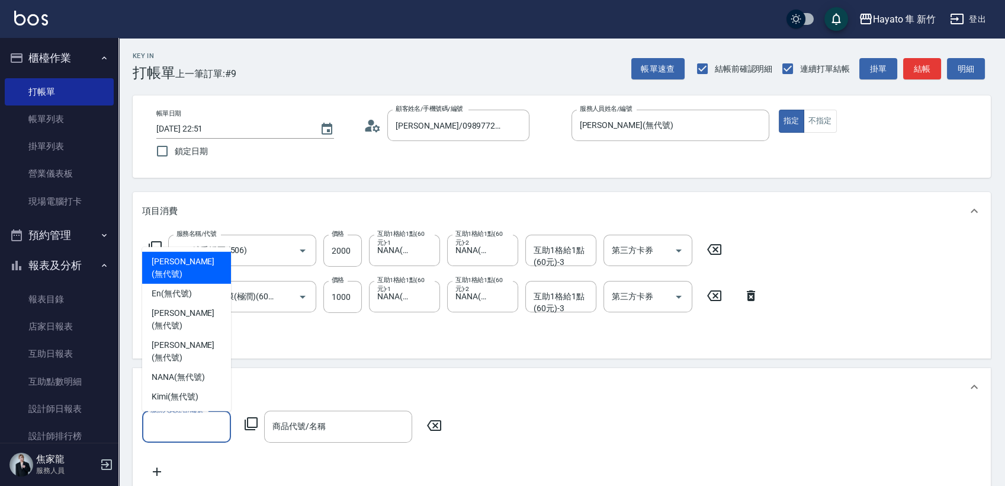
drag, startPoint x: 185, startPoint y: 292, endPoint x: 294, endPoint y: 371, distance: 134.5
click at [192, 280] on span "[PERSON_NAME] (無代號)" at bounding box center [187, 267] width 70 height 25
type input "[PERSON_NAME](無代號)"
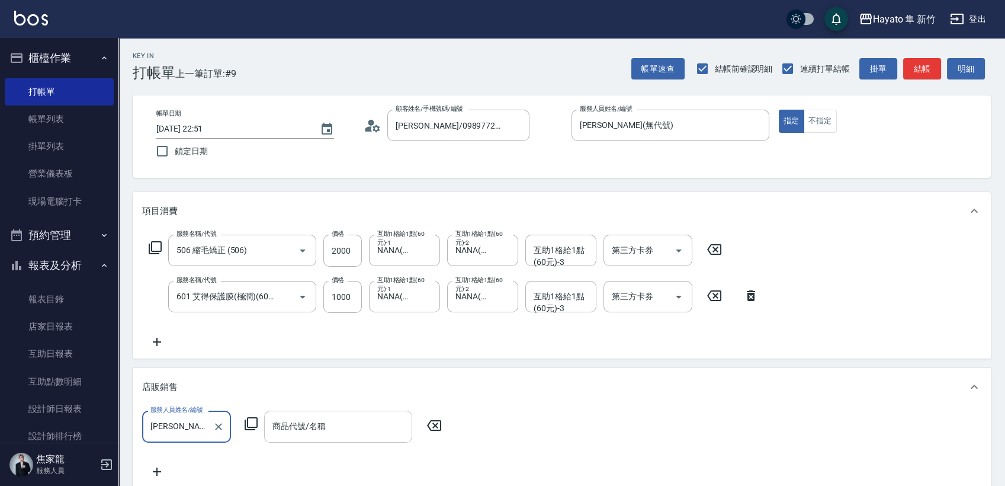
click at [341, 437] on input "商品代號/名稱" at bounding box center [338, 426] width 137 height 21
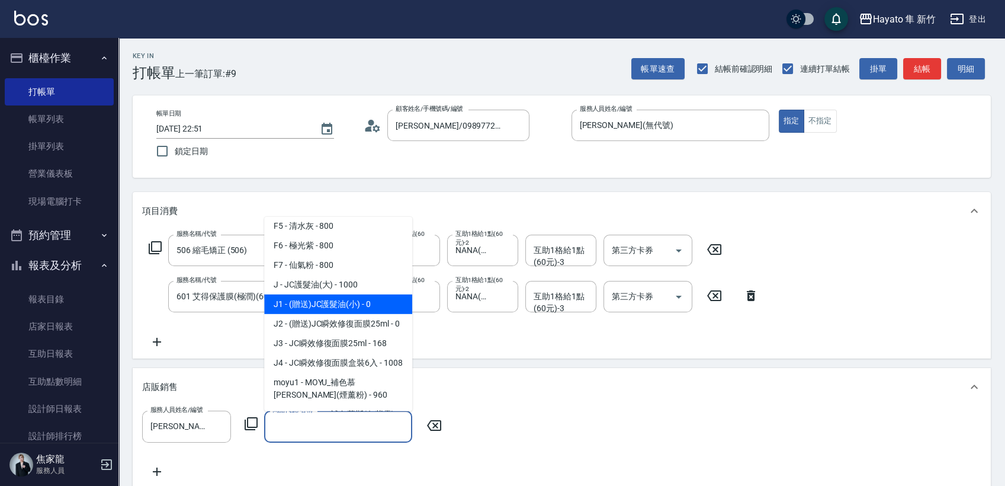
scroll to position [132, 0]
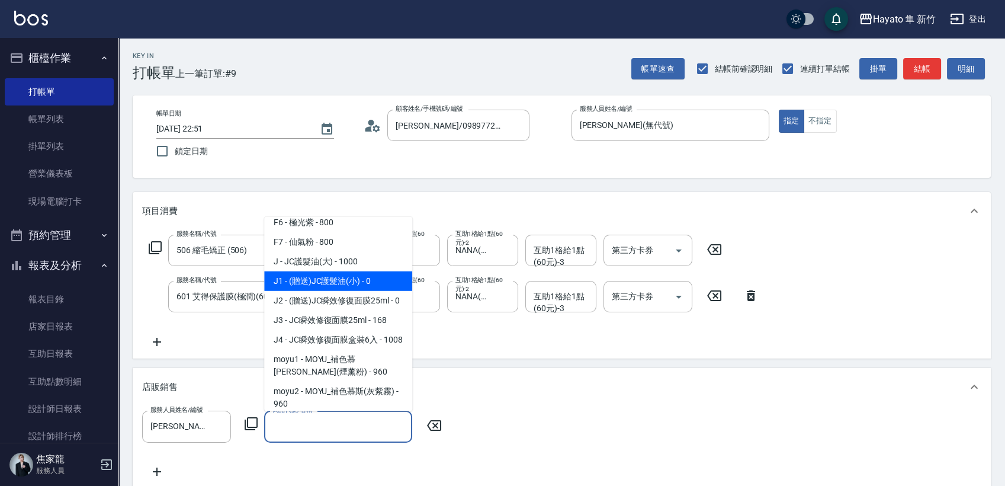
click at [327, 281] on span "J1 - (贈送)JC護髮油(小) - 0" at bounding box center [338, 281] width 148 height 20
type input "(贈送)JC護髮油(小)"
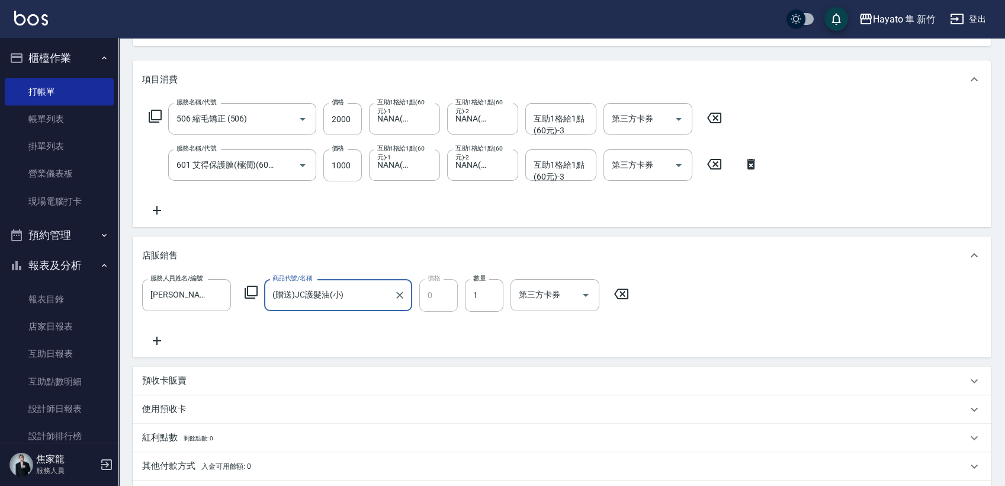
click at [185, 383] on p "預收卡販賣" at bounding box center [164, 380] width 44 height 12
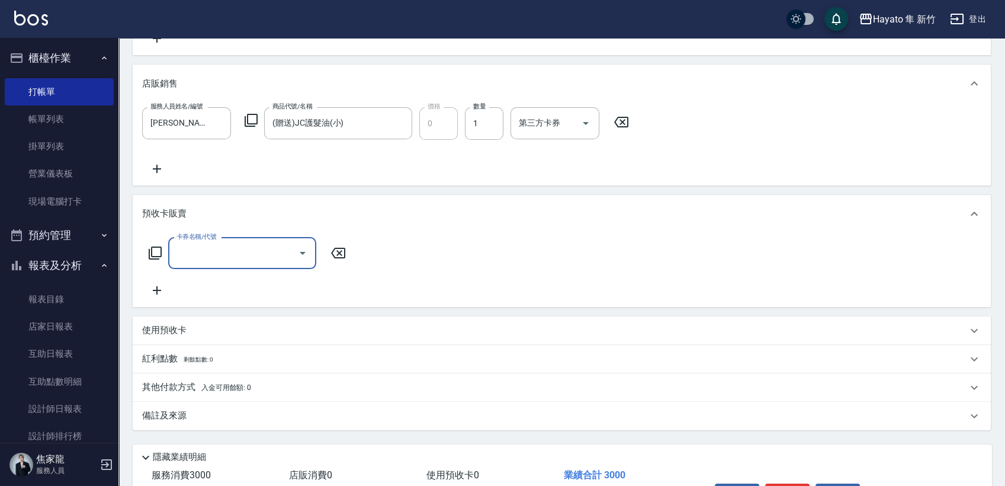
scroll to position [329, 0]
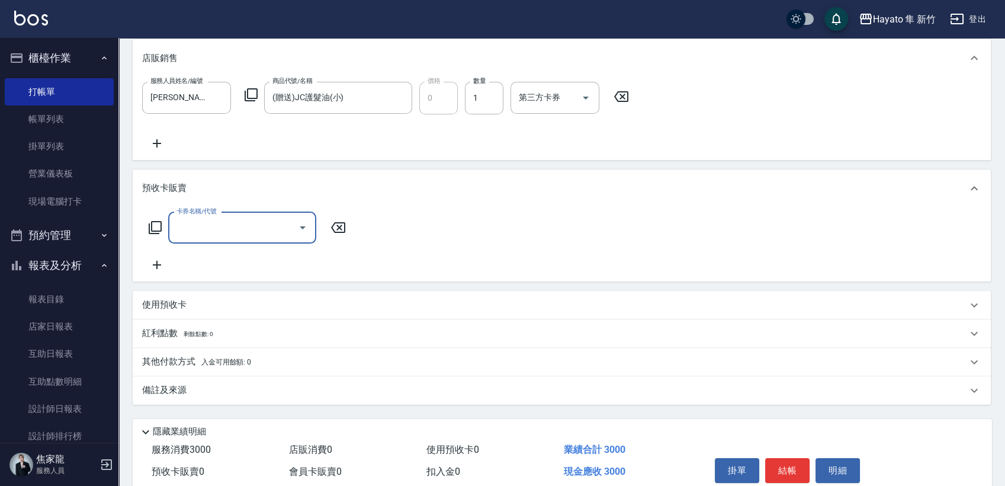
drag, startPoint x: 233, startPoint y: 394, endPoint x: 273, endPoint y: 399, distance: 39.4
click at [235, 395] on div "備註及來源" at bounding box center [554, 390] width 825 height 12
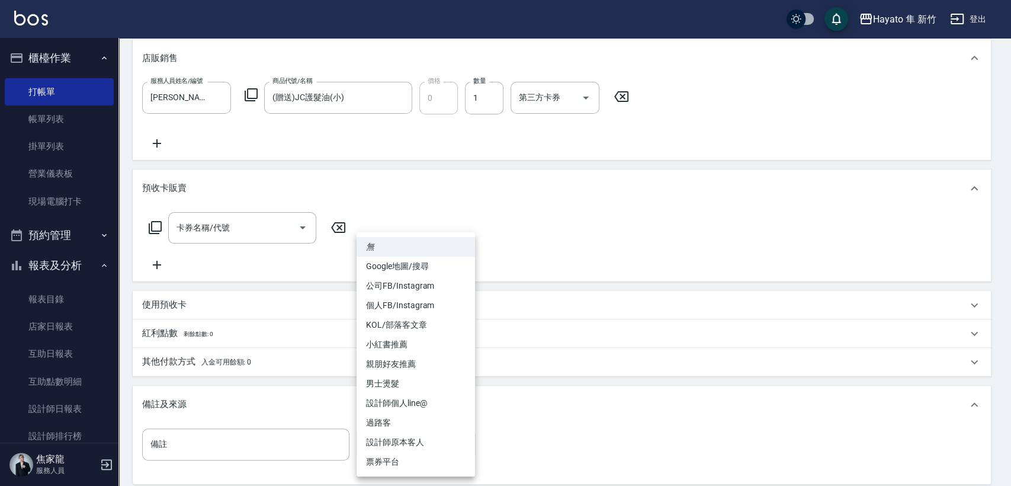
click at [418, 447] on body "Hayato 隼 新竹 登出 櫃檯作業 打帳單 帳單列表 掛單列表 營業儀表板 現場電腦打卡 預約管理 預約管理 報表及分析 報表目錄 店家日報表 互助日報表…" at bounding box center [505, 141] width 1011 height 941
click at [391, 441] on li "設計師原本客人" at bounding box center [416, 443] width 118 height 20
type input "設計師原本客人"
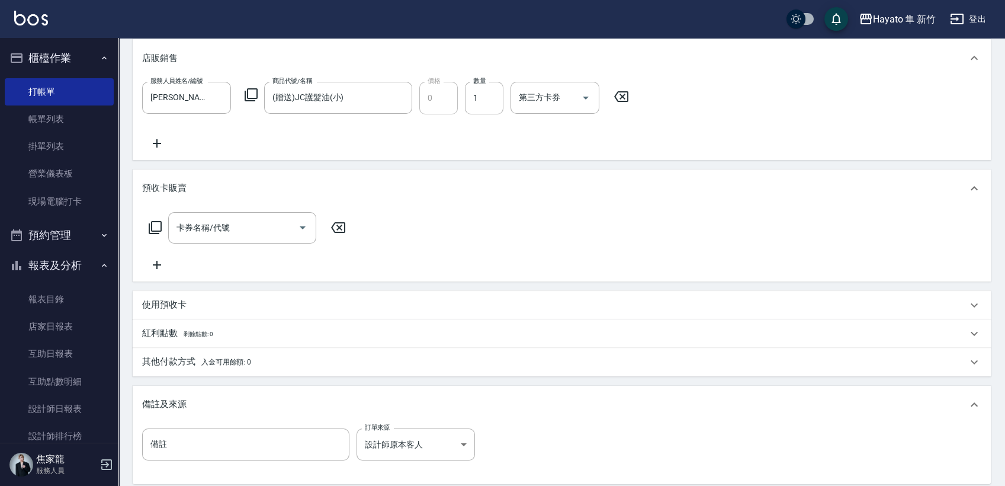
click at [244, 358] on span "入金可用餘額: 0" at bounding box center [226, 362] width 50 height 8
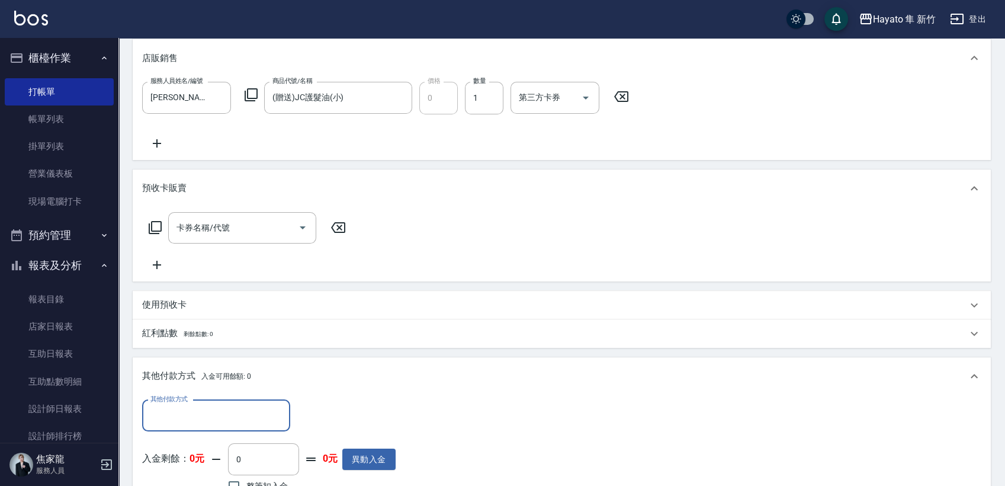
scroll to position [0, 0]
click at [217, 425] on div "其他付款方式" at bounding box center [216, 415] width 148 height 31
click at [187, 357] on span "轉帳" at bounding box center [216, 366] width 148 height 20
type input "轉帳"
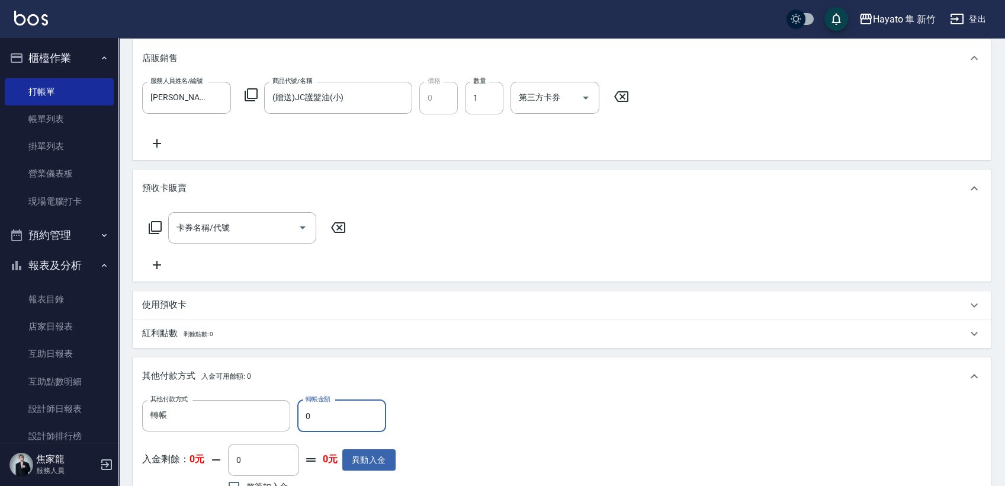
click at [345, 415] on input "0" at bounding box center [341, 416] width 89 height 32
type input "3000"
click at [432, 405] on div "其他付款方式 轉帳 其他付款方式 轉帳金額 3000 轉帳金額 入金剩餘： 0元 0 ​ 整筆扣入金 0元 異動入金" at bounding box center [562, 448] width 840 height 97
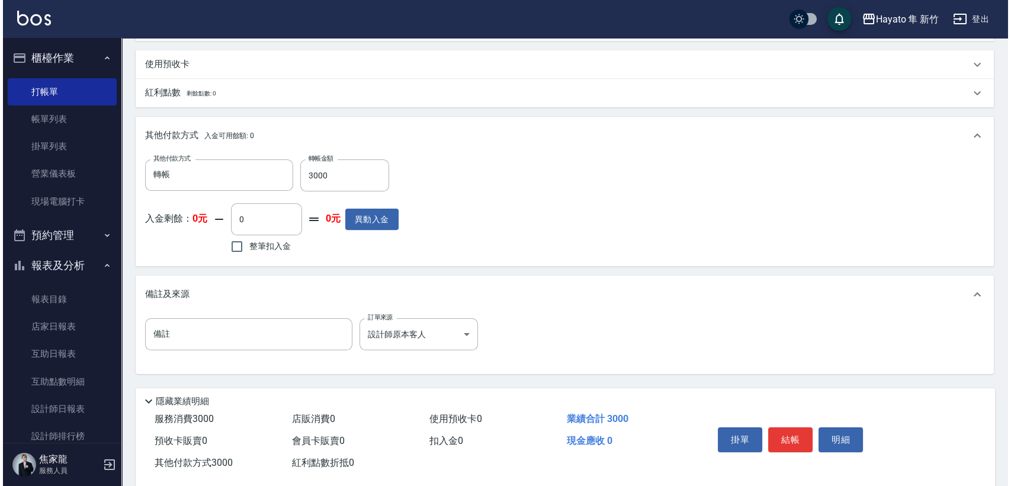
scroll to position [590, 0]
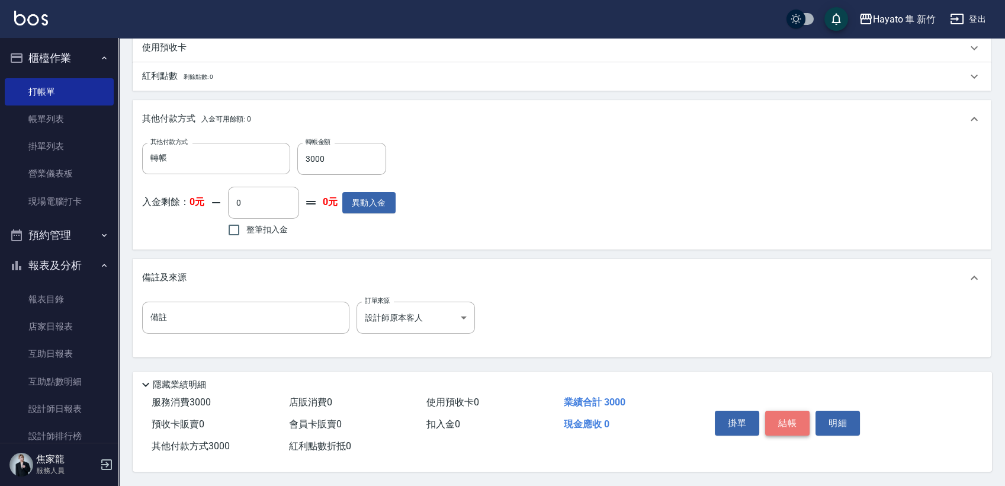
click at [795, 428] on button "結帳" at bounding box center [787, 423] width 44 height 25
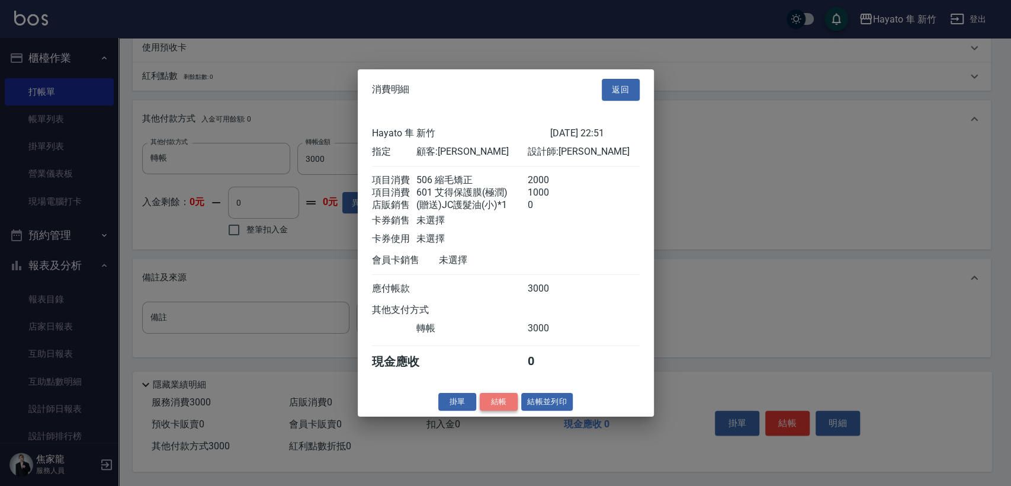
click at [511, 411] on button "結帳" at bounding box center [499, 401] width 38 height 18
type input "[DATE] 22:54"
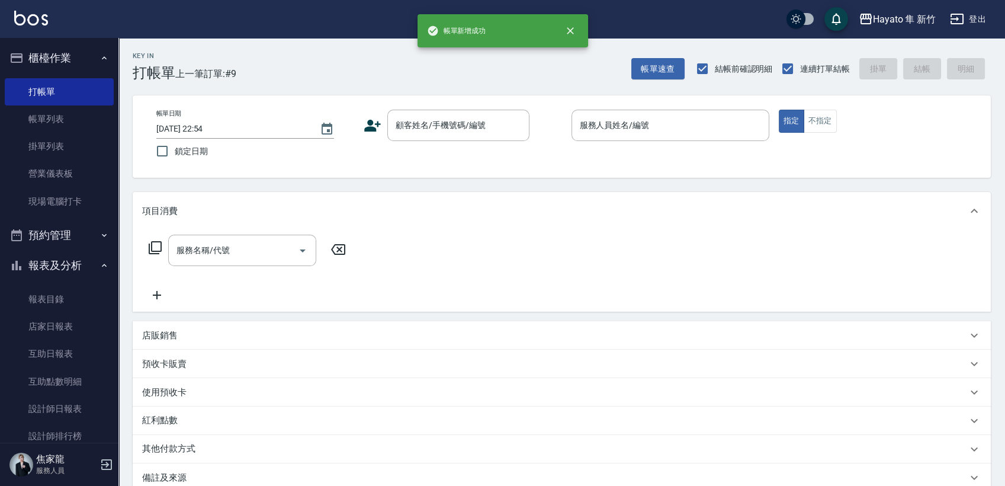
scroll to position [0, 0]
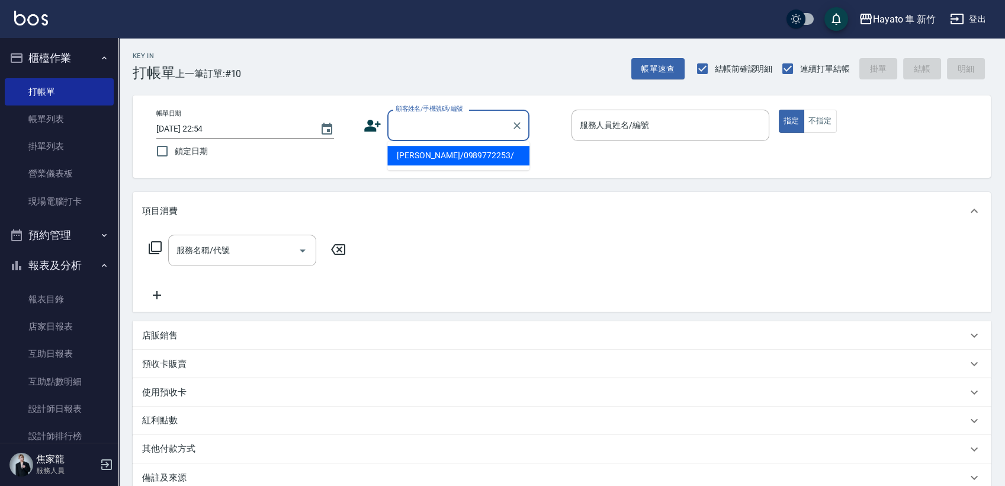
click at [411, 127] on input "顧客姓名/手機號碼/編號" at bounding box center [450, 125] width 114 height 21
click at [431, 146] on li "[PERSON_NAME]/0930846818/" at bounding box center [458, 156] width 142 height 20
type input "[PERSON_NAME]/0930846818/"
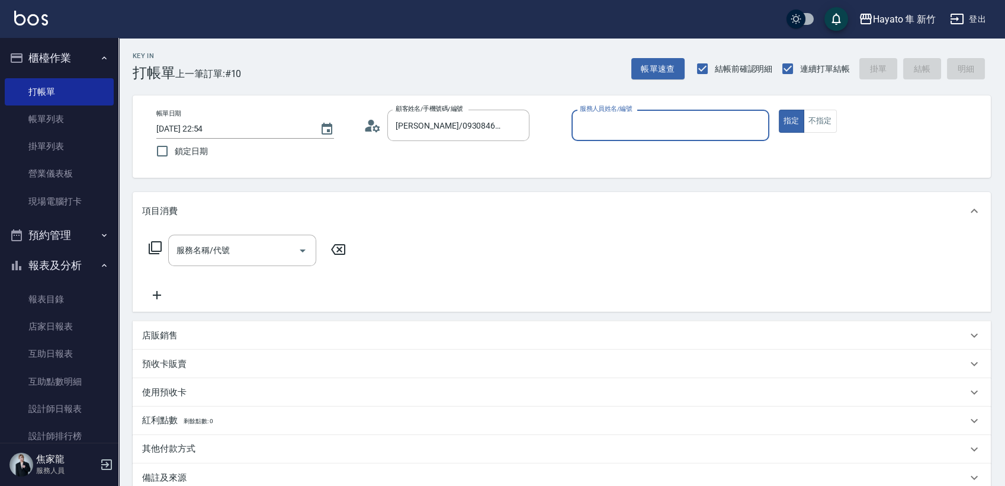
type input "[PERSON_NAME](無代號)"
click at [222, 256] on input "服務名稱/代號" at bounding box center [234, 250] width 120 height 21
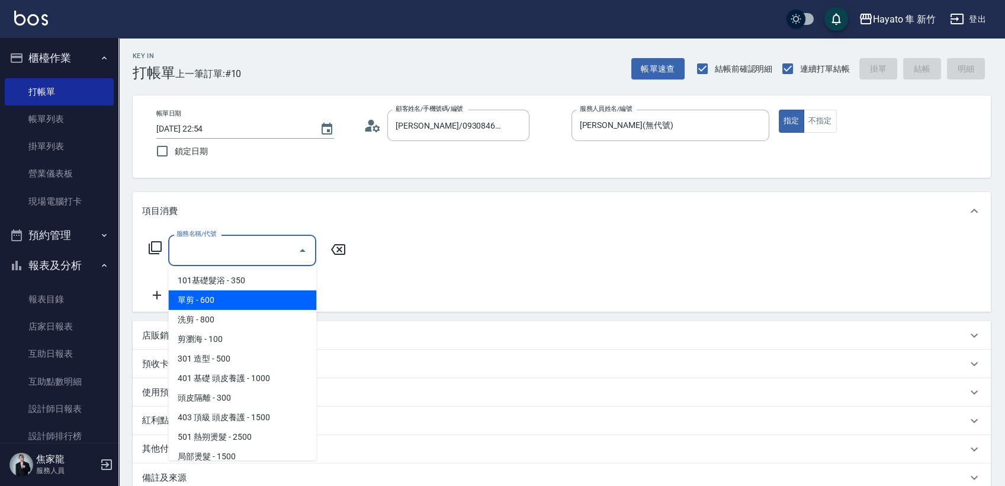
drag, startPoint x: 217, startPoint y: 302, endPoint x: 191, endPoint y: 303, distance: 26.7
click at [216, 300] on span "單剪 - 600" at bounding box center [242, 300] width 148 height 20
type input "單剪(102)"
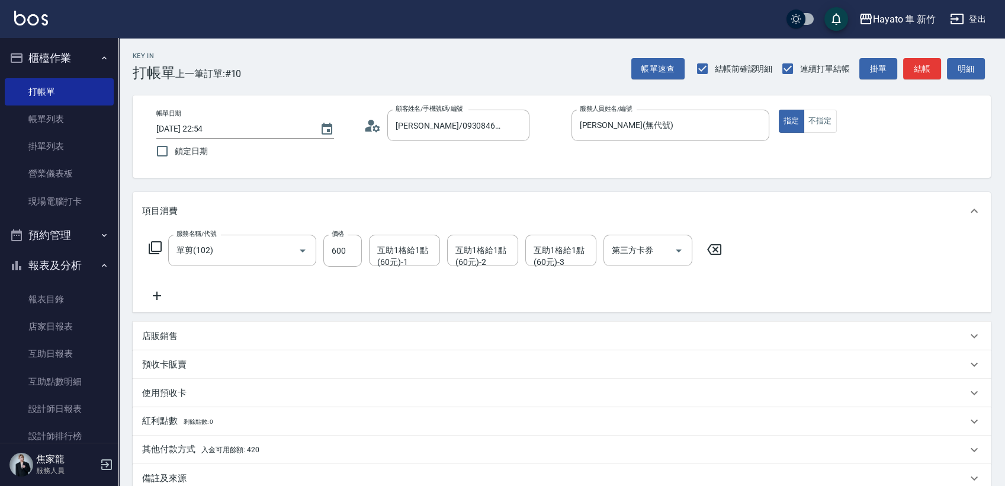
click at [157, 295] on icon at bounding box center [157, 296] width 8 height 8
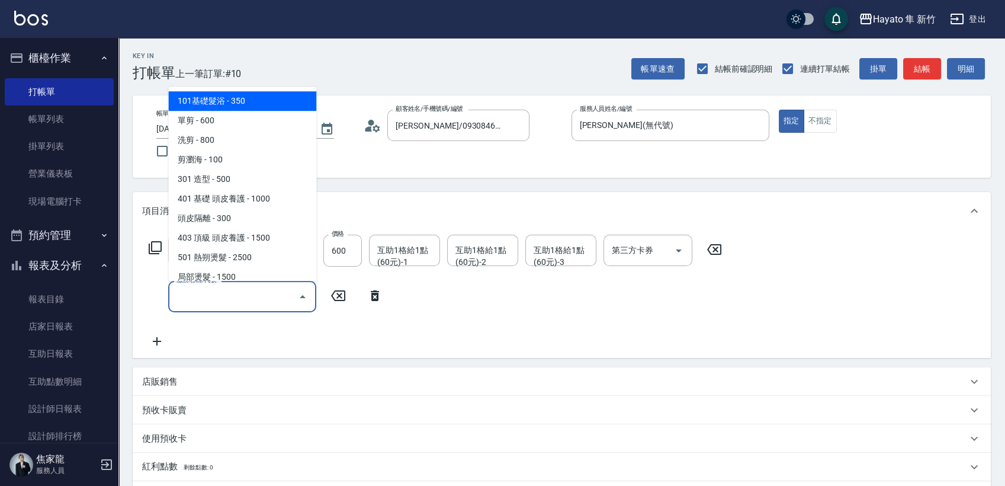
click at [209, 300] on input "服務名稱/代號" at bounding box center [234, 296] width 120 height 21
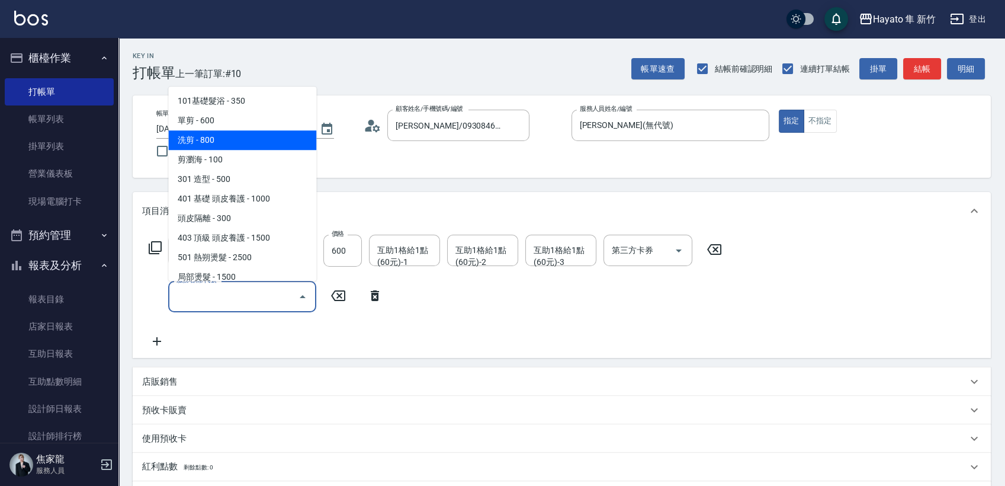
click at [198, 145] on span "洗剪 - 800" at bounding box center [242, 140] width 148 height 20
type input "洗剪(201)"
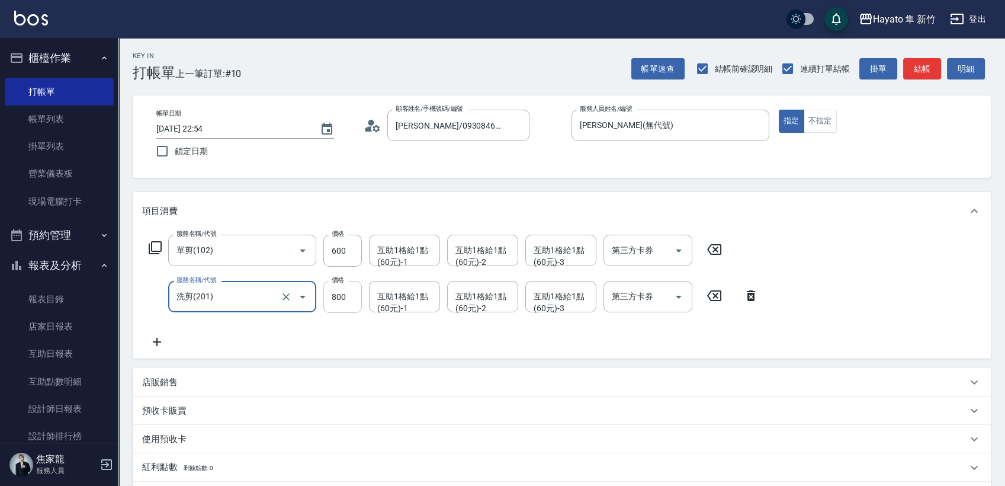
click at [339, 295] on input "800" at bounding box center [342, 297] width 39 height 32
type input "660"
click at [327, 323] on div "服務名稱/代號 單剪(102) 服務名稱/代號 價格 600 價格 互助1格給1點(60元)-1 互助1格給1點(60元)-1 互助1格給1點(60元)-2 …" at bounding box center [454, 292] width 624 height 114
click at [156, 337] on icon at bounding box center [157, 342] width 30 height 14
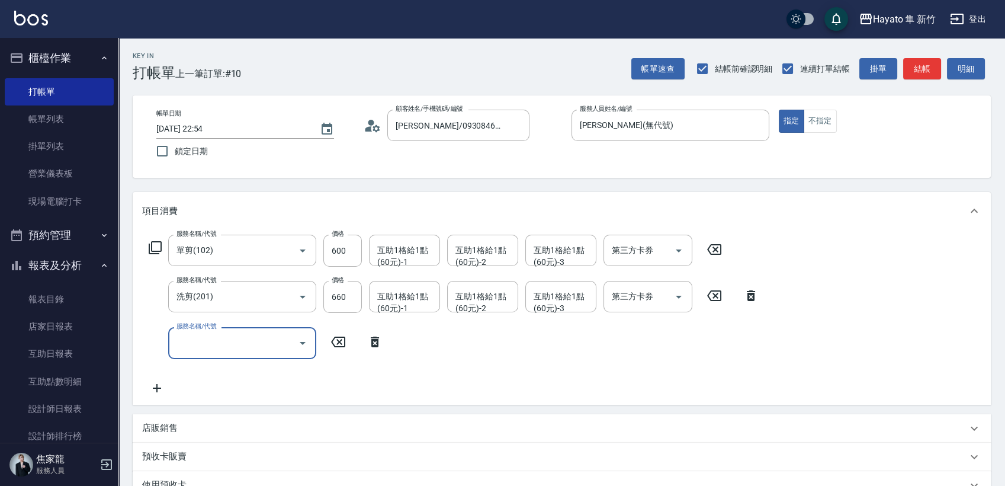
click at [243, 342] on input "服務名稱/代號" at bounding box center [234, 342] width 120 height 21
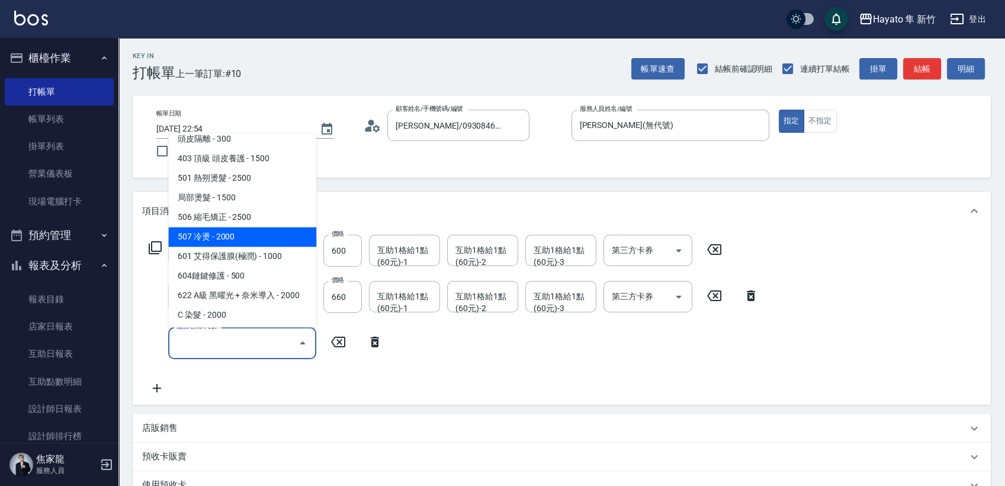
scroll to position [132, 0]
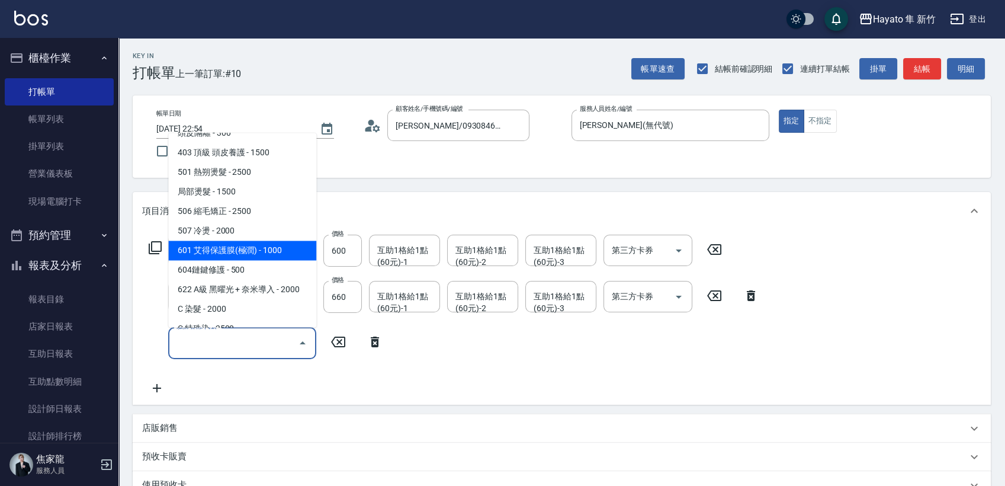
drag, startPoint x: 218, startPoint y: 241, endPoint x: 309, endPoint y: 313, distance: 116.3
click at [220, 242] on span "601 艾得保護膜(極潤) - 1000" at bounding box center [242, 251] width 148 height 20
type input "601 艾得保護膜(極潤)(601)"
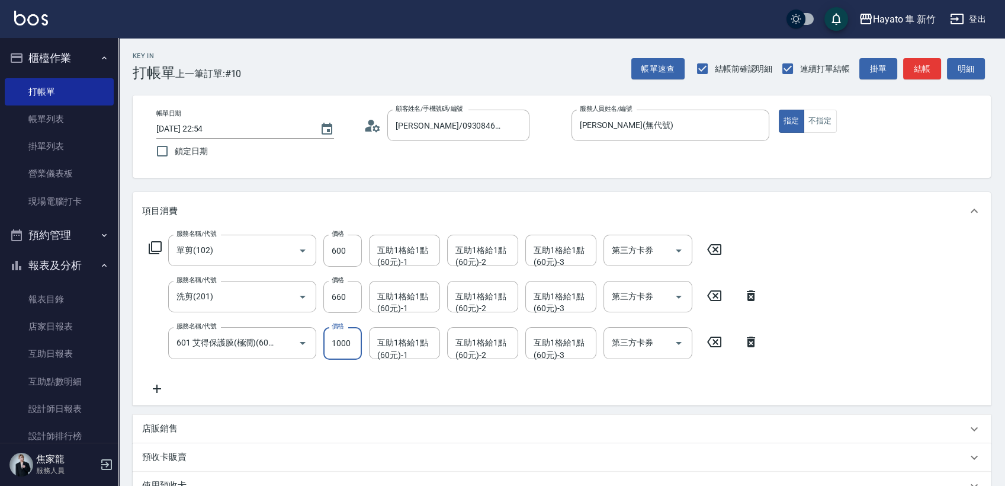
click at [355, 348] on input "1000" at bounding box center [342, 343] width 39 height 32
type input "800"
drag, startPoint x: 308, startPoint y: 379, endPoint x: 308, endPoint y: 385, distance: 6.0
click at [308, 385] on div "服務名稱/代號 單剪(102) 服務名稱/代號 價格 600 價格 互助1格給1點(60元)-1 互助1格給1點(60元)-1 互助1格給1點(60元)-2 …" at bounding box center [454, 315] width 624 height 161
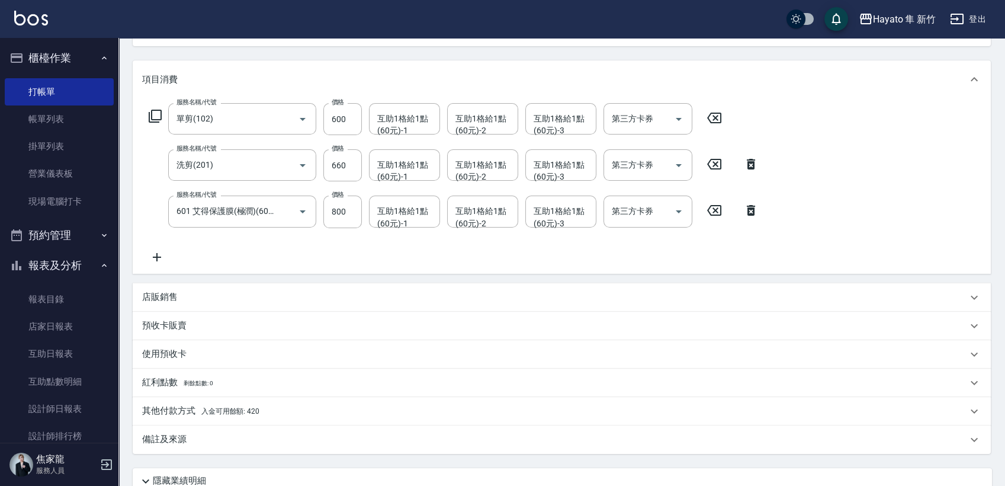
click at [156, 289] on div "店販銷售" at bounding box center [562, 297] width 859 height 28
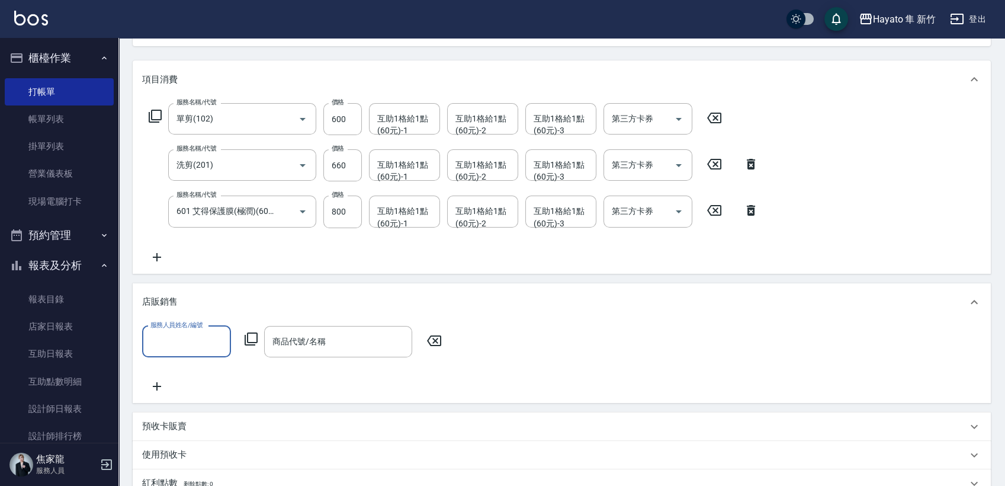
scroll to position [0, 0]
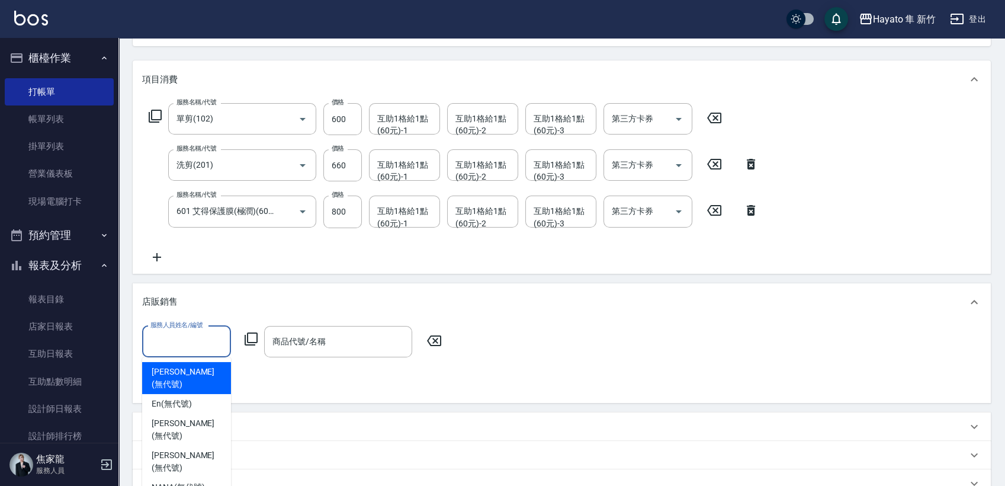
click at [207, 338] on input "服務人員姓名/編號" at bounding box center [187, 341] width 78 height 21
click at [197, 379] on div "[PERSON_NAME] (無代號)" at bounding box center [186, 378] width 89 height 32
type input "[PERSON_NAME](無代號)"
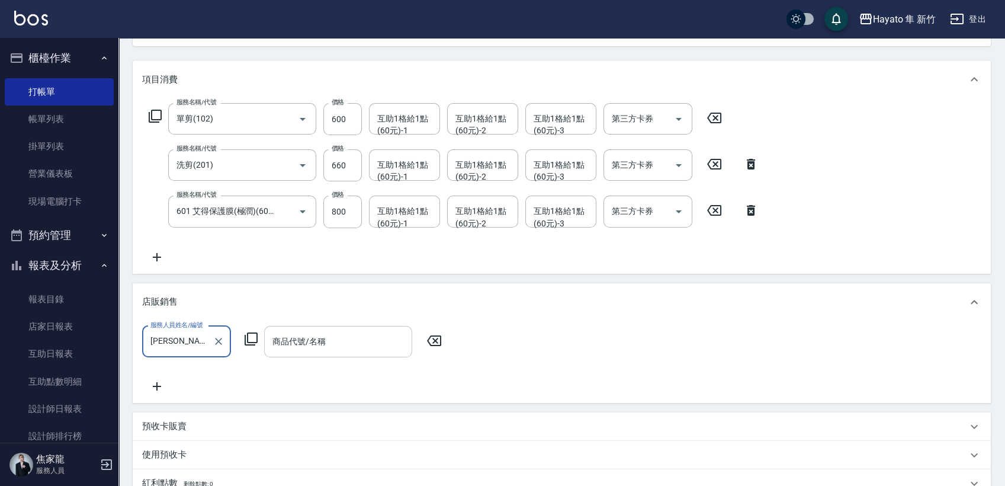
click at [313, 339] on input "商品代號/名稱" at bounding box center [338, 341] width 137 height 21
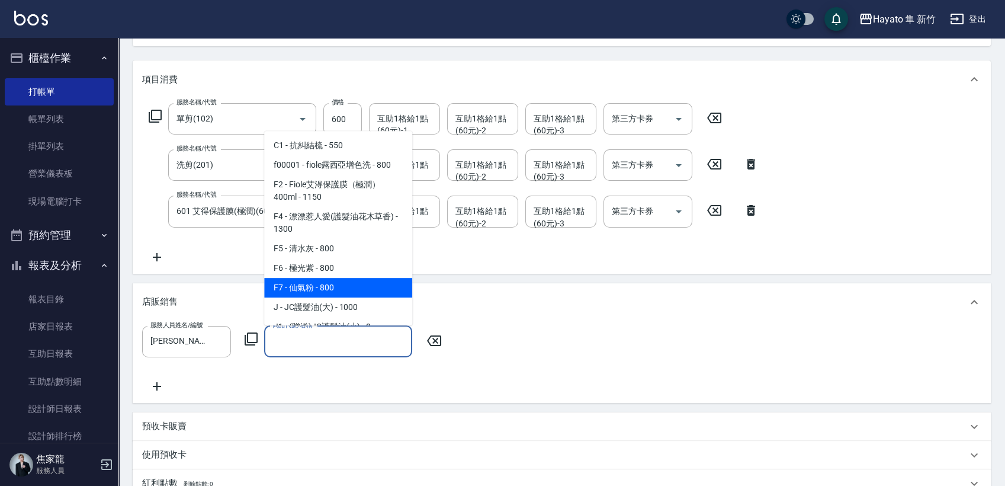
scroll to position [66, 0]
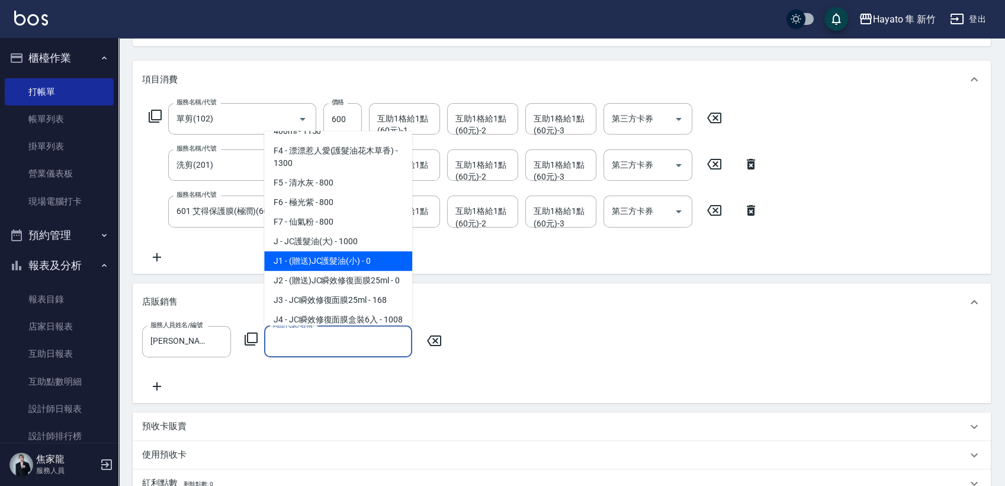
click at [337, 266] on span "J1 - (贈送)JC護髮油(小) - 0" at bounding box center [338, 261] width 148 height 20
type input "(贈送)JC護髮油(小)"
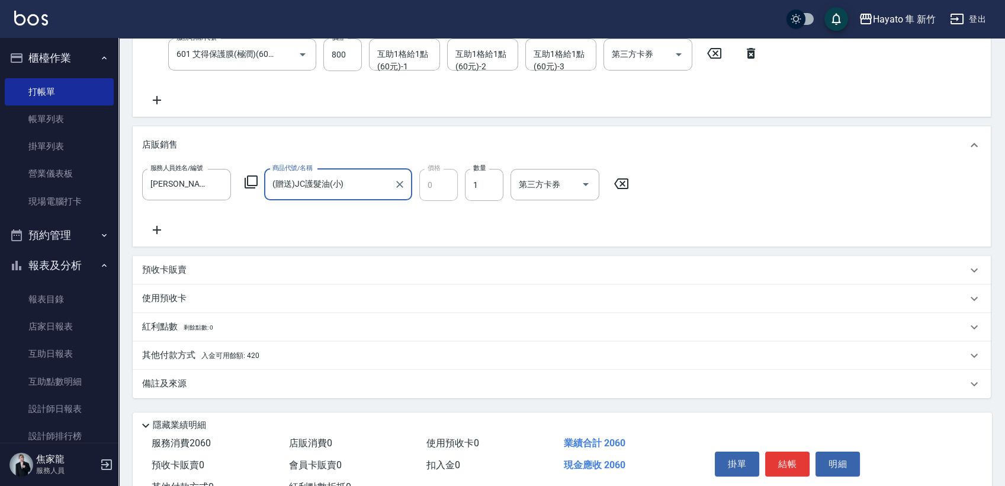
scroll to position [329, 0]
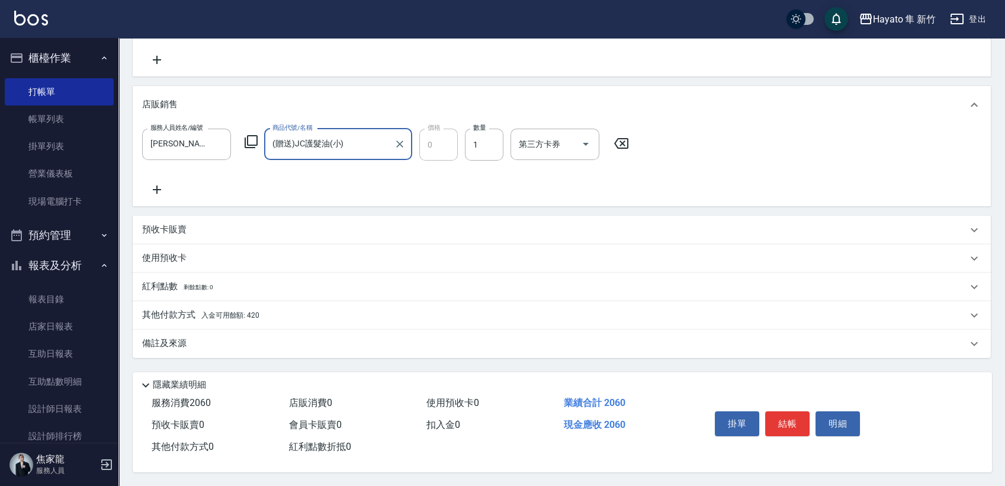
click at [240, 346] on div "備註及來源" at bounding box center [554, 343] width 825 height 12
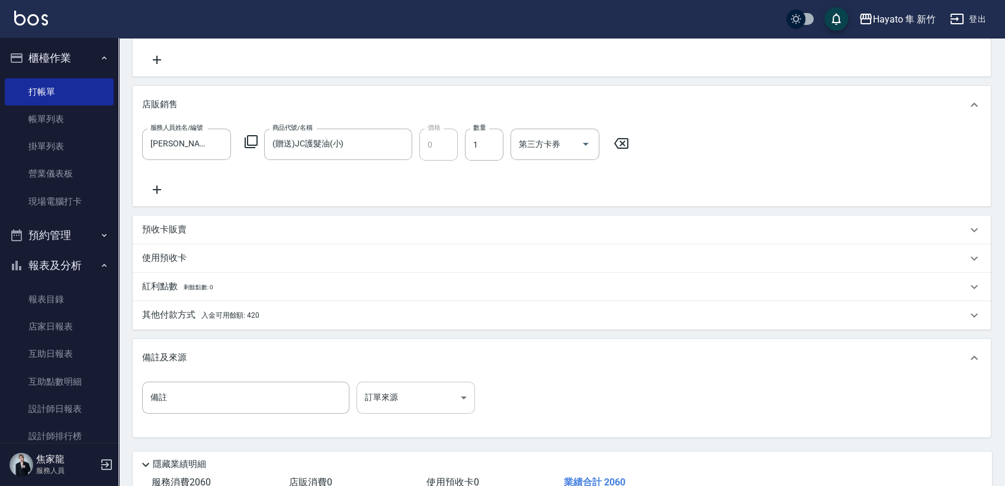
click at [358, 399] on body "Hayato 隼 新竹 登出 櫃檯作業 打帳單 帳單列表 掛單列表 營業儀表板 現場電腦打卡 預約管理 預約管理 報表及分析 報表目錄 店家日報表 互助日報表…" at bounding box center [502, 118] width 1005 height 895
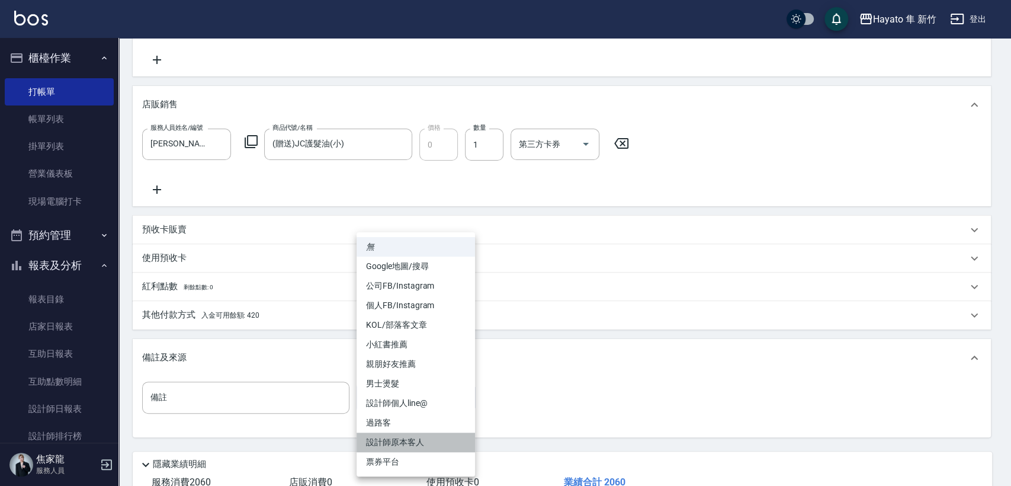
click at [379, 437] on li "設計師原本客人" at bounding box center [416, 443] width 118 height 20
type input "設計師原本客人"
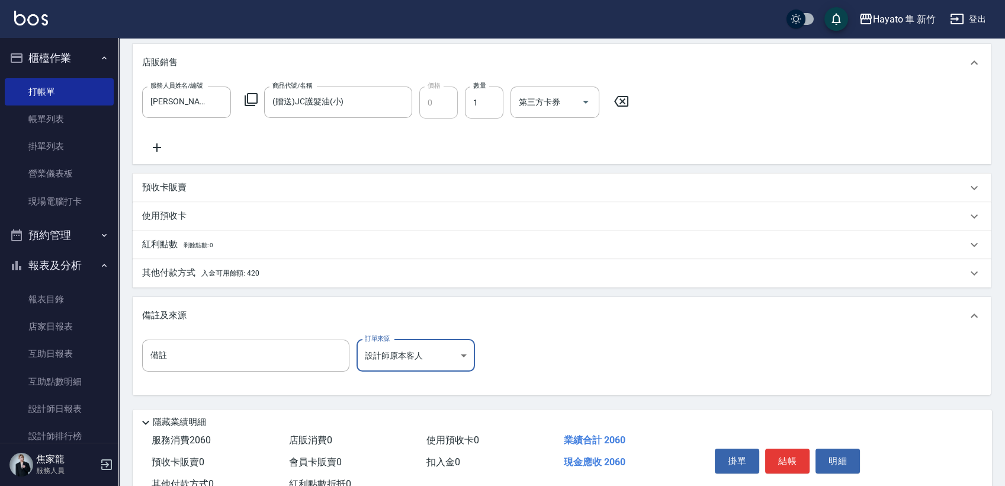
scroll to position [412, 0]
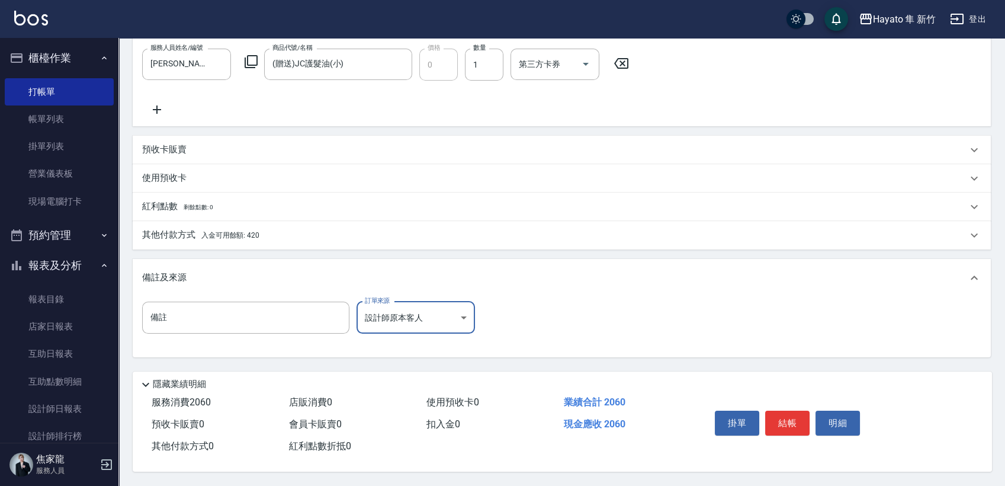
drag, startPoint x: 251, startPoint y: 236, endPoint x: 248, endPoint y: 280, distance: 44.5
click at [248, 239] on div "其他付款方式 入金可用餘額: 420" at bounding box center [562, 235] width 859 height 28
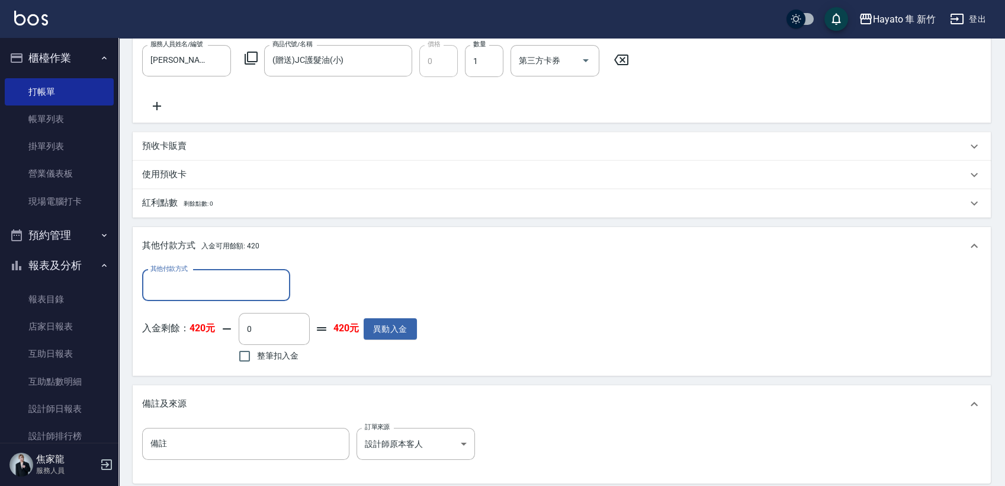
scroll to position [0, 0]
click at [237, 345] on input "整筆扣入金" at bounding box center [244, 356] width 25 height 25
checkbox input "true"
type input "420"
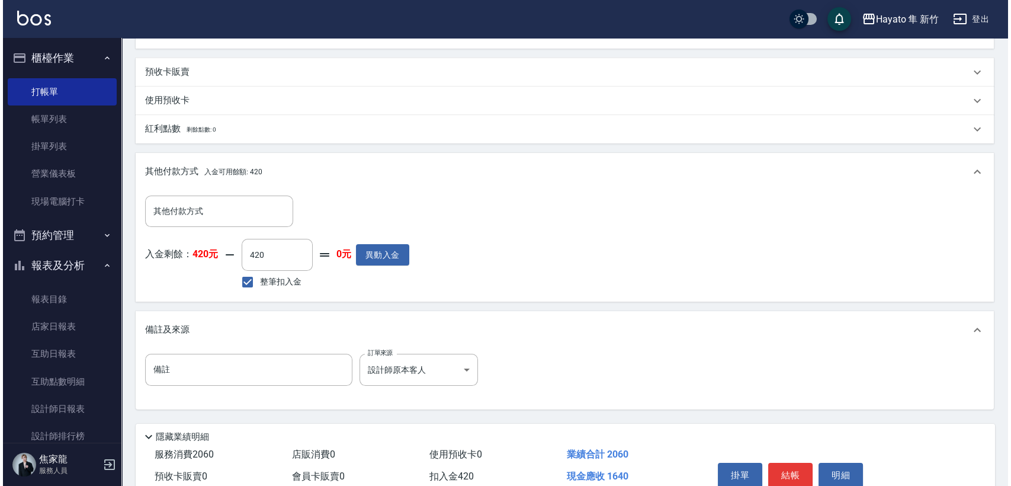
scroll to position [542, 0]
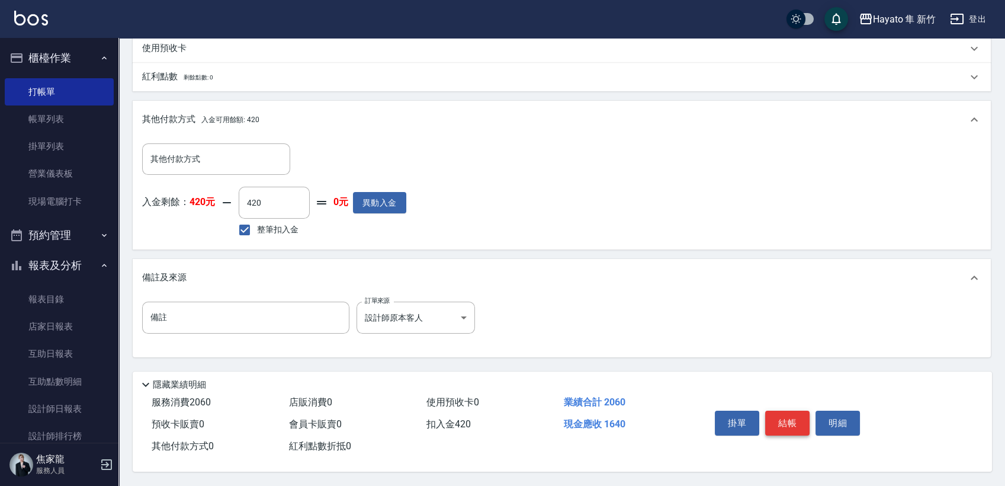
click at [787, 423] on button "結帳" at bounding box center [787, 423] width 44 height 25
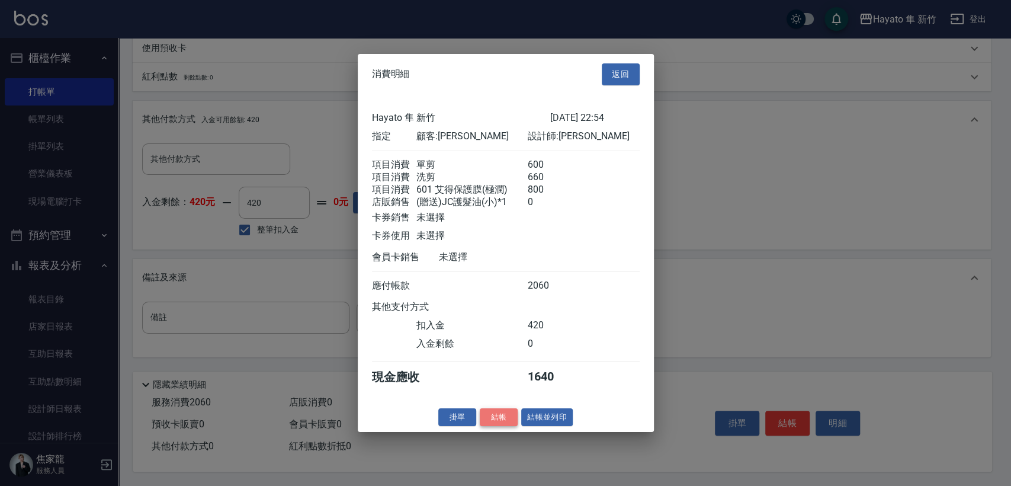
click at [503, 421] on button "結帳" at bounding box center [499, 417] width 38 height 18
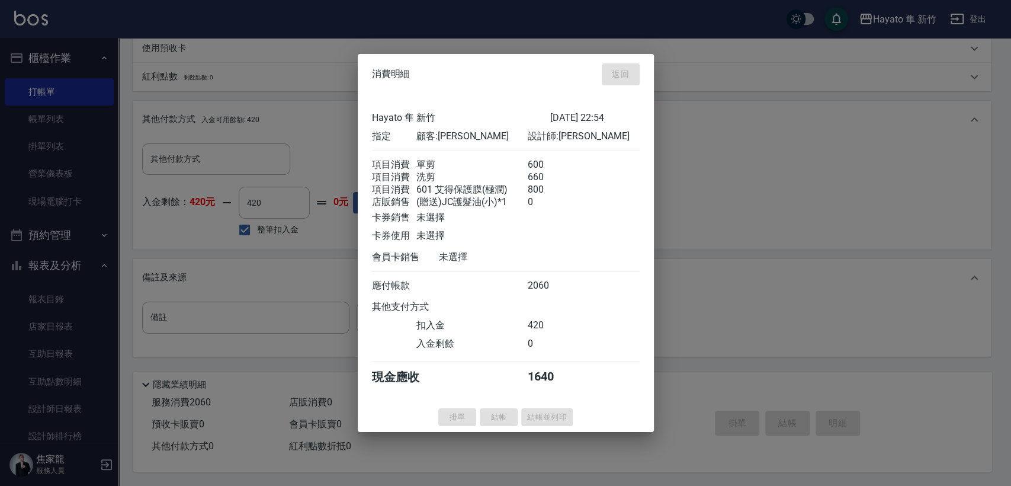
type input "[DATE] 22:56"
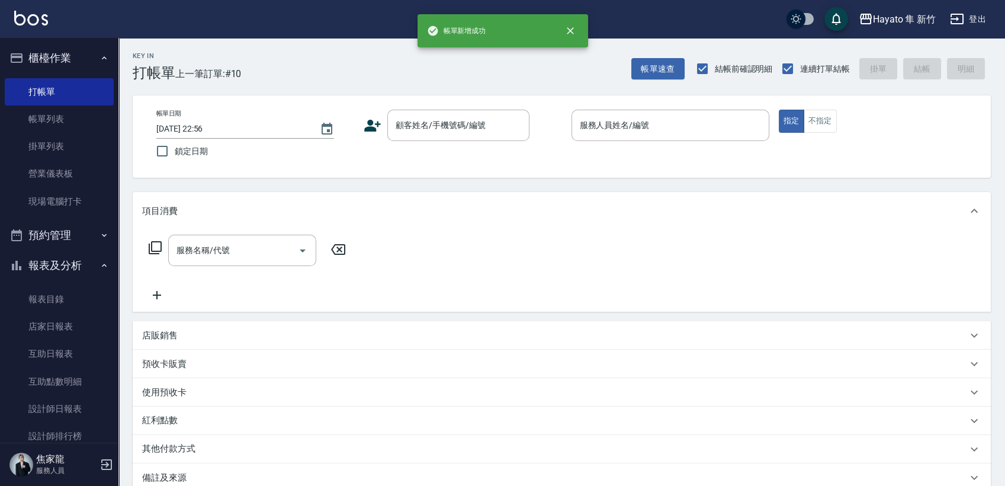
scroll to position [0, 0]
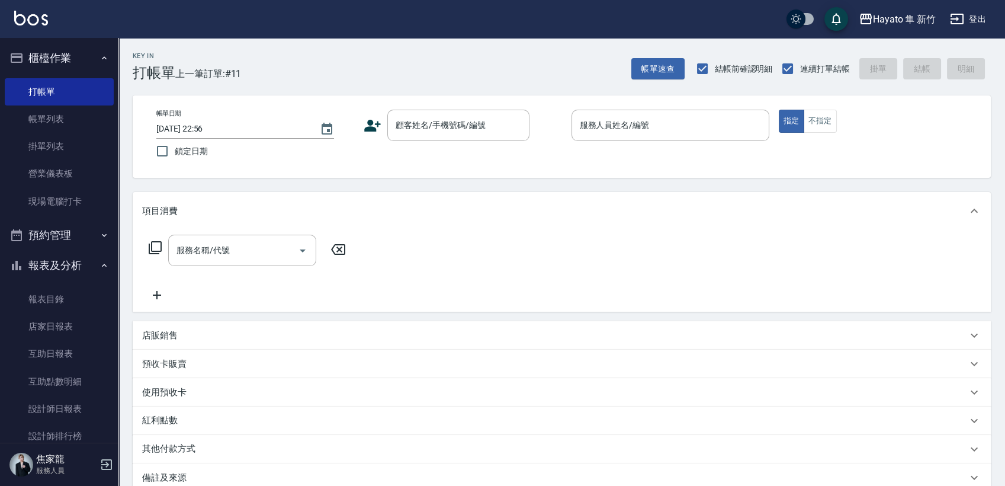
click at [368, 118] on icon at bounding box center [373, 126] width 18 height 18
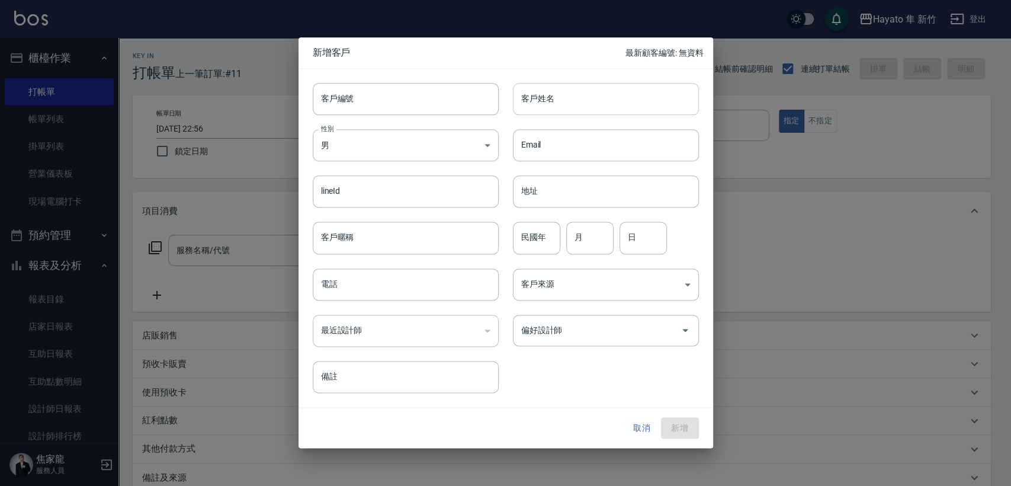
click at [539, 100] on input "客戶姓名" at bounding box center [606, 99] width 186 height 32
type input "驢"
type input "離"
drag, startPoint x: 573, startPoint y: 96, endPoint x: 590, endPoint y: 96, distance: 17.2
click at [577, 96] on input "[PERSON_NAME]" at bounding box center [606, 99] width 186 height 32
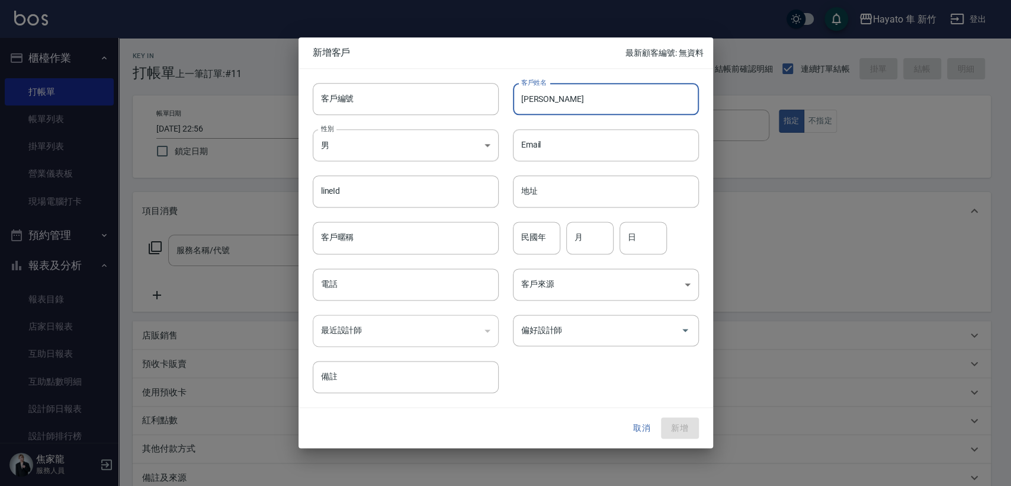
drag, startPoint x: 517, startPoint y: 94, endPoint x: 613, endPoint y: 101, distance: 96.8
click at [613, 101] on input "[PERSON_NAME]" at bounding box center [606, 99] width 186 height 32
type input "[PERSON_NAME]"
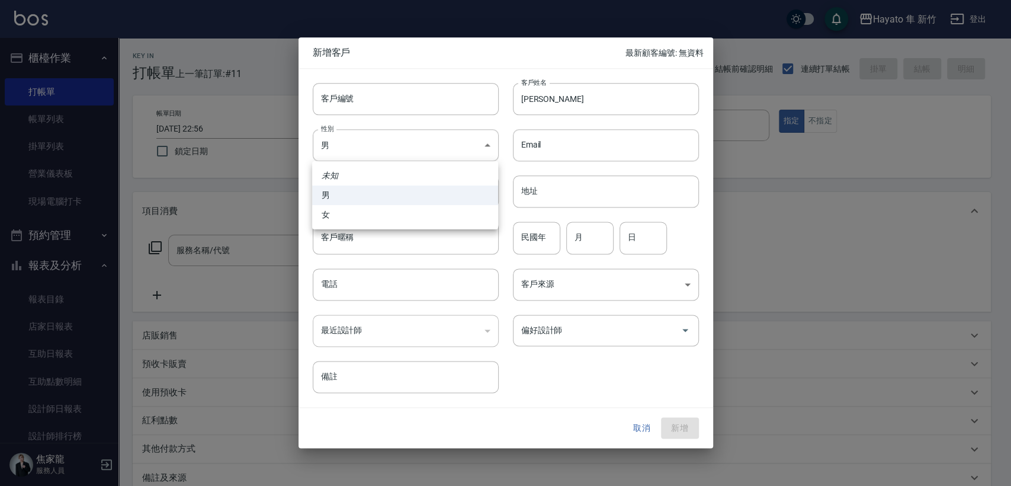
drag, startPoint x: 373, startPoint y: 148, endPoint x: 408, endPoint y: 190, distance: 54.8
click at [381, 147] on body "Hayato 隼 新竹 登出 櫃檯作業 打帳單 帳單列表 掛單列表 營業儀表板 現場電腦打卡 預約管理 預約管理 報表及分析 報表目錄 店家日報表 互助日報表…" at bounding box center [505, 310] width 1011 height 620
click at [417, 216] on li "女" at bounding box center [405, 215] width 186 height 20
type input "[DEMOGRAPHIC_DATA]"
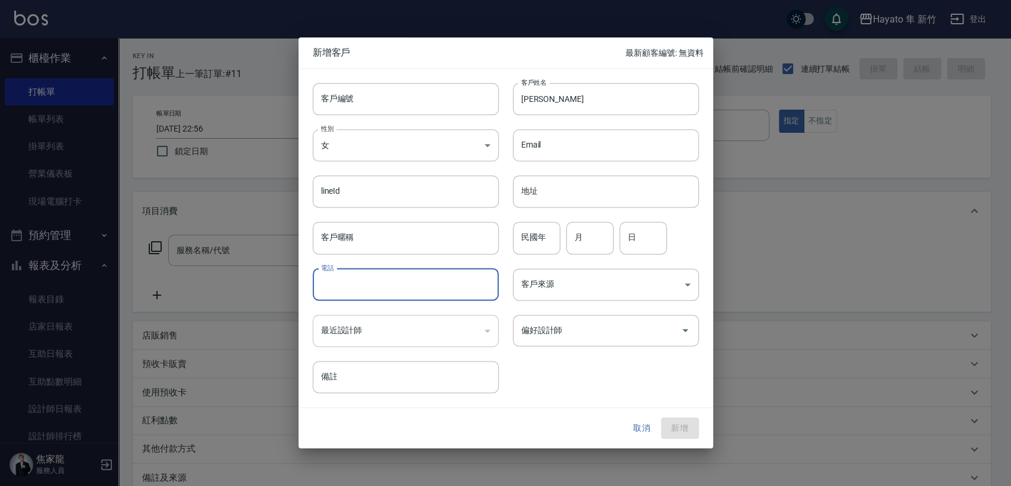
drag, startPoint x: 417, startPoint y: 289, endPoint x: 408, endPoint y: 289, distance: 9.5
click at [417, 289] on input "電話" at bounding box center [406, 284] width 186 height 32
type input "0982321745"
click at [579, 286] on body "Hayato 隼 新竹 登出 櫃檯作業 打帳單 帳單列表 掛單列表 營業儀表板 現場電腦打卡 預約管理 預約管理 報表及分析 報表目錄 店家日報表 互助日報表…" at bounding box center [505, 310] width 1011 height 620
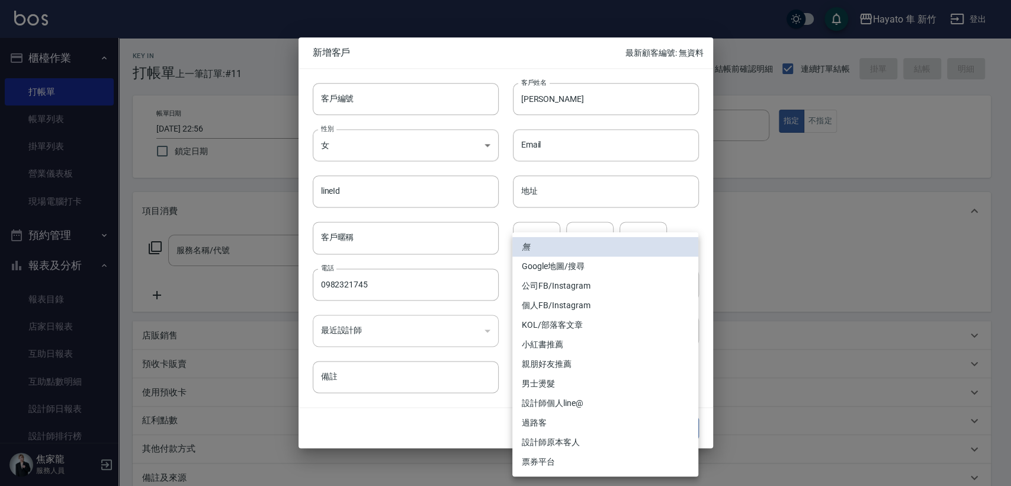
click at [574, 299] on li "個人FB/Instagram" at bounding box center [606, 306] width 186 height 20
type input "個人FB/Instagram"
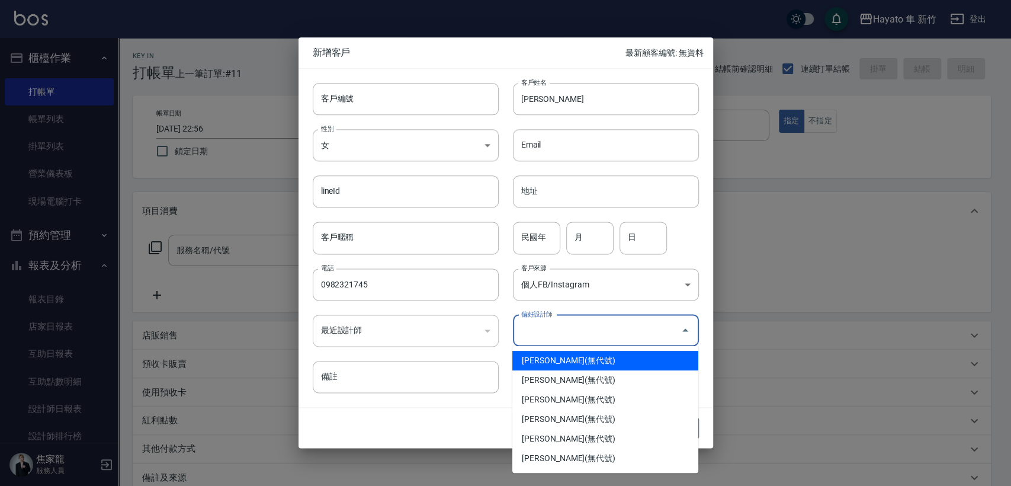
click at [566, 328] on input "偏好設計師" at bounding box center [597, 330] width 158 height 21
click at [561, 352] on li "[PERSON_NAME](無代號)" at bounding box center [606, 361] width 186 height 20
type input "[PERSON_NAME]"
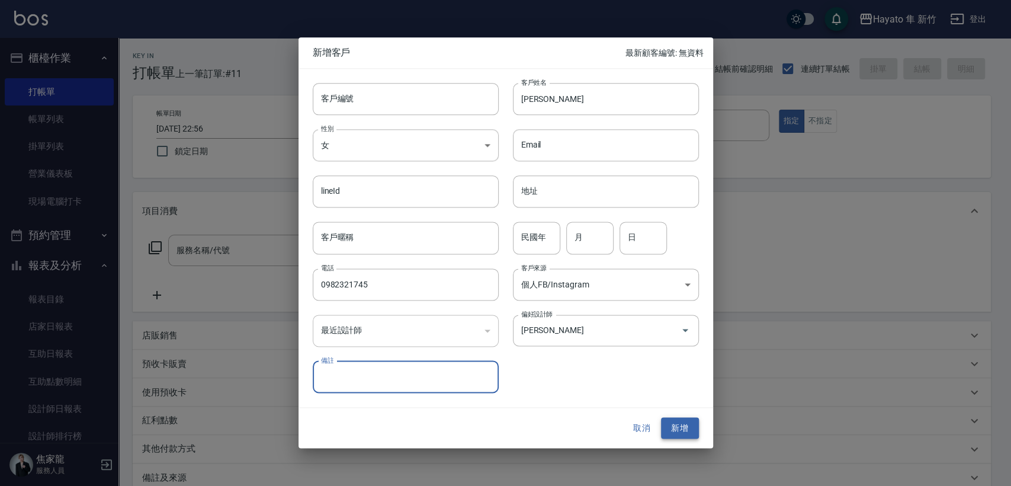
click at [684, 422] on button "新增" at bounding box center [680, 428] width 38 height 22
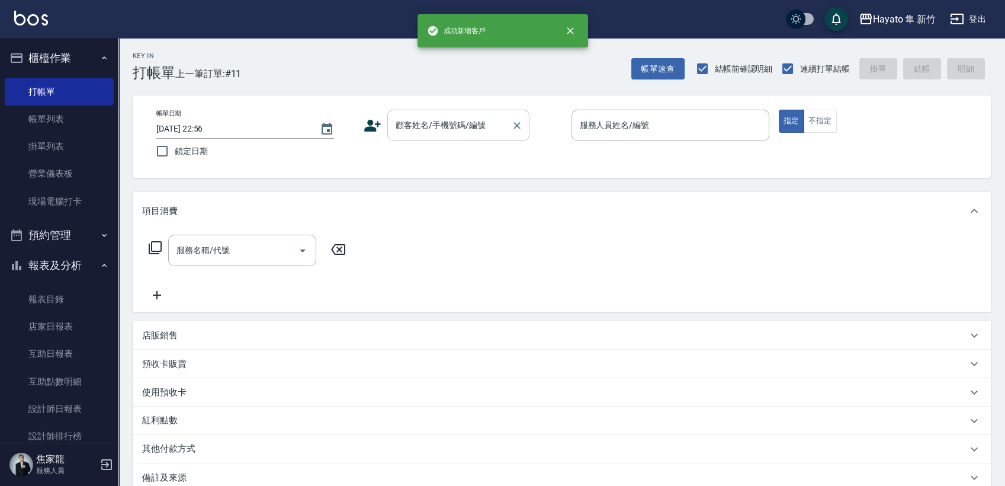
click at [450, 123] on input "顧客姓名/手機號碼/編號" at bounding box center [450, 125] width 114 height 21
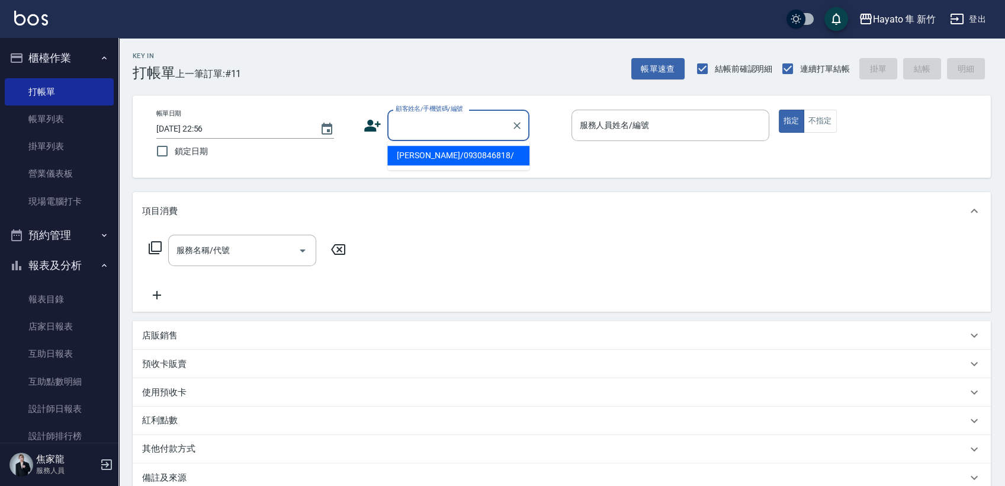
paste input "[PERSON_NAME]"
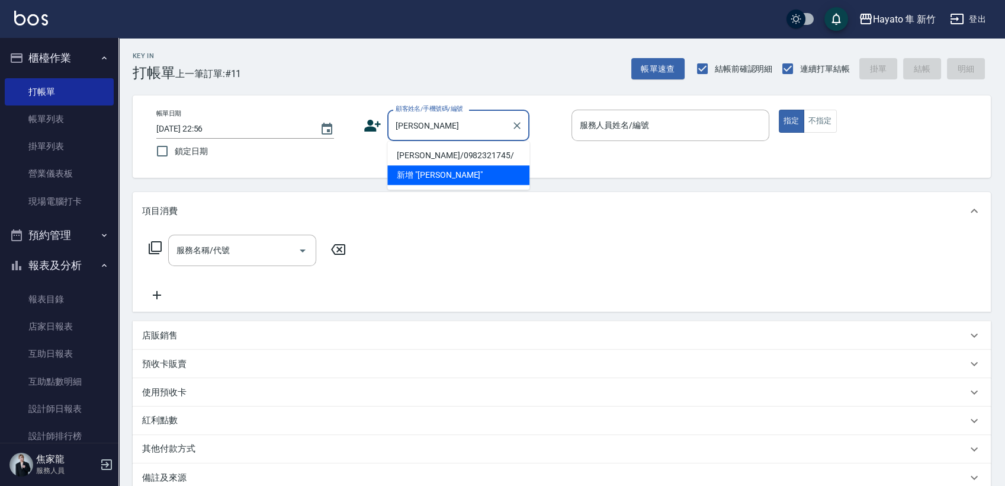
click at [442, 160] on li "[PERSON_NAME]/0982321745/" at bounding box center [458, 156] width 142 height 20
type input "[PERSON_NAME]/0982321745/"
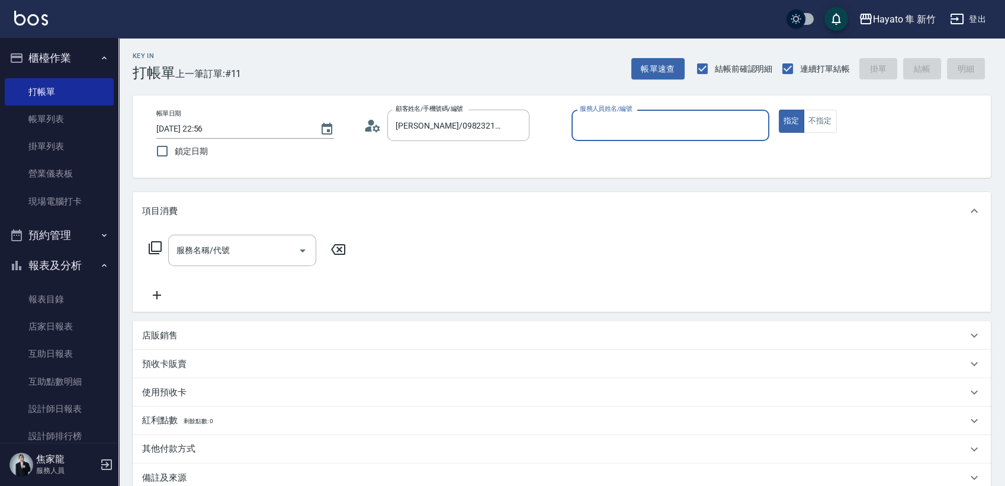
type input "[PERSON_NAME](無代號)"
click at [229, 260] on input "服務名稱/代號" at bounding box center [234, 250] width 120 height 21
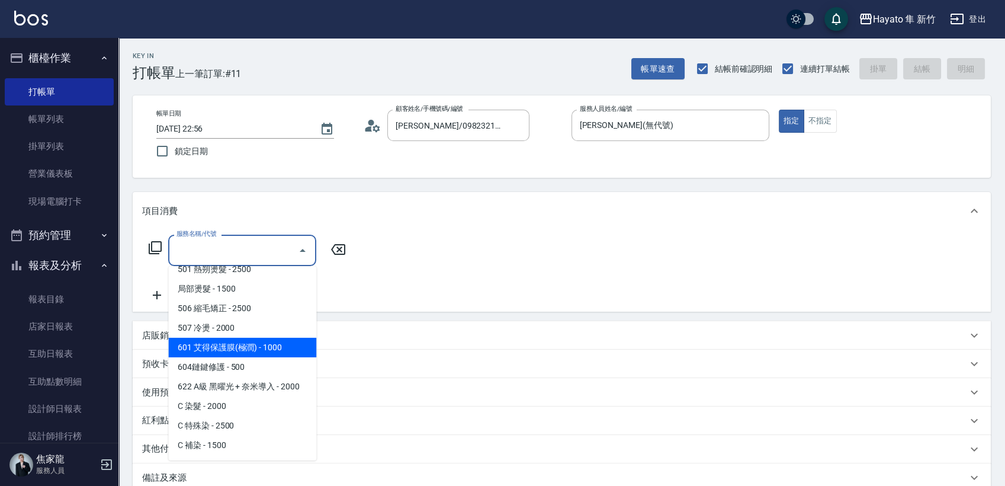
scroll to position [186, 0]
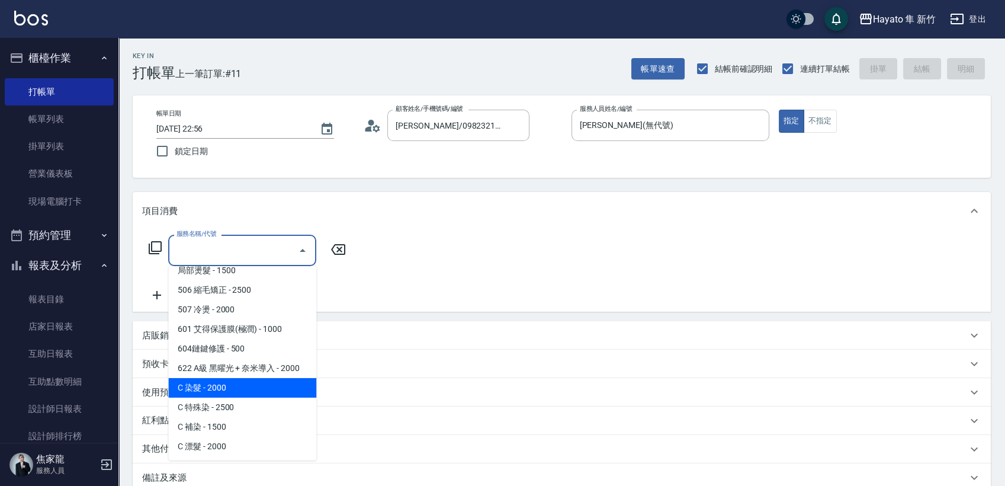
click at [197, 385] on span "C 染髮 - 2000" at bounding box center [242, 388] width 148 height 20
type input "C 染髮(701)"
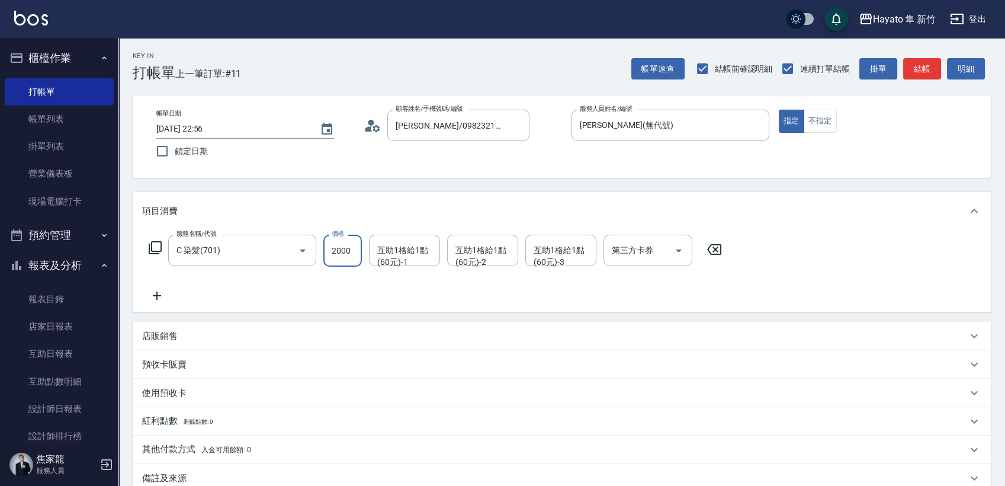
click at [350, 252] on input "2000" at bounding box center [342, 251] width 39 height 32
type input "2300"
click at [351, 293] on div "服務名稱/代號 C 染髮(701) 服務名稱/代號 價格 2300 價格 互助1格給1點(60元)-1 互助1格給1點(60元)-1 互助1格給1點(60元)…" at bounding box center [435, 269] width 587 height 68
click at [402, 256] on div "互助1格給1點(60元)-1 互助1格給1點(60元)-1" at bounding box center [404, 250] width 71 height 31
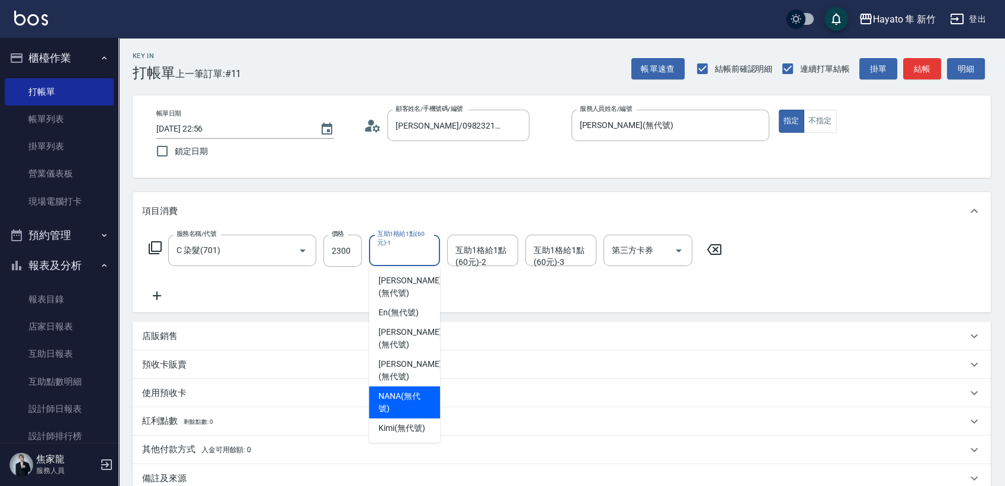
click at [396, 390] on span "NANA (無代號)" at bounding box center [405, 402] width 52 height 25
type input "NANA(無代號)"
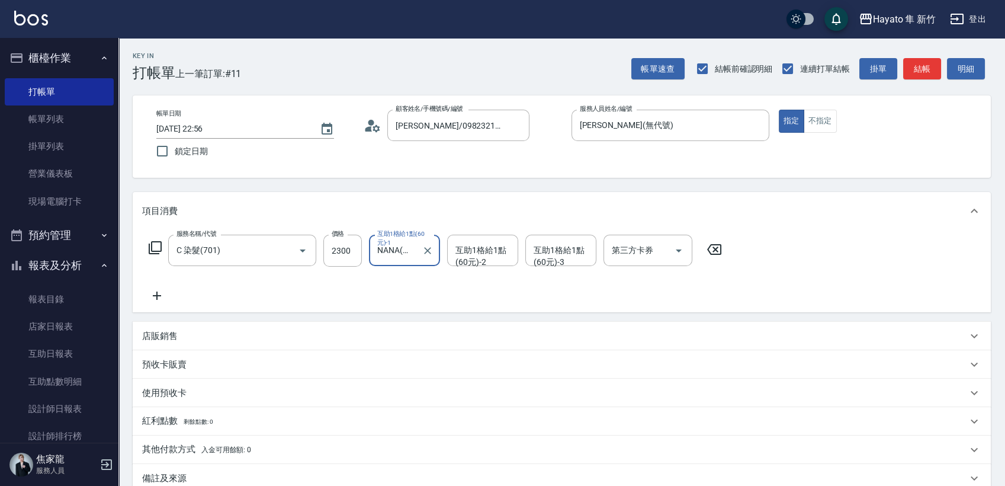
click at [159, 289] on icon at bounding box center [157, 296] width 30 height 14
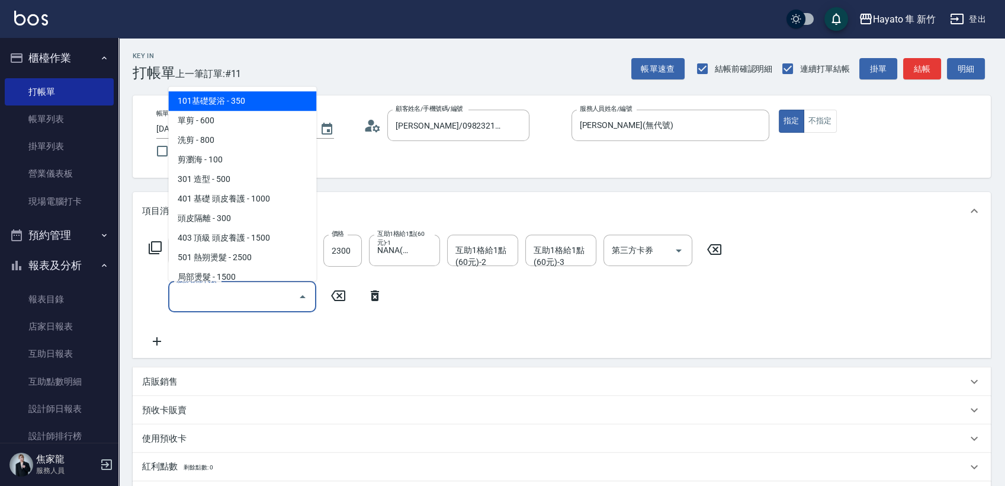
click at [189, 293] on input "服務名稱/代號" at bounding box center [234, 296] width 120 height 21
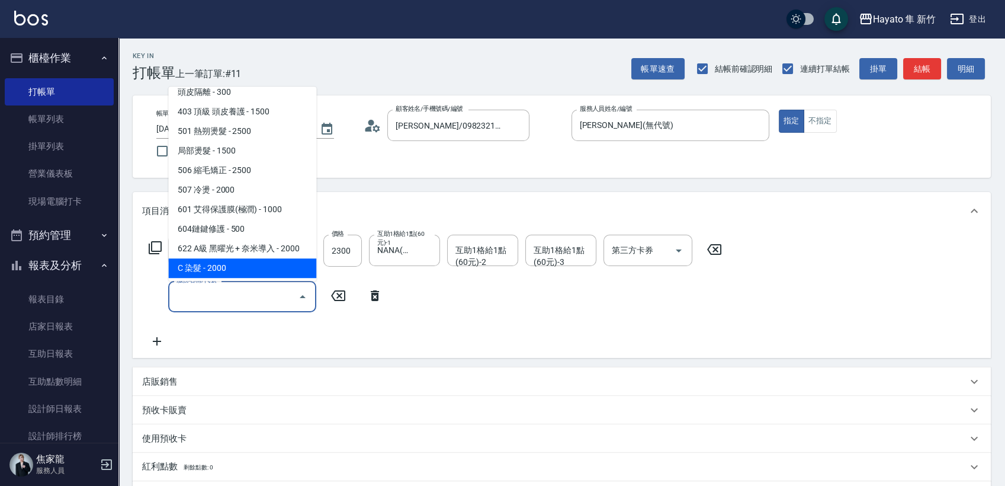
scroll to position [132, 0]
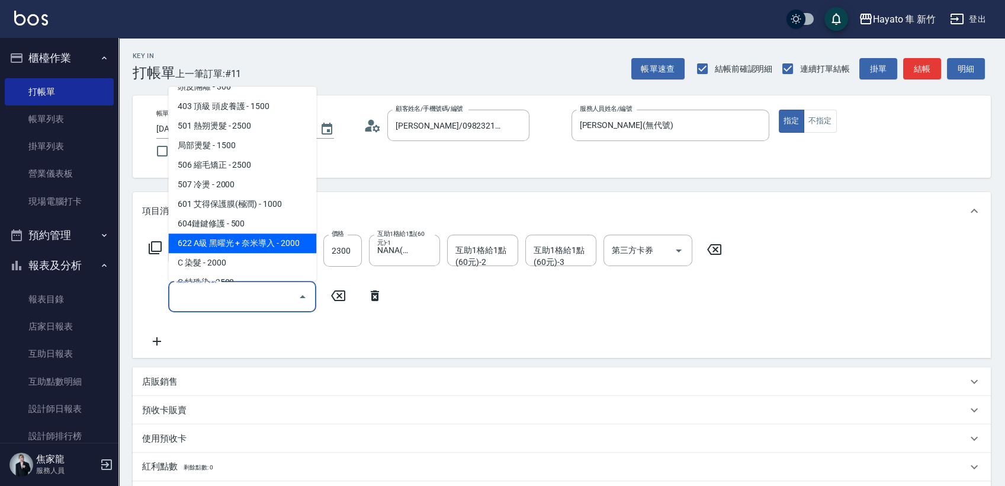
click at [249, 246] on span "622 A級 黑曜光 + 奈米導入 - 2000" at bounding box center [242, 243] width 148 height 20
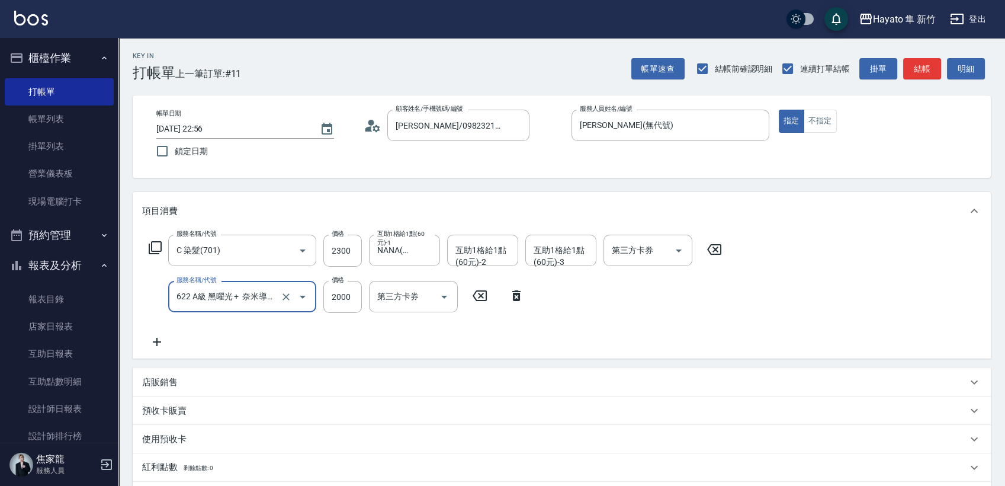
type input "622 A級 黑曜光 + 奈米導入(622)"
click at [394, 300] on input "互助1格給1點(60元)-1" at bounding box center [404, 296] width 60 height 21
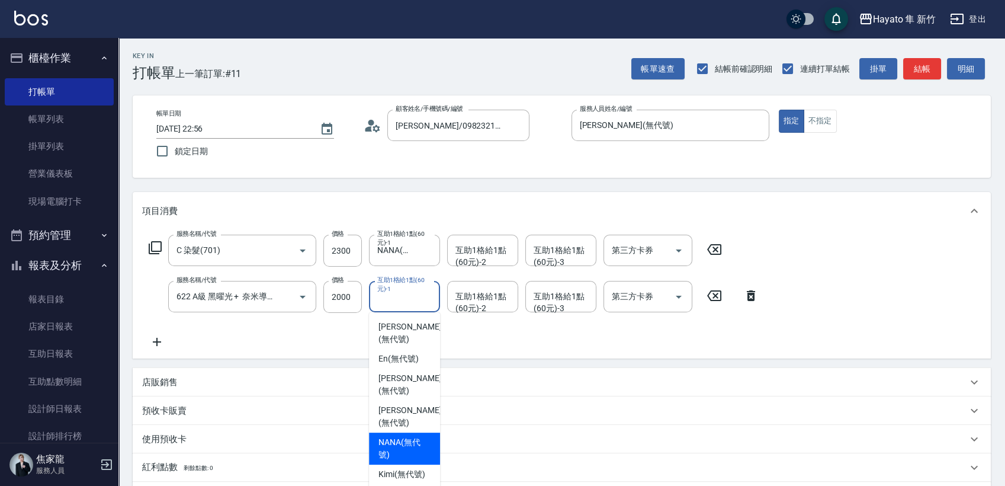
click at [416, 436] on span "NANA (無代號)" at bounding box center [405, 448] width 52 height 25
type input "NANA(無代號)"
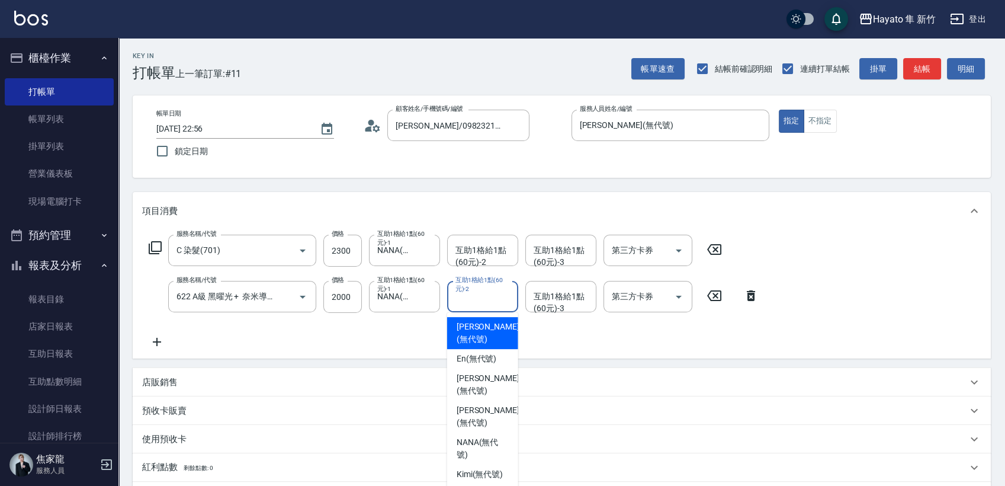
click at [485, 300] on input "互助1格給1點(60元)-2" at bounding box center [483, 296] width 60 height 21
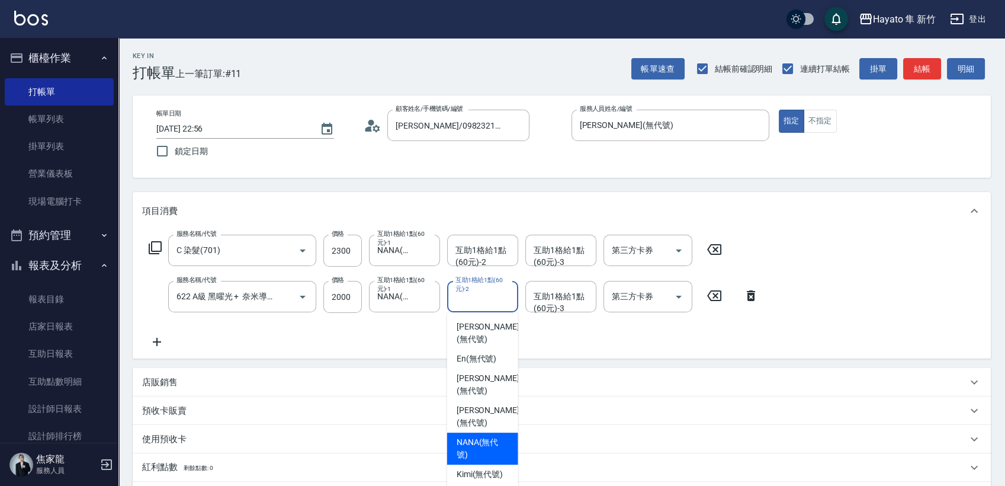
click at [475, 436] on span "NANA (無代號)" at bounding box center [483, 448] width 52 height 25
type input "NANA(無代號)"
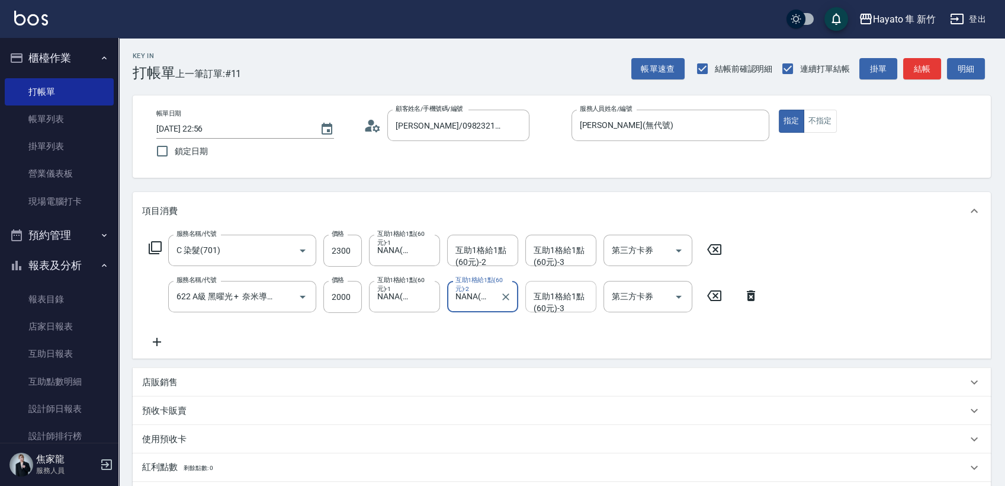
click at [573, 290] on div "互助1格給1點(60元)-3 互助1格給1點(60元)-3" at bounding box center [561, 296] width 71 height 31
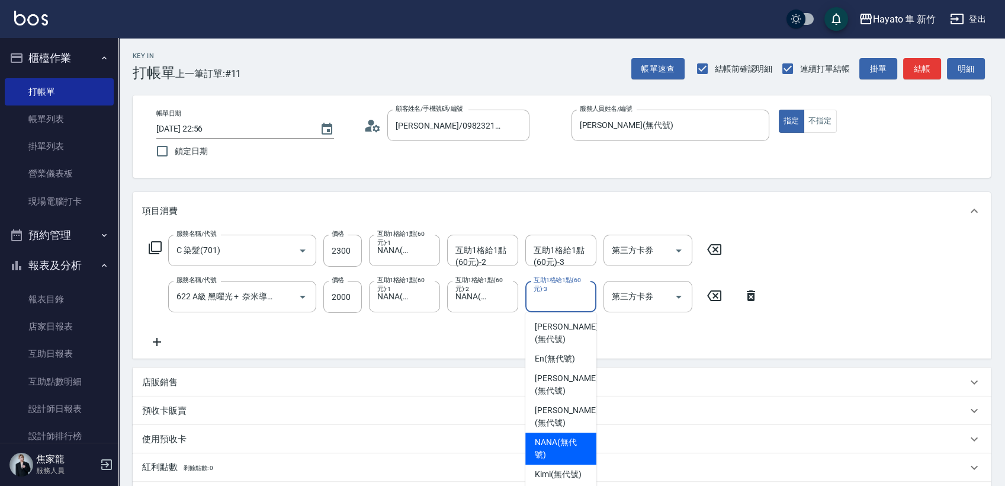
click at [559, 433] on div "NANA (無代號)" at bounding box center [561, 449] width 71 height 32
type input "NANA(無代號)"
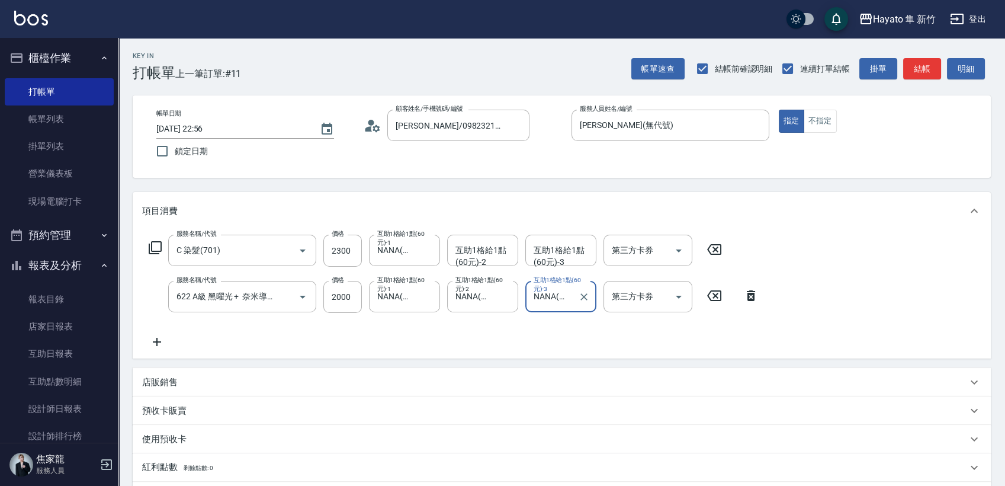
scroll to position [66, 0]
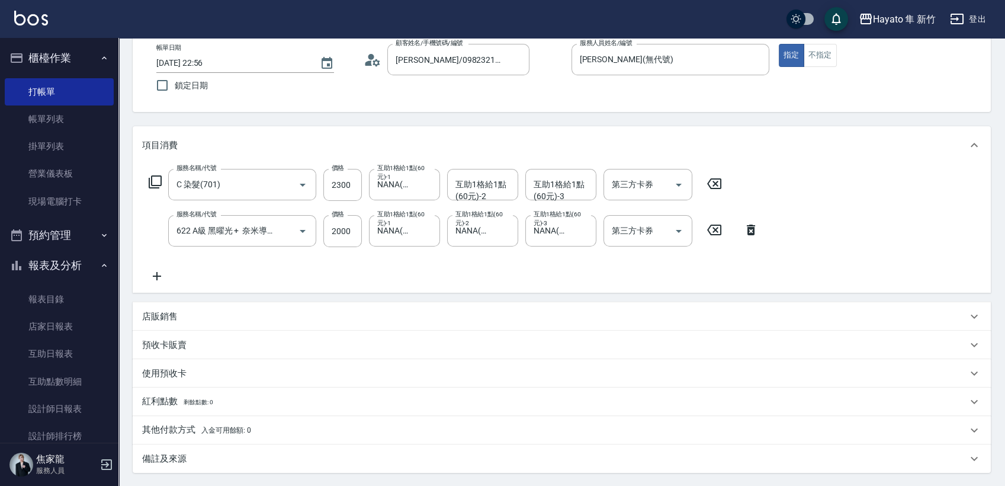
click at [166, 315] on p "店販銷售" at bounding box center [160, 316] width 36 height 12
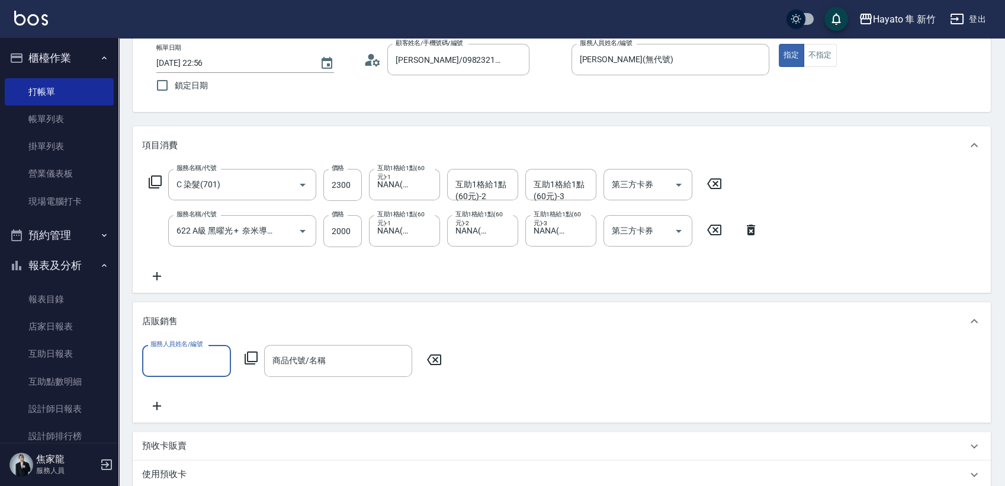
scroll to position [0, 0]
click at [194, 366] on input "服務人員姓名/編號" at bounding box center [187, 360] width 78 height 21
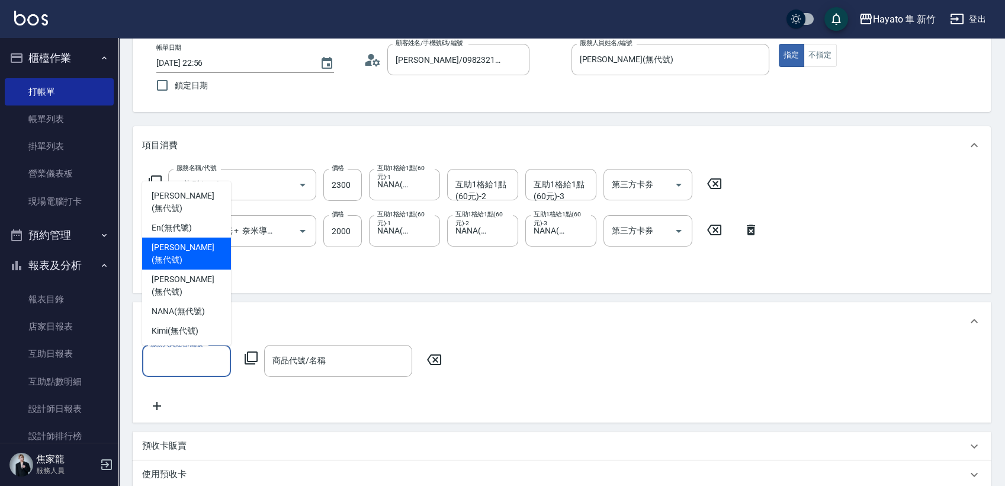
click at [190, 266] on span "[PERSON_NAME] (無代號)" at bounding box center [187, 253] width 70 height 25
type input "[PERSON_NAME](無代號)"
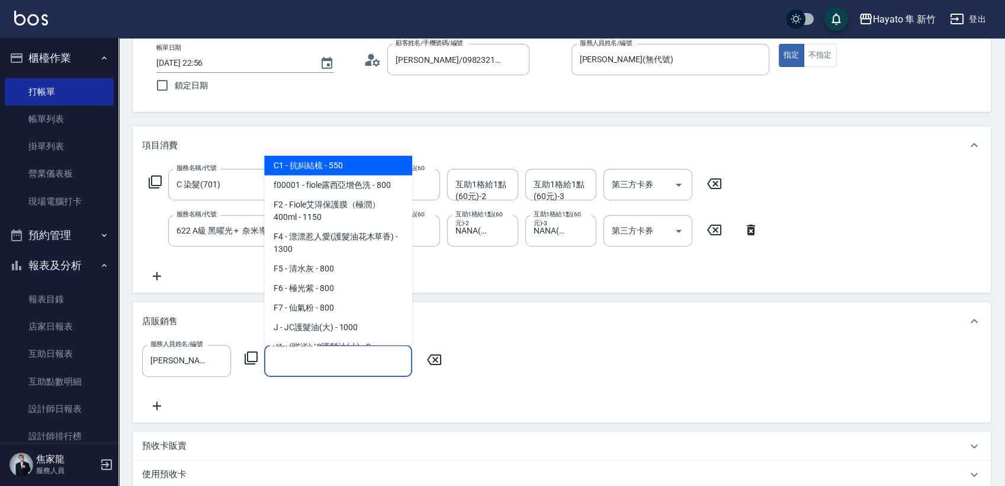
click at [336, 367] on input "商品代號/名稱" at bounding box center [338, 360] width 137 height 21
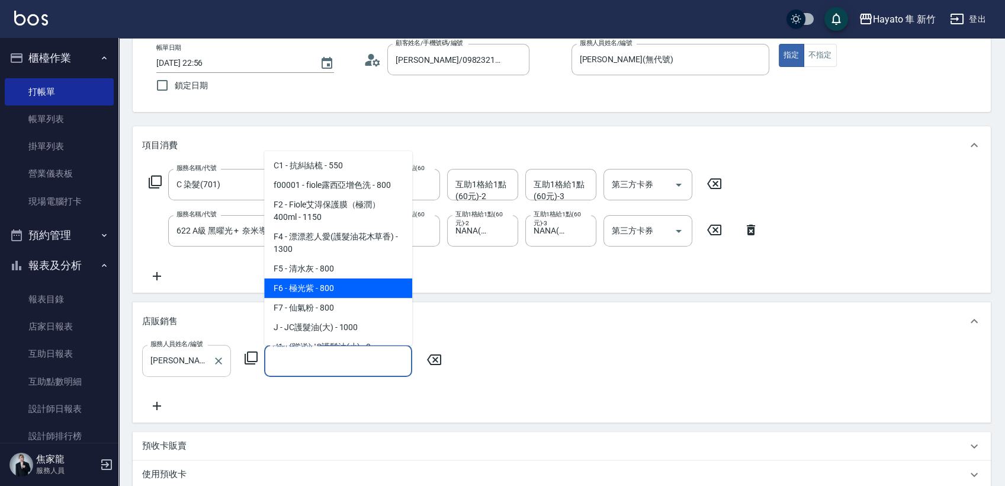
click at [219, 361] on icon "Clear" at bounding box center [219, 361] width 12 height 12
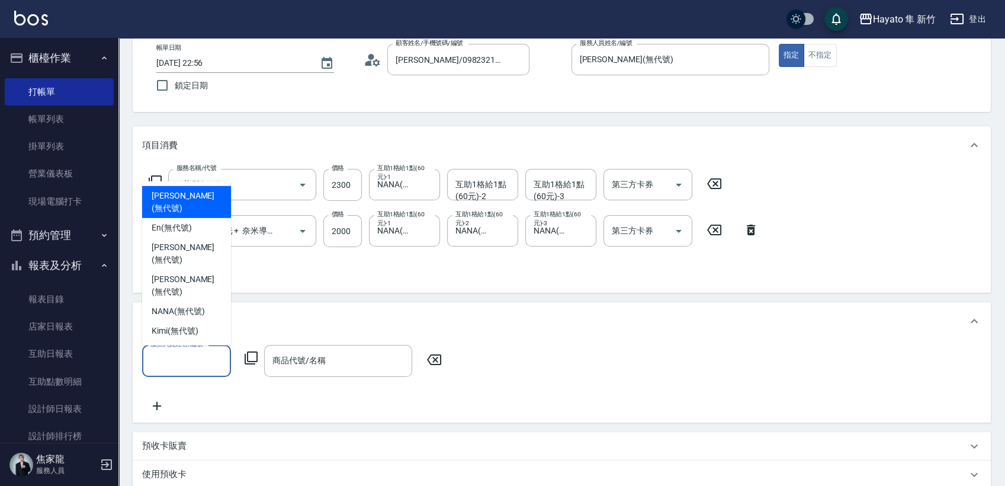
click at [197, 366] on input "服務人員姓名/編號" at bounding box center [187, 360] width 78 height 21
click at [195, 218] on div "[PERSON_NAME] (無代號)" at bounding box center [186, 202] width 89 height 32
type input "[PERSON_NAME](無代號)"
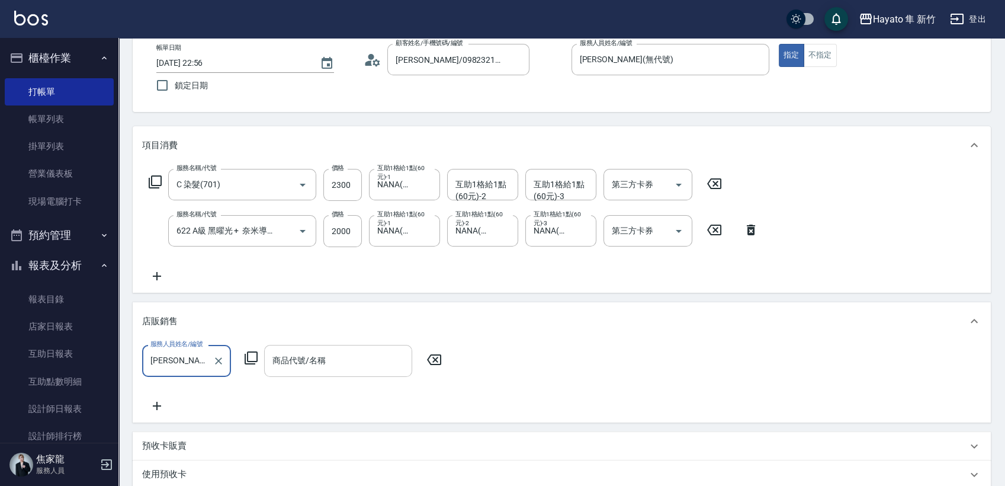
click at [289, 354] on input "商品代號/名稱" at bounding box center [338, 360] width 137 height 21
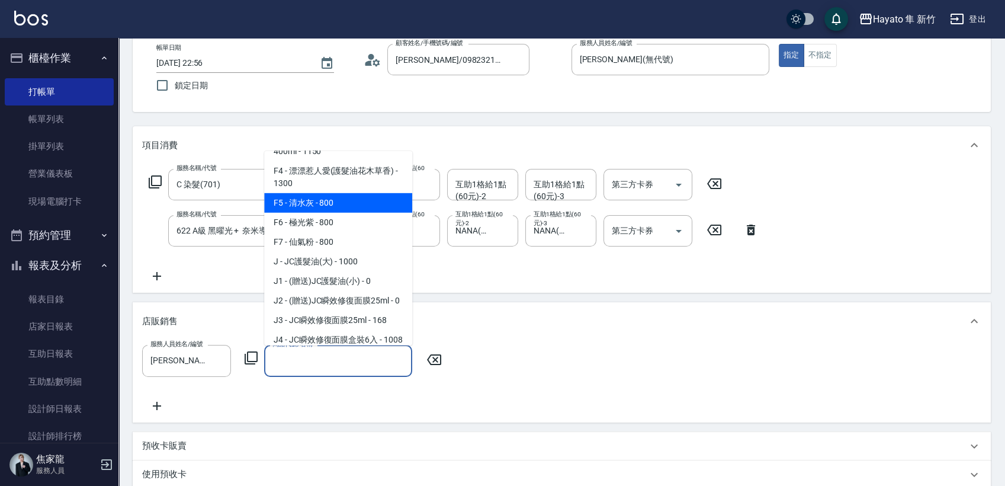
scroll to position [132, 0]
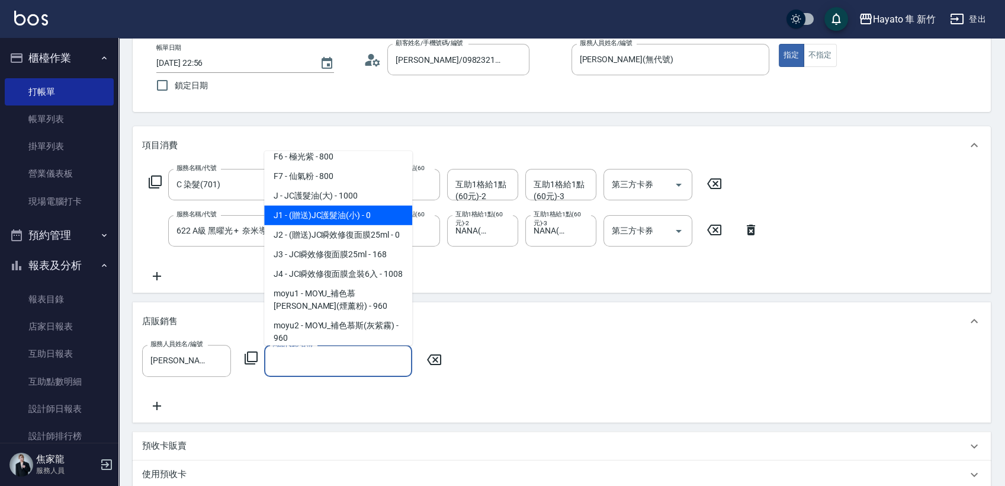
click at [356, 212] on span "J1 - (贈送)JC護髮油(小) - 0" at bounding box center [338, 216] width 148 height 20
type input "(贈送)JC護髮油(小)"
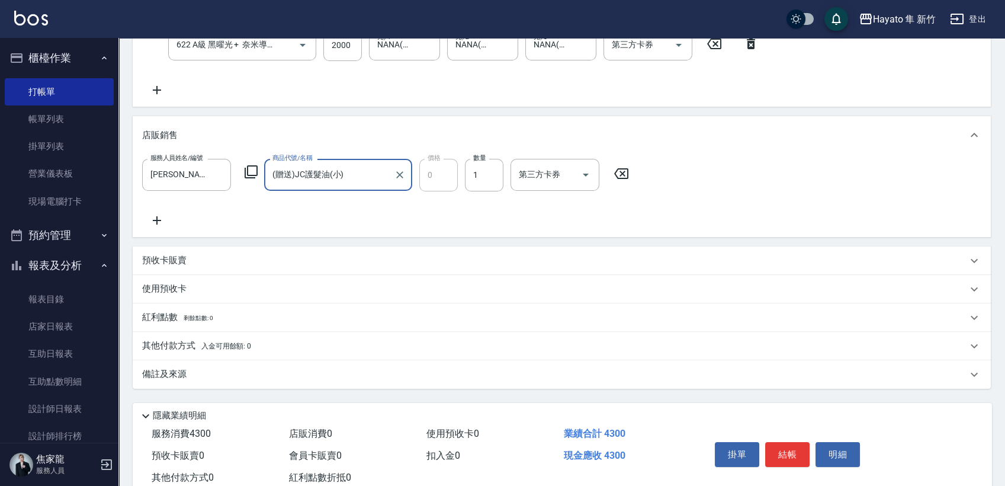
scroll to position [263, 0]
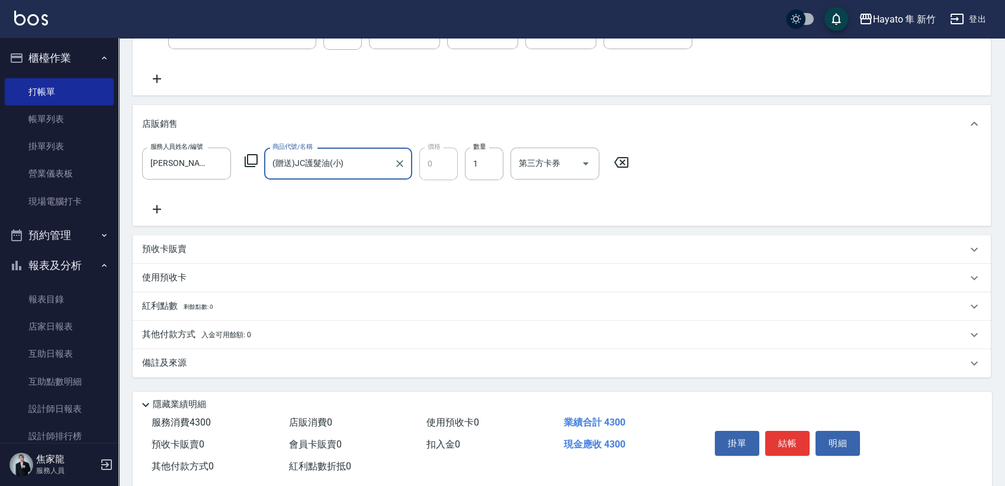
click at [200, 357] on div "備註及來源" at bounding box center [554, 363] width 825 height 12
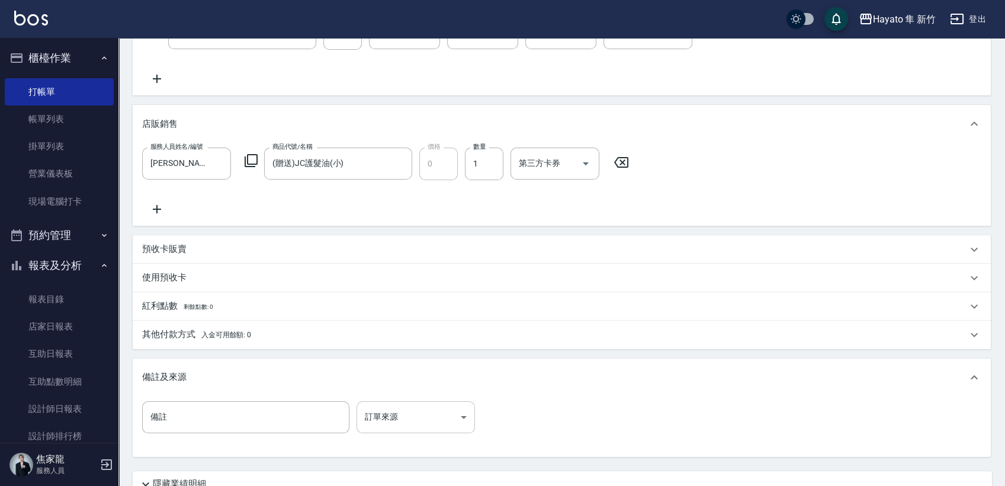
click at [393, 407] on body "Hayato 隼 新竹 登出 櫃檯作業 打帳單 帳單列表 掛單列表 營業儀表板 現場電腦打卡 預約管理 預約管理 報表及分析 報表目錄 店家日報表 互助日報表…" at bounding box center [502, 161] width 1005 height 848
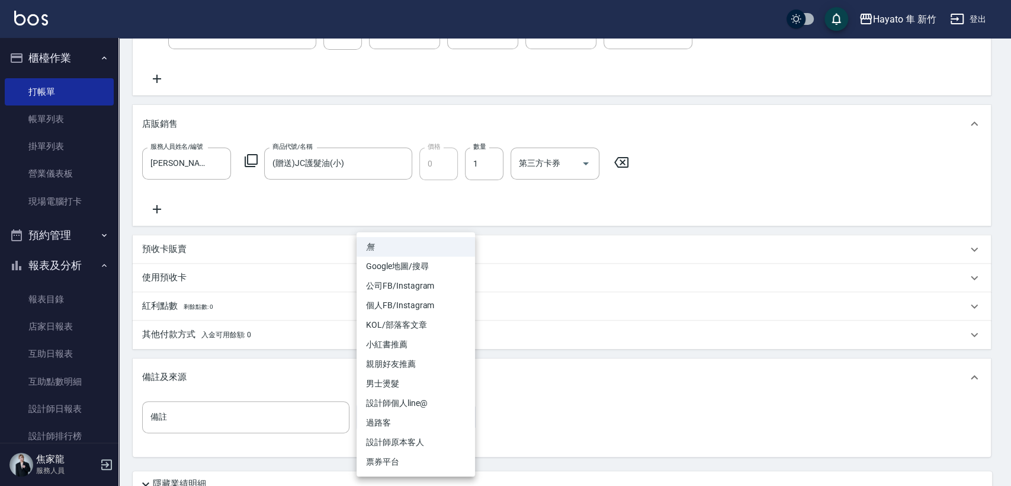
click at [398, 303] on li "個人FB/Instagram" at bounding box center [416, 306] width 118 height 20
type input "個人FB/Instagram"
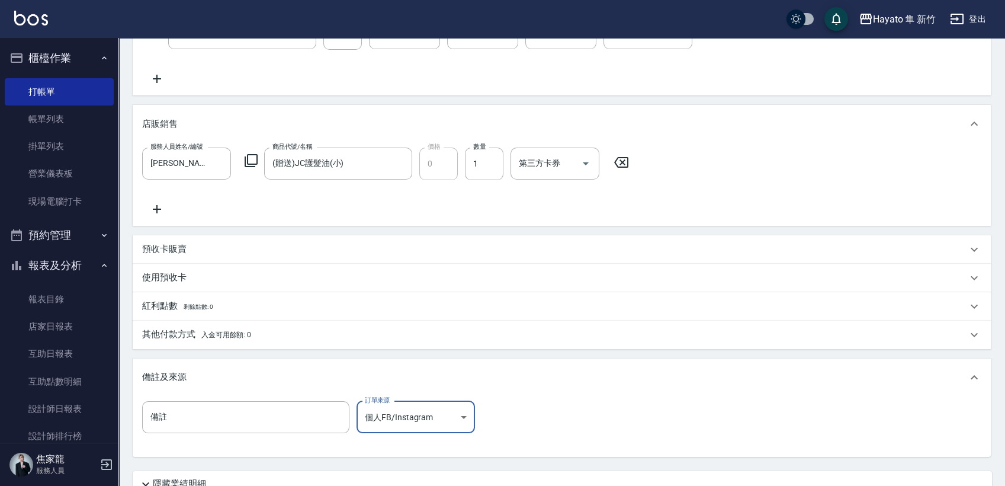
click at [235, 325] on div "其他付款方式 入金可用餘額: 0" at bounding box center [562, 335] width 859 height 28
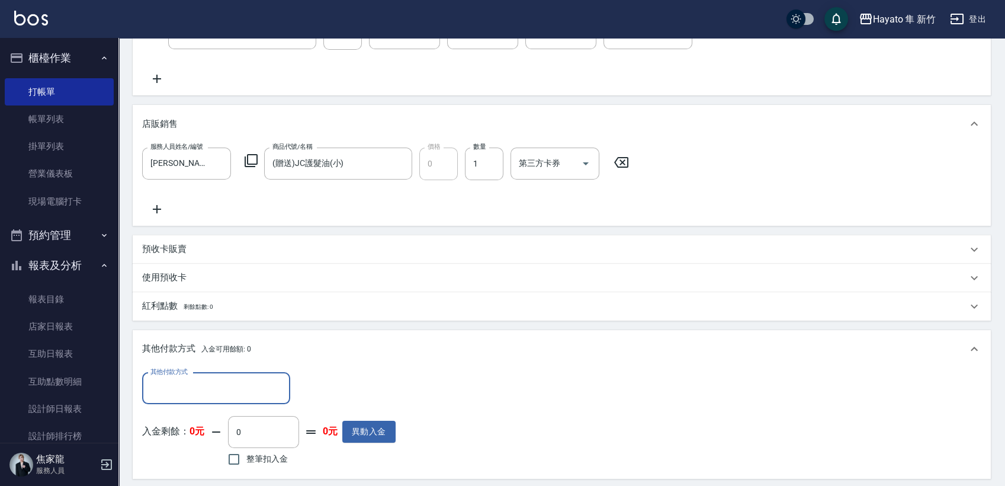
scroll to position [0, 0]
click at [213, 384] on input "其他付款方式" at bounding box center [216, 388] width 137 height 21
click at [158, 453] on span "信用卡" at bounding box center [216, 457] width 148 height 20
type input "信用卡"
click at [315, 381] on input "0" at bounding box center [341, 389] width 89 height 32
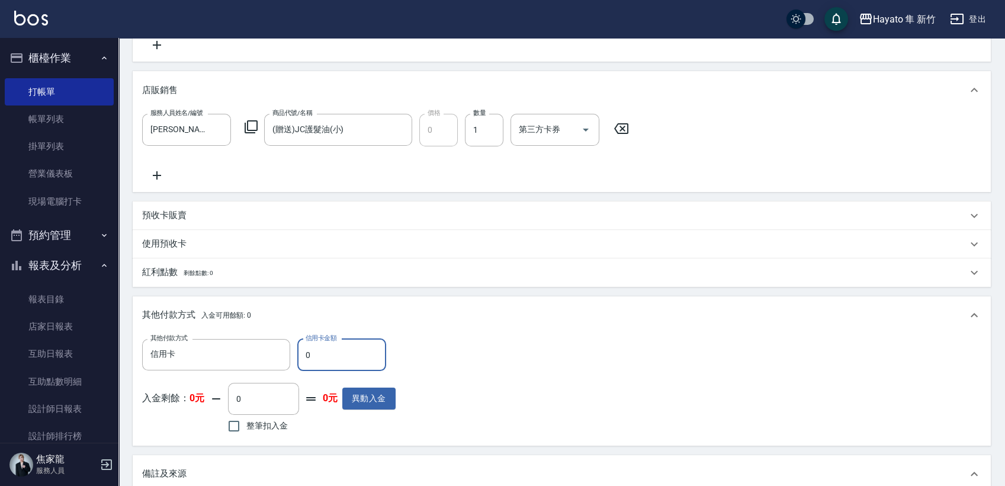
scroll to position [329, 0]
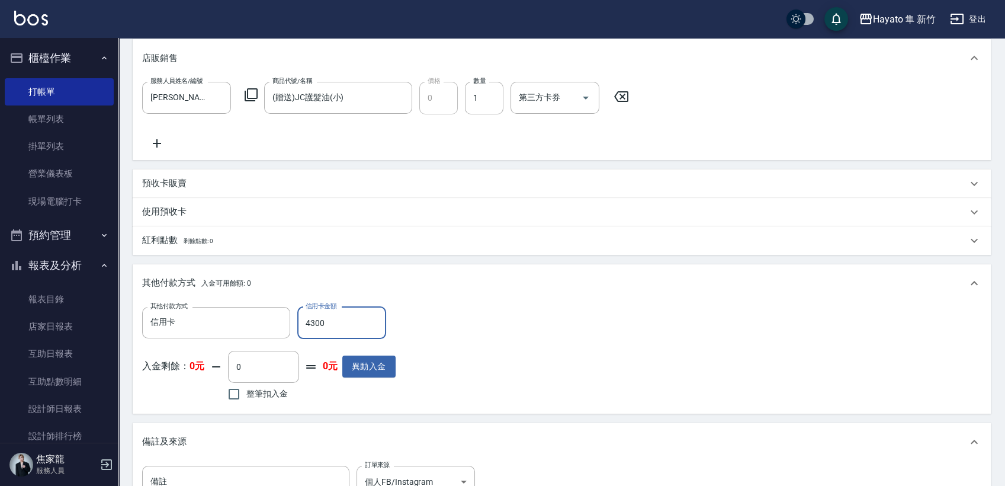
type input "4300"
drag, startPoint x: 489, startPoint y: 302, endPoint x: 474, endPoint y: 303, distance: 15.5
click at [492, 303] on div "其他付款方式 信用卡 其他付款方式 信用卡金額 4300 信用卡金額 入金剩餘： 0元 0 ​ 整筆扣入金 0元 異動入金" at bounding box center [562, 357] width 859 height 111
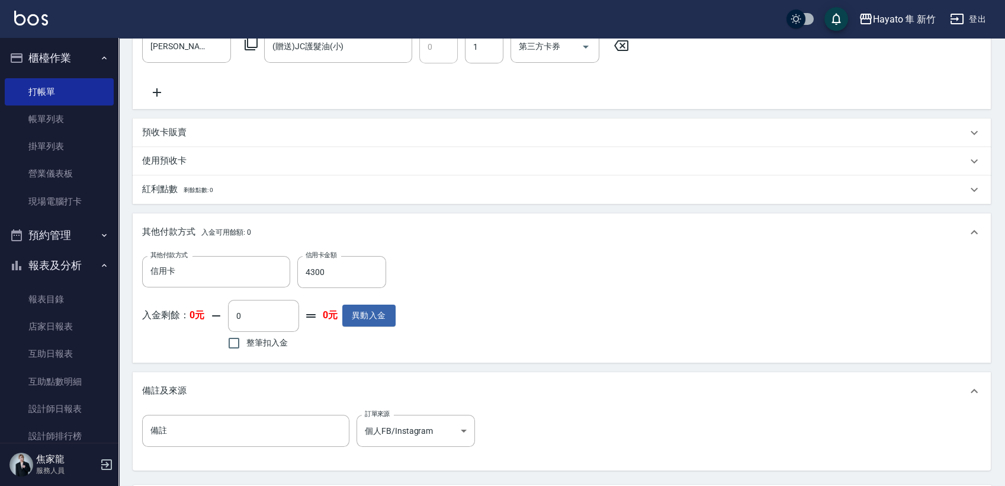
scroll to position [497, 0]
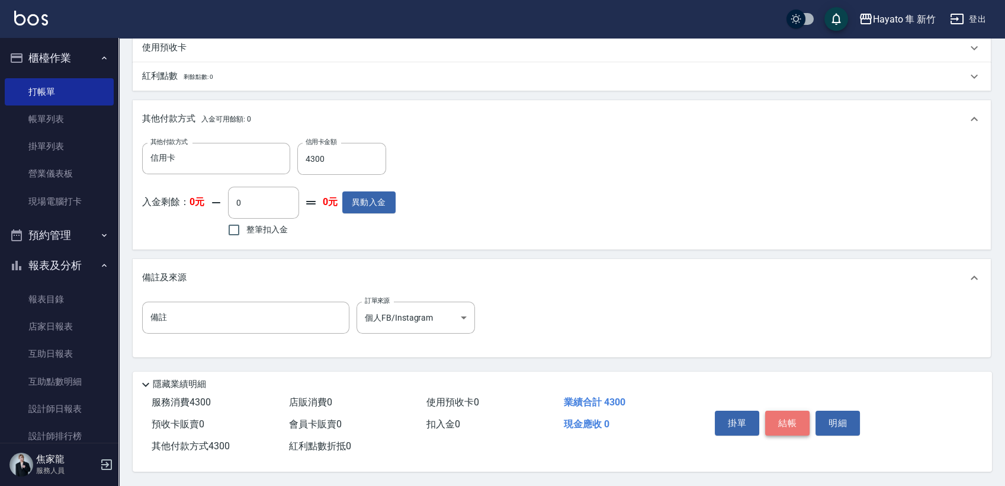
click at [784, 419] on button "結帳" at bounding box center [787, 423] width 44 height 25
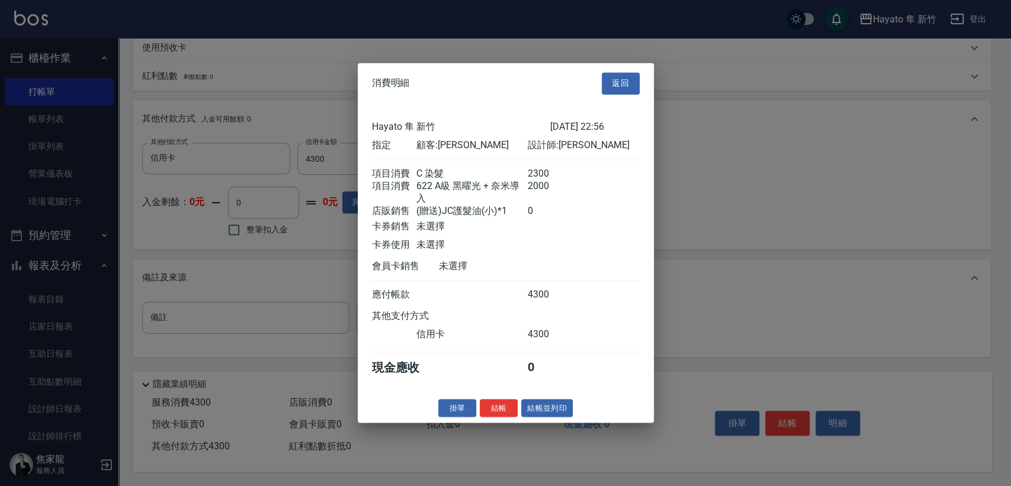
click at [792, 305] on div at bounding box center [505, 243] width 1011 height 486
click at [624, 72] on button "返回" at bounding box center [621, 83] width 38 height 22
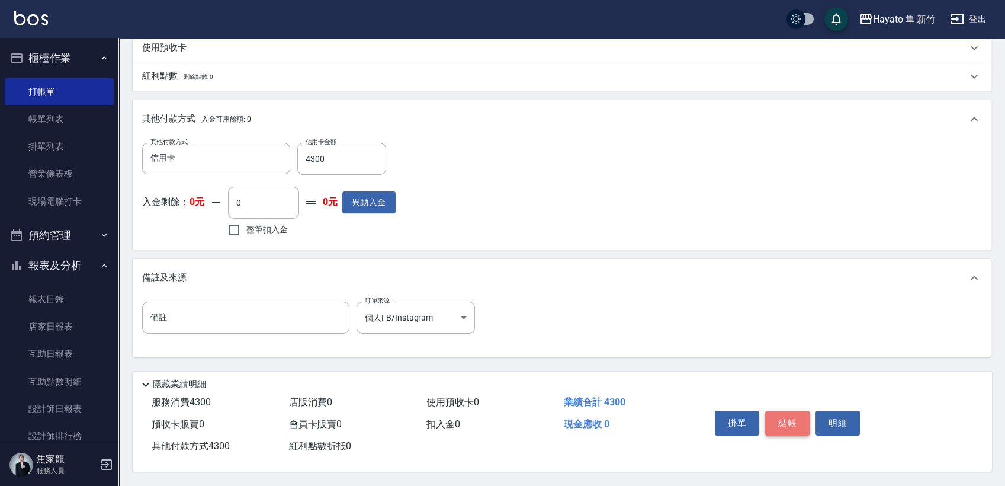
click at [786, 416] on button "結帳" at bounding box center [787, 423] width 44 height 25
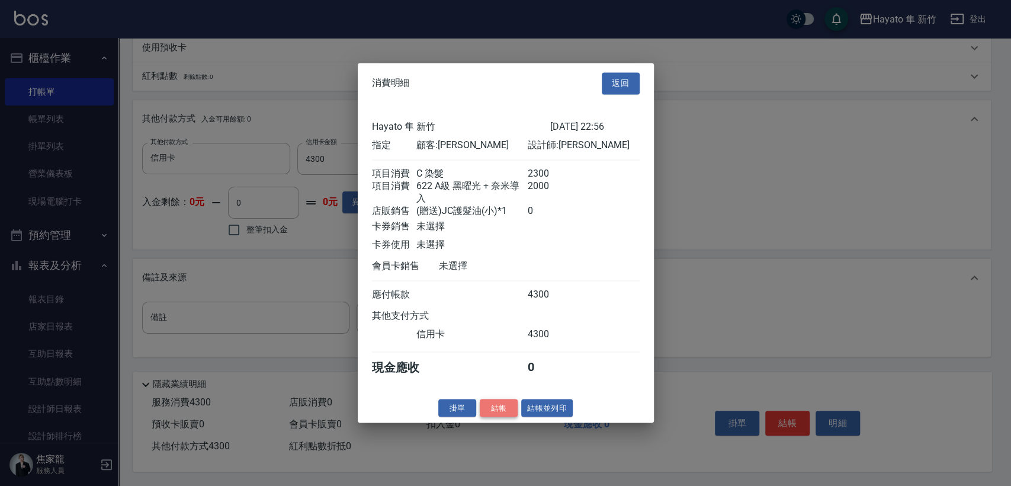
click at [502, 412] on button "結帳" at bounding box center [499, 408] width 38 height 18
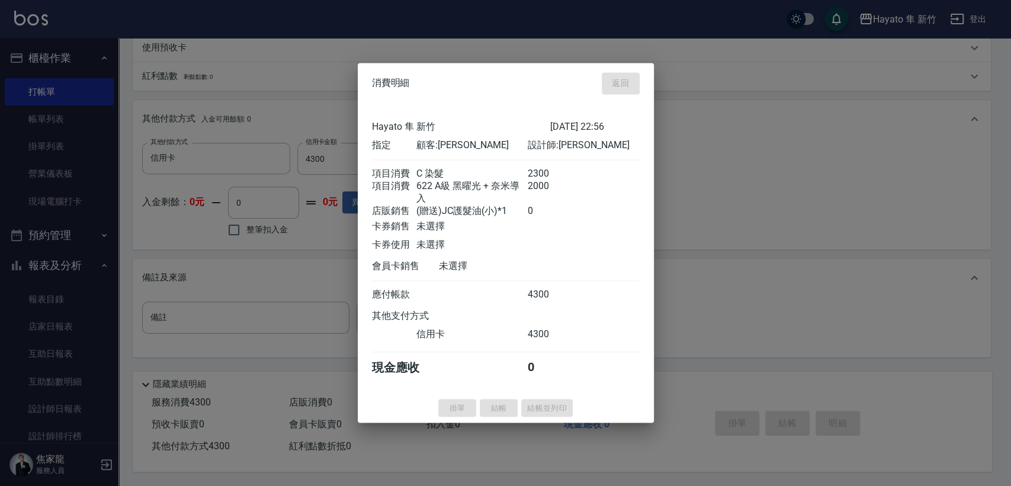
type input "[DATE] 23:00"
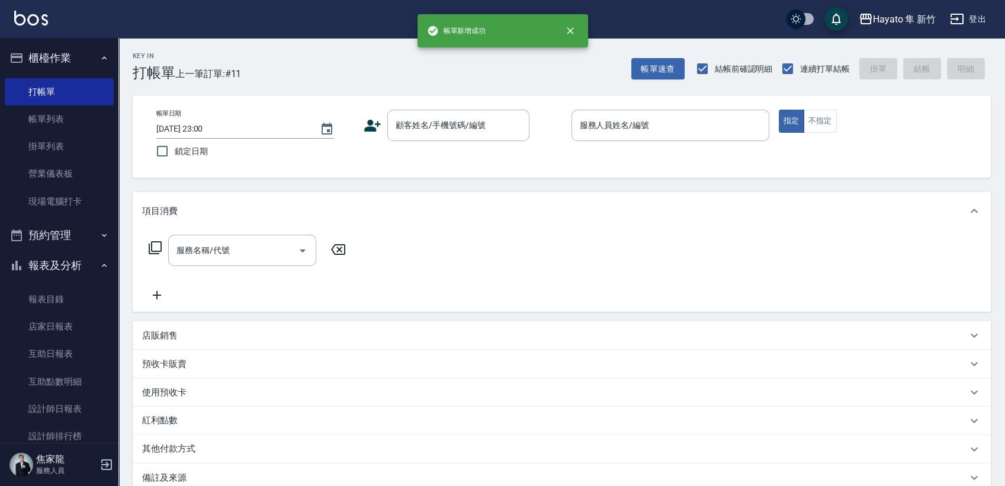
scroll to position [0, 0]
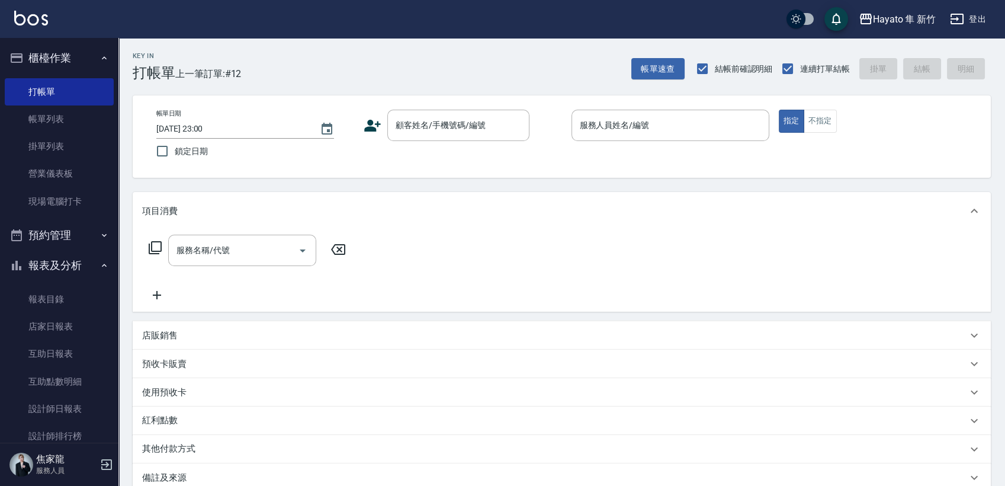
drag, startPoint x: 74, startPoint y: 114, endPoint x: 272, endPoint y: 212, distance: 220.7
click at [72, 116] on link "帳單列表" at bounding box center [59, 118] width 109 height 27
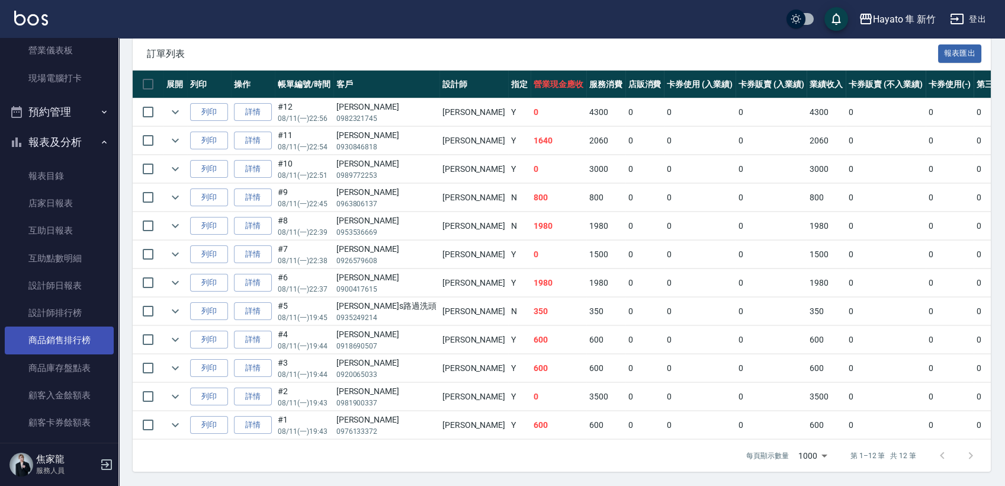
scroll to position [132, 0]
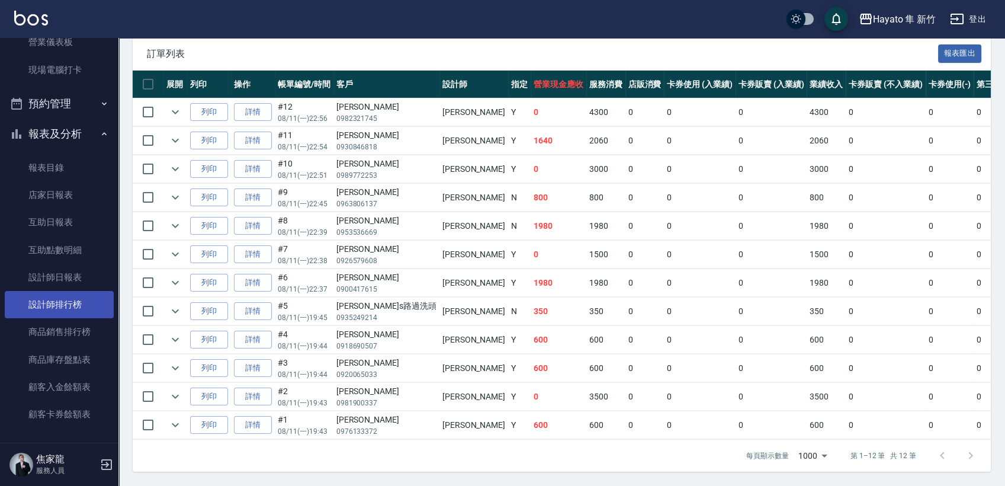
click at [65, 302] on link "設計師排行榜" at bounding box center [59, 304] width 109 height 27
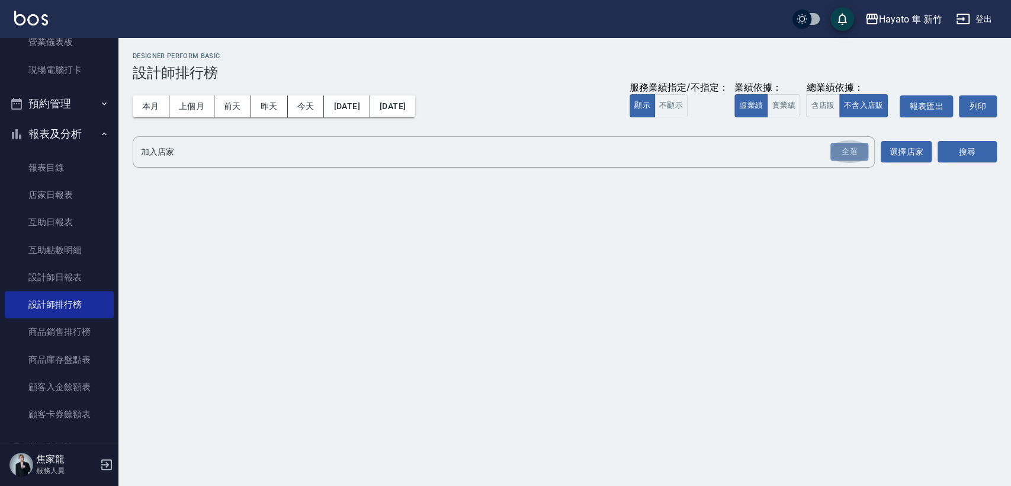
drag, startPoint x: 841, startPoint y: 146, endPoint x: 899, endPoint y: 175, distance: 64.4
click at [840, 148] on div "全選" at bounding box center [850, 152] width 38 height 18
click at [984, 151] on button "搜尋" at bounding box center [967, 153] width 59 height 22
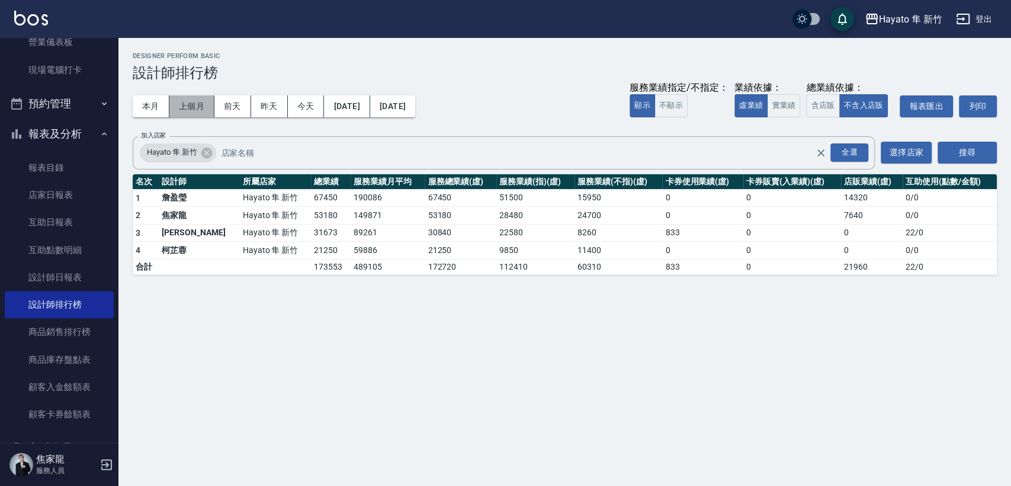
click at [193, 106] on button "上個月" at bounding box center [191, 106] width 45 height 22
click at [308, 105] on button "今天" at bounding box center [306, 106] width 37 height 22
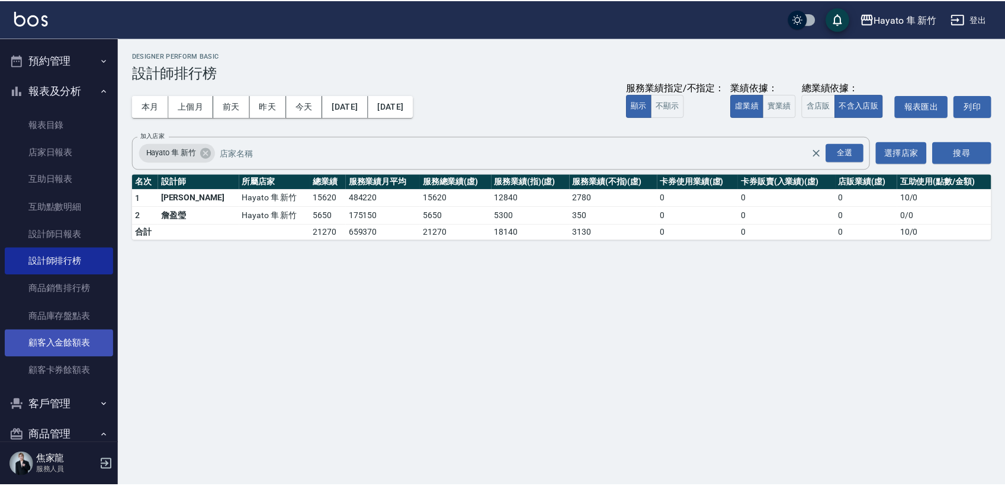
scroll to position [197, 0]
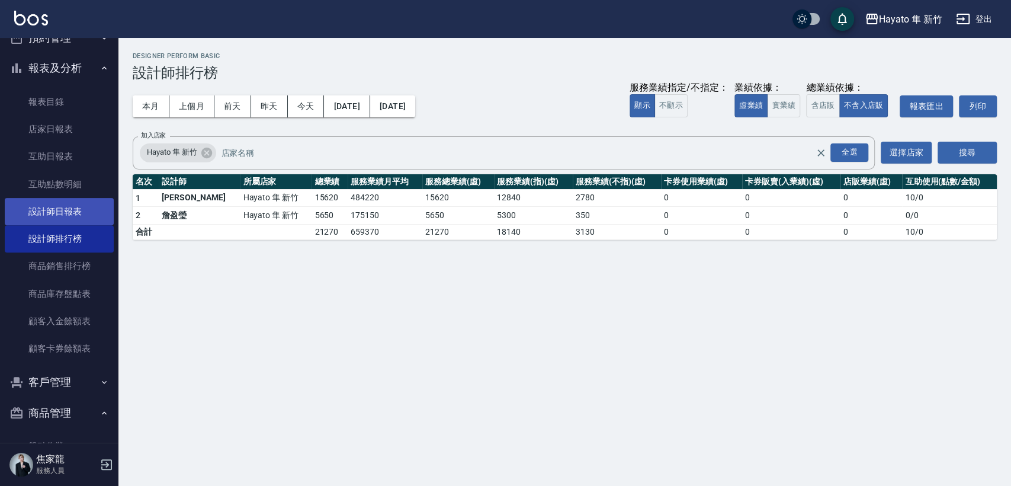
click at [70, 205] on link "設計師日報表" at bounding box center [59, 211] width 109 height 27
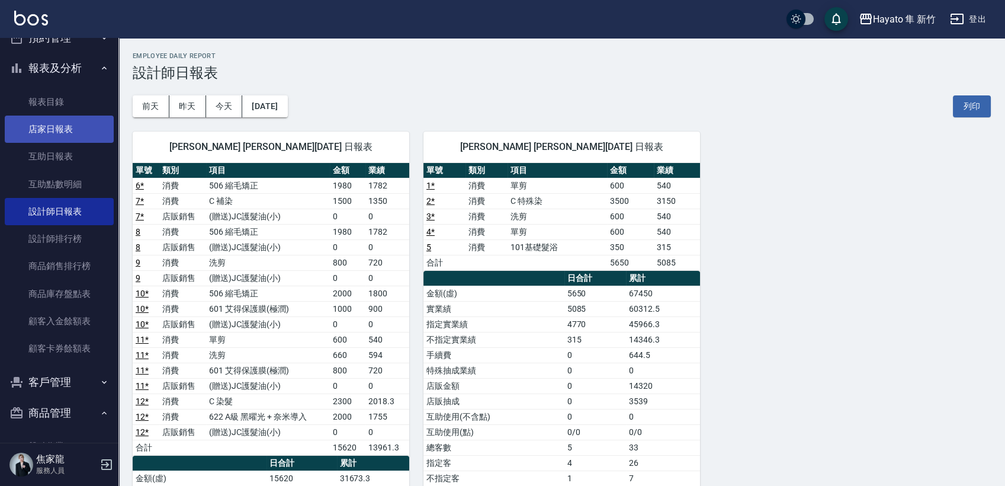
click at [59, 121] on link "店家日報表" at bounding box center [59, 129] width 109 height 27
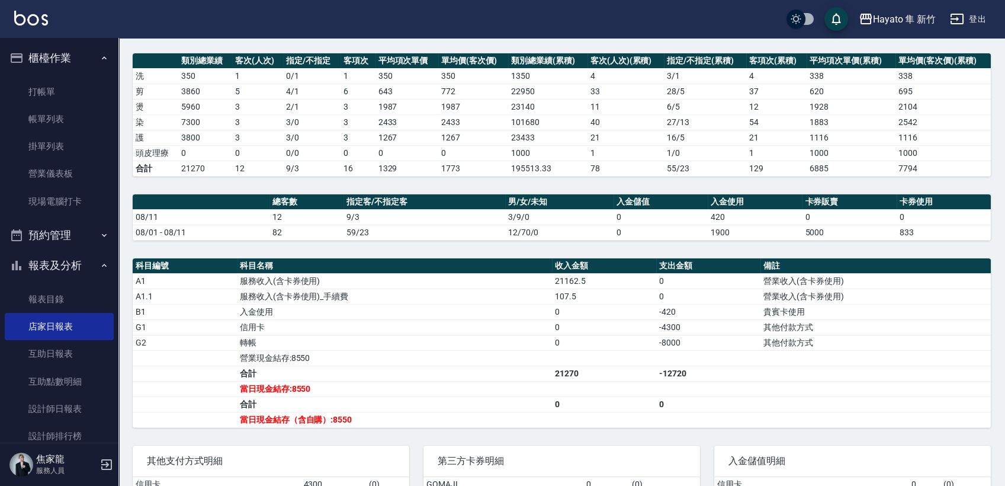
scroll to position [132, 0]
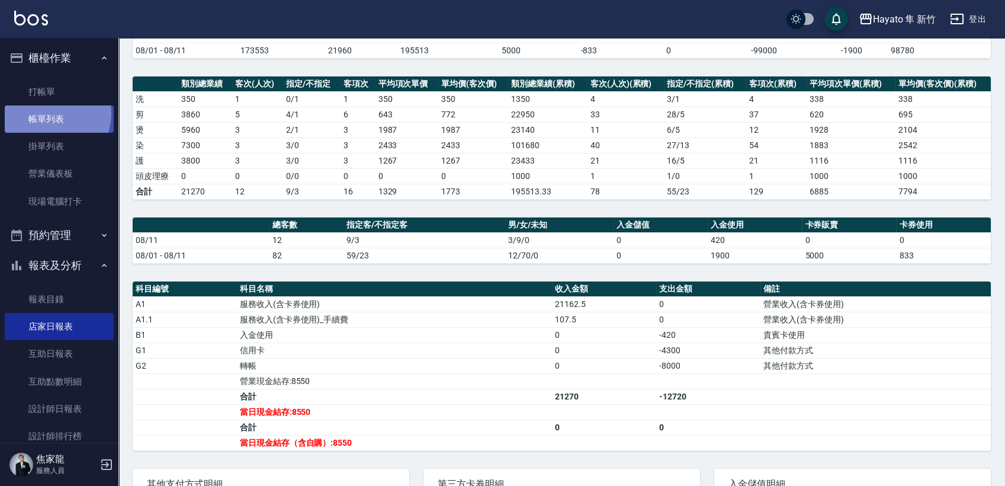
click at [47, 113] on link "帳單列表" at bounding box center [59, 118] width 109 height 27
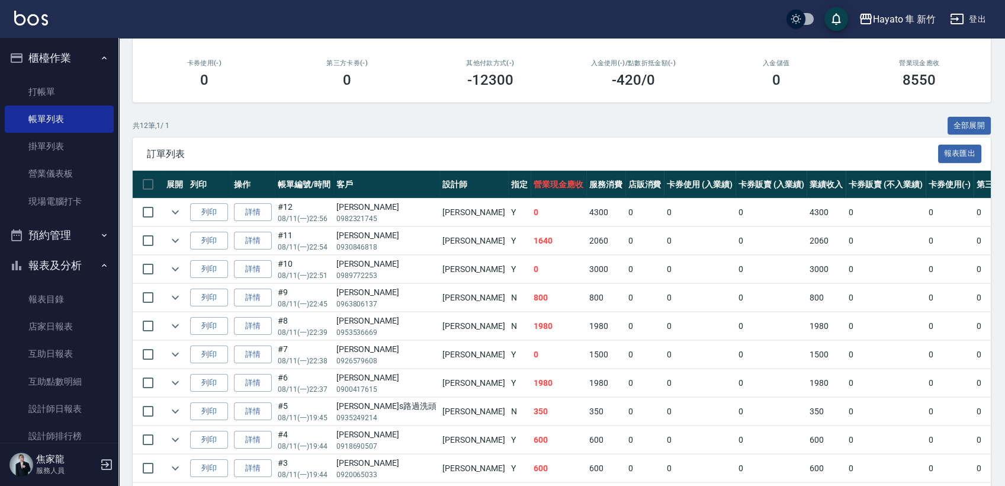
scroll to position [197, 0]
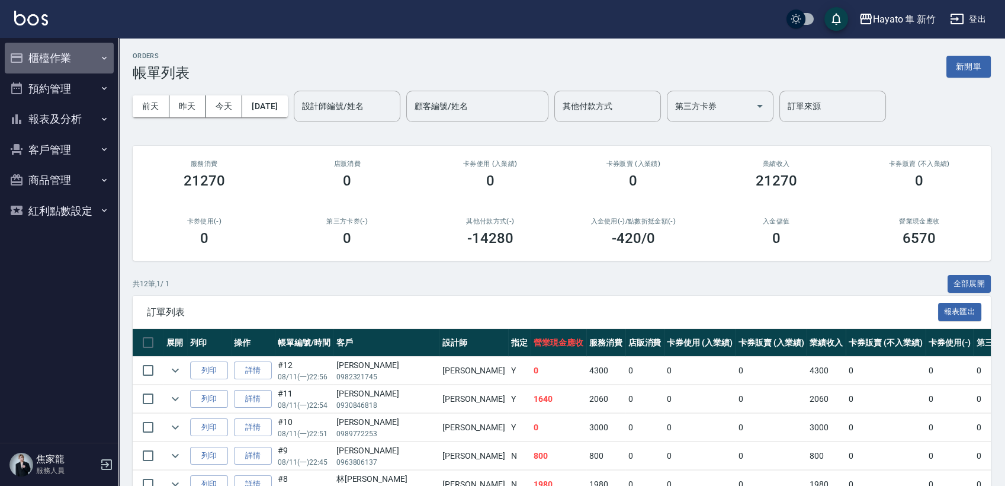
drag, startPoint x: 51, startPoint y: 52, endPoint x: 93, endPoint y: 161, distance: 117.4
click at [55, 76] on ul "櫃檯作業 打帳單 帳單列表 掛單列表 營業儀表板 現場電腦打卡 預約管理 預約管理 報表及分析 報表目錄 店家日報表 互助日報表 互助點數明細 設計師日報表 …" at bounding box center [59, 134] width 109 height 193
click at [64, 58] on button "櫃檯作業" at bounding box center [59, 58] width 109 height 31
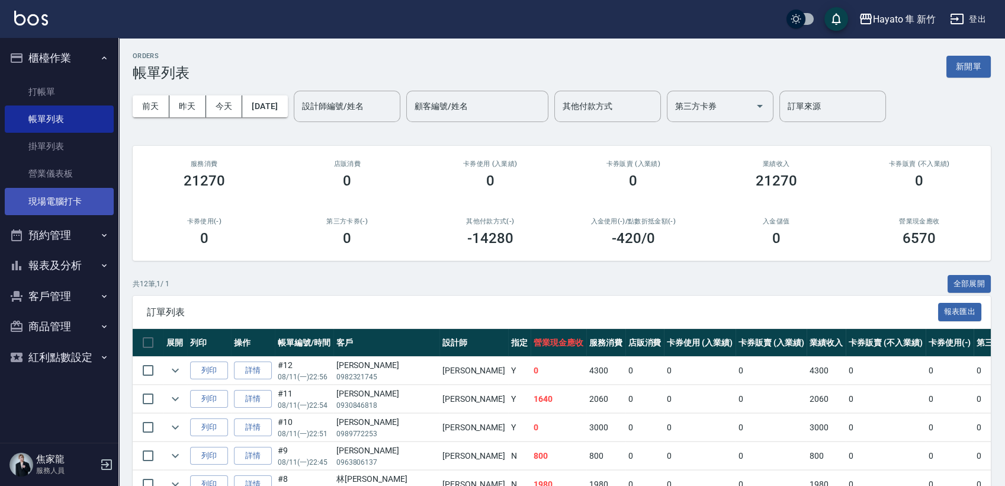
click at [62, 206] on link "現場電腦打卡" at bounding box center [59, 201] width 109 height 27
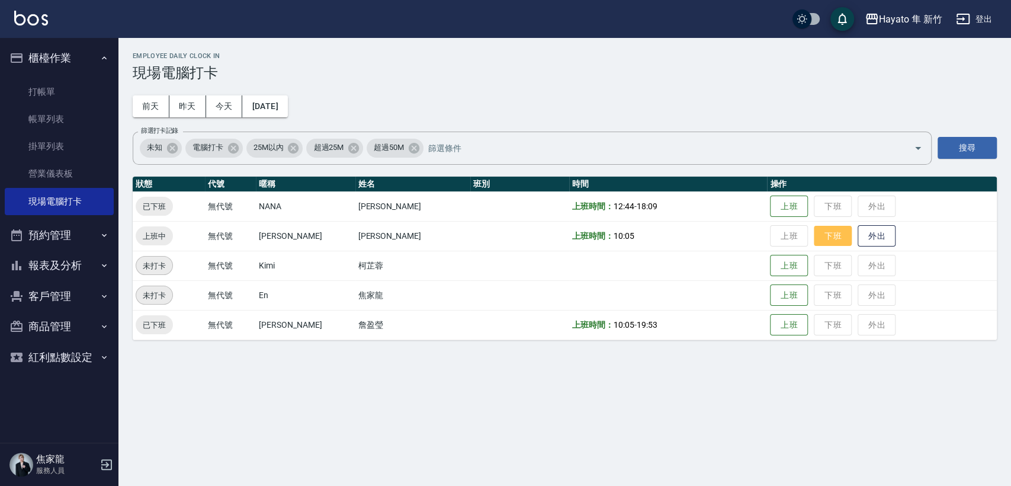
click at [824, 232] on button "下班" at bounding box center [833, 236] width 38 height 21
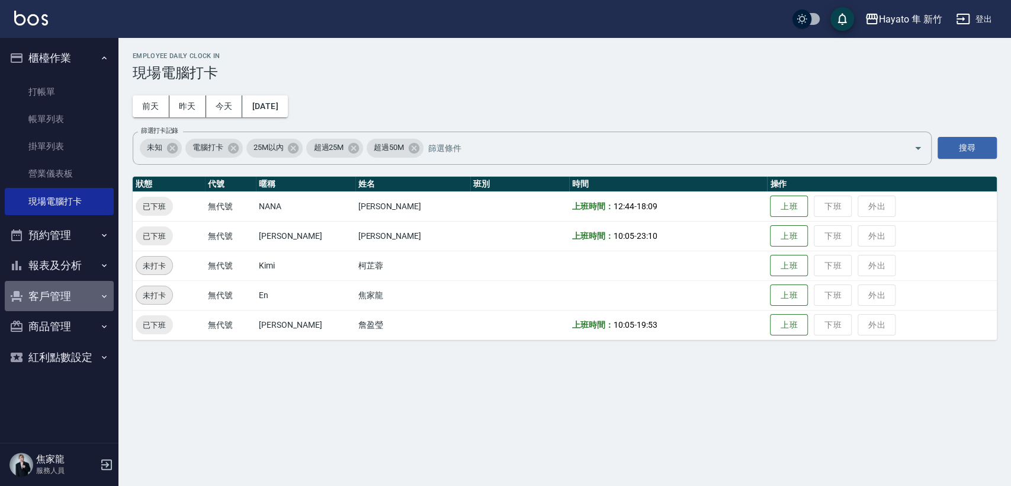
click at [37, 295] on button "客戶管理" at bounding box center [59, 296] width 109 height 31
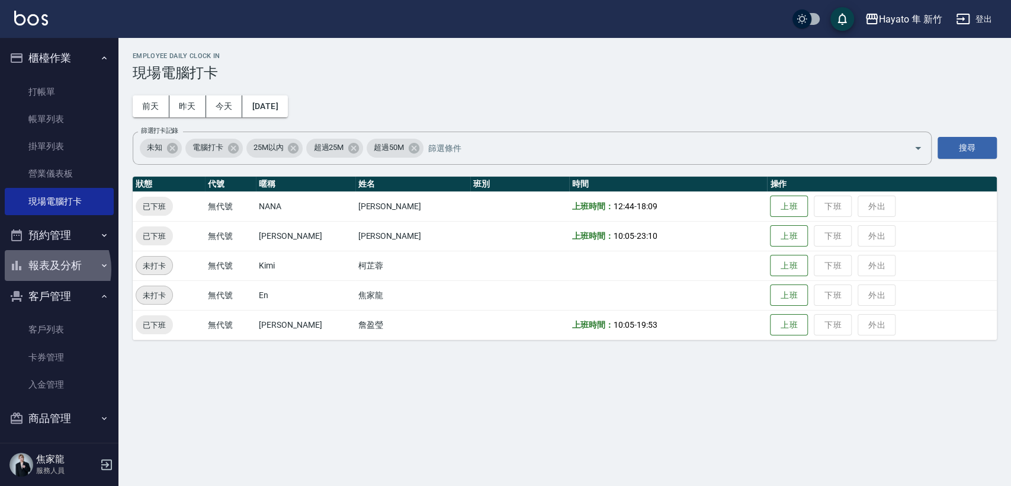
click at [41, 267] on button "報表及分析" at bounding box center [59, 265] width 109 height 31
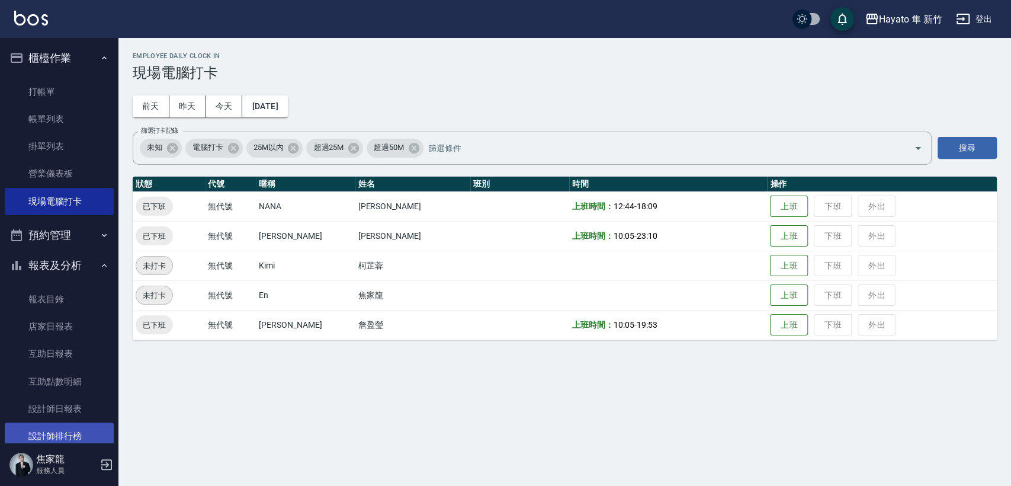
click at [72, 434] on link "設計師排行榜" at bounding box center [59, 435] width 109 height 27
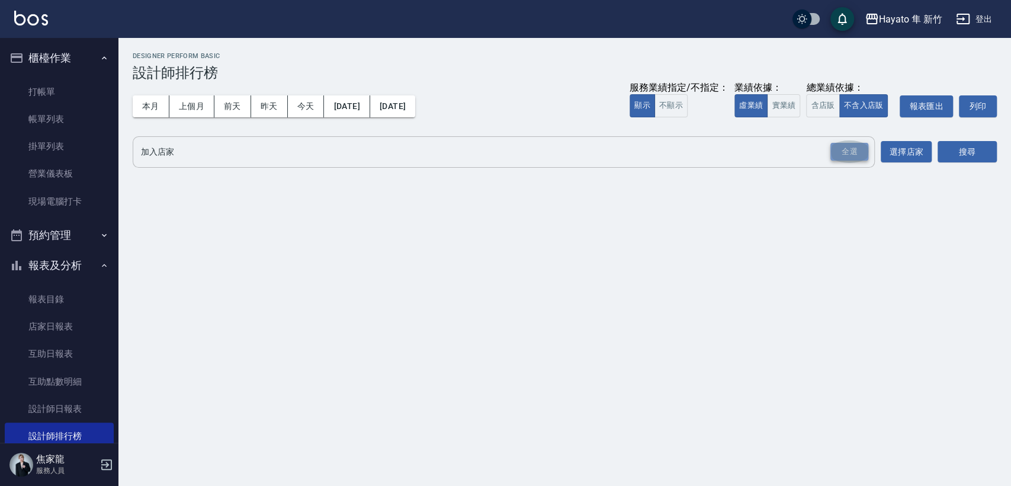
click at [845, 148] on div "全選" at bounding box center [850, 152] width 38 height 18
click at [976, 153] on button "搜尋" at bounding box center [967, 153] width 59 height 22
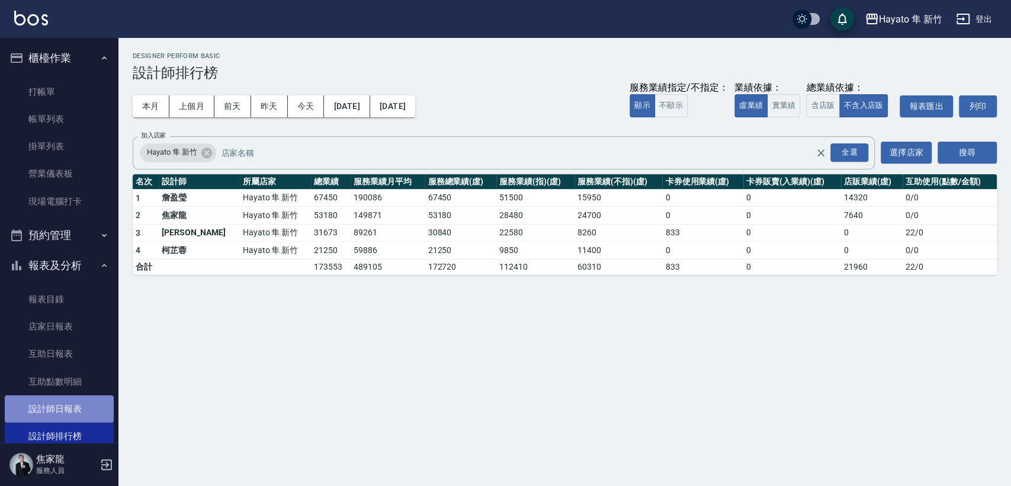
click at [67, 405] on link "設計師日報表" at bounding box center [59, 408] width 109 height 27
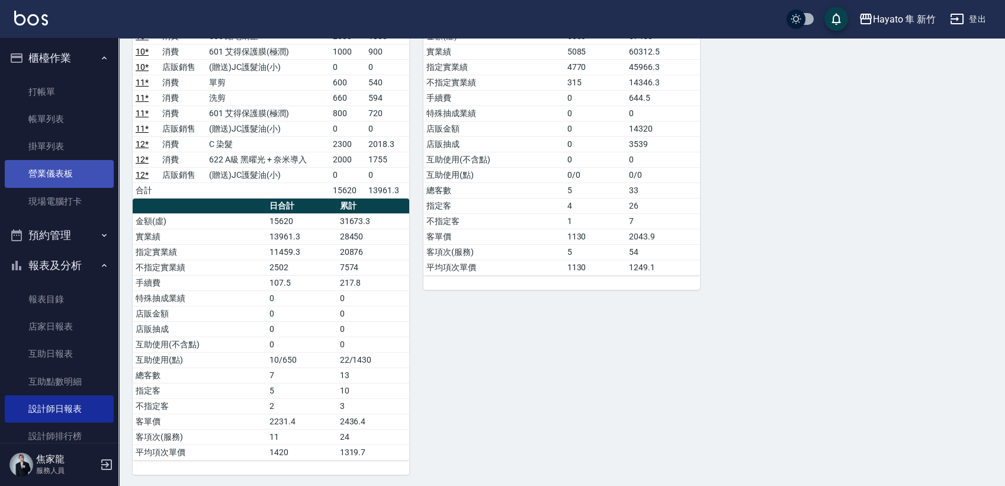
click at [63, 183] on link "營業儀表板" at bounding box center [59, 173] width 109 height 27
